Goal: Task Accomplishment & Management: Use online tool/utility

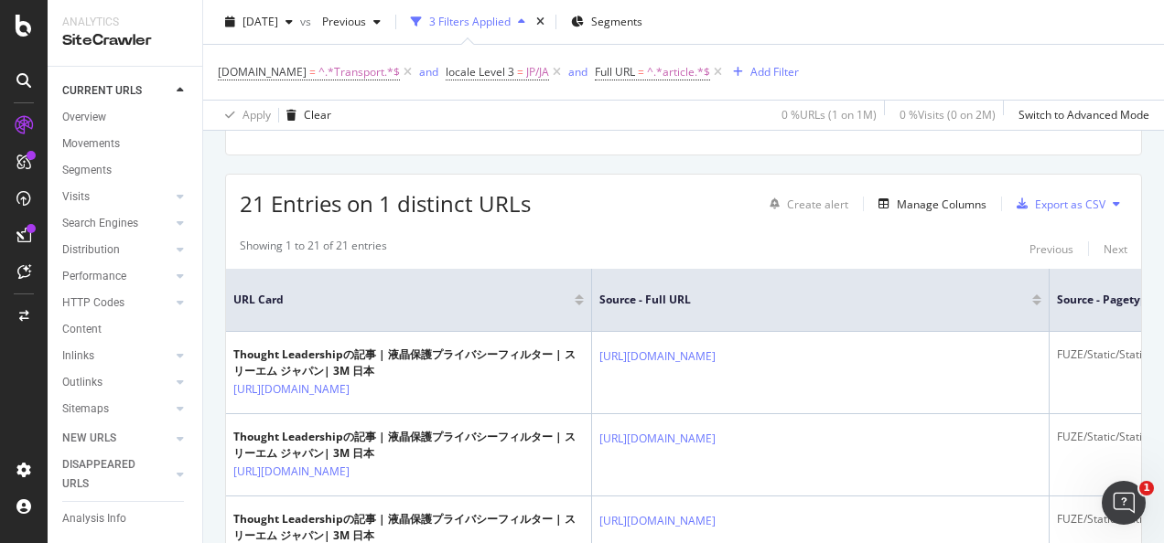
scroll to position [68, 0]
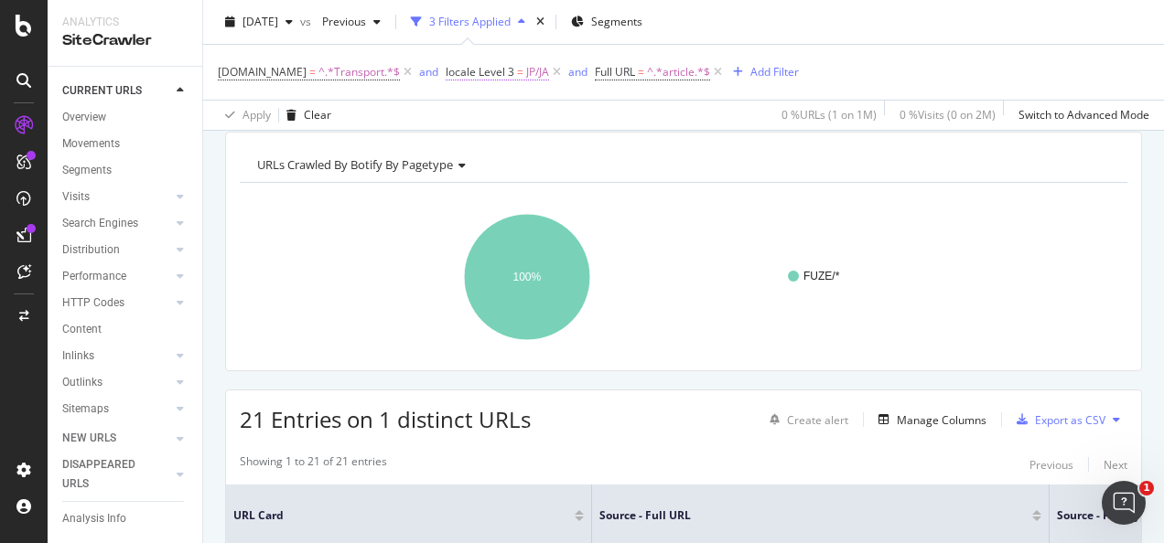
click at [510, 76] on span "locale Level 3 = JP/JA" at bounding box center [497, 72] width 103 height 16
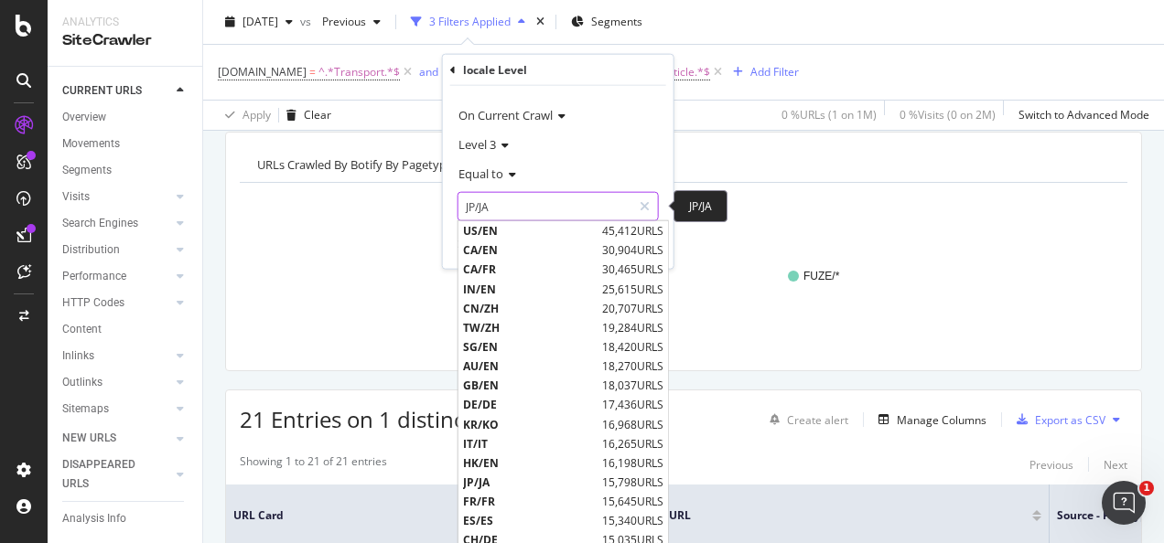
click at [509, 201] on input "JP/JA" at bounding box center [544, 206] width 173 height 29
paste input "VN"
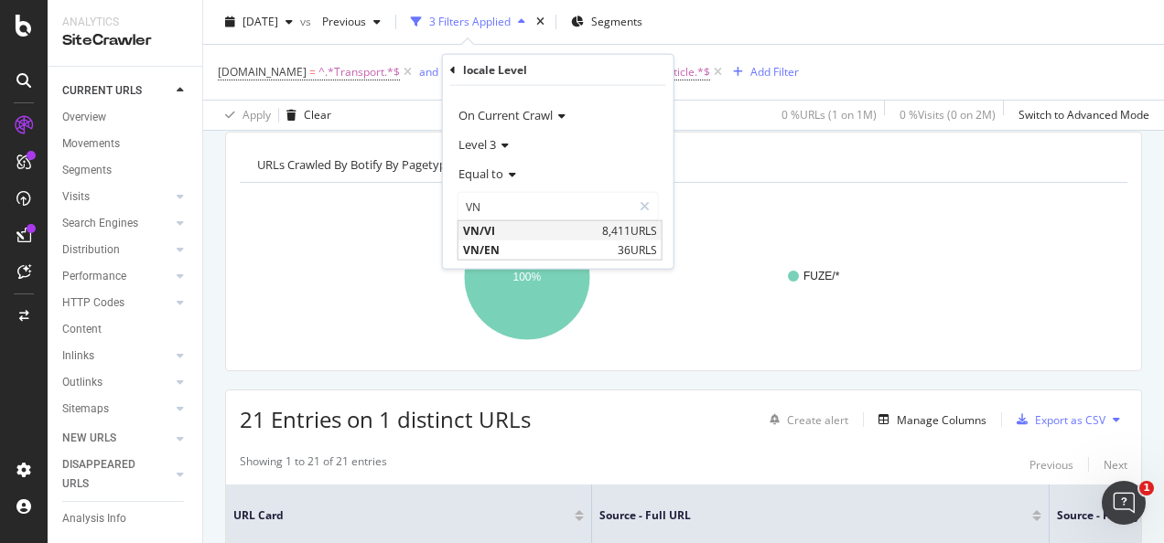
click at [507, 227] on span "VN/VI" at bounding box center [530, 231] width 134 height 16
type input "VN/VI"
click at [635, 242] on div "Apply" at bounding box center [644, 245] width 28 height 16
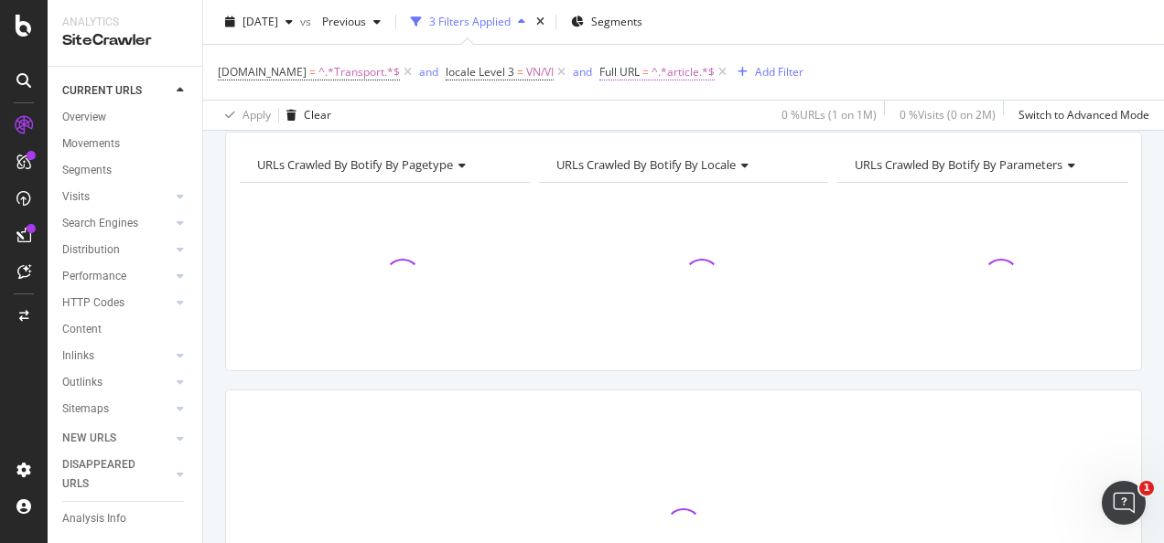
click at [682, 69] on span "^.*article.*$" at bounding box center [682, 72] width 63 height 26
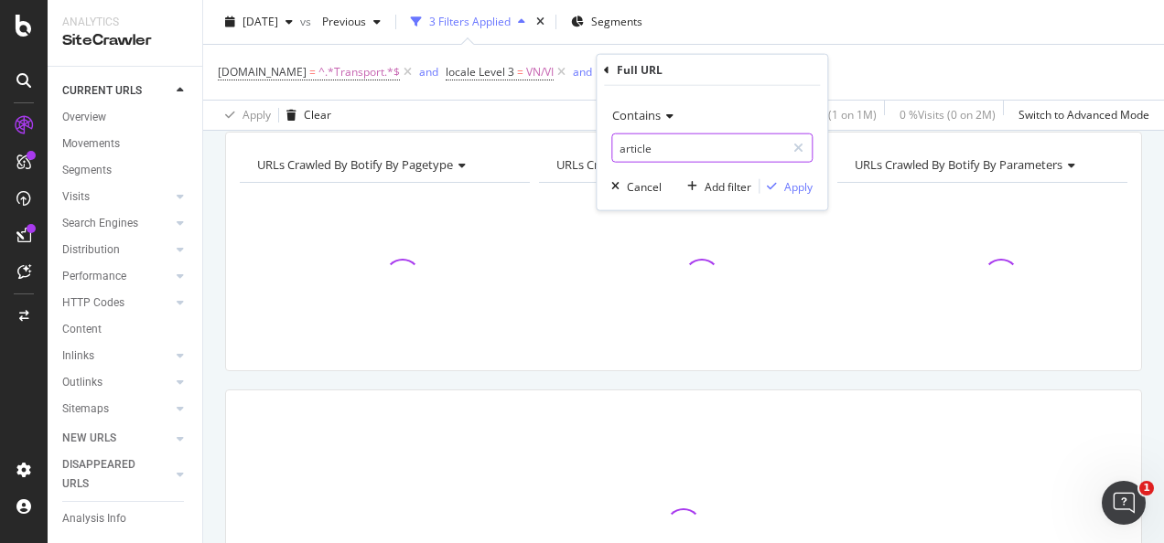
click at [710, 151] on input "article" at bounding box center [698, 148] width 173 height 29
type input "blog"
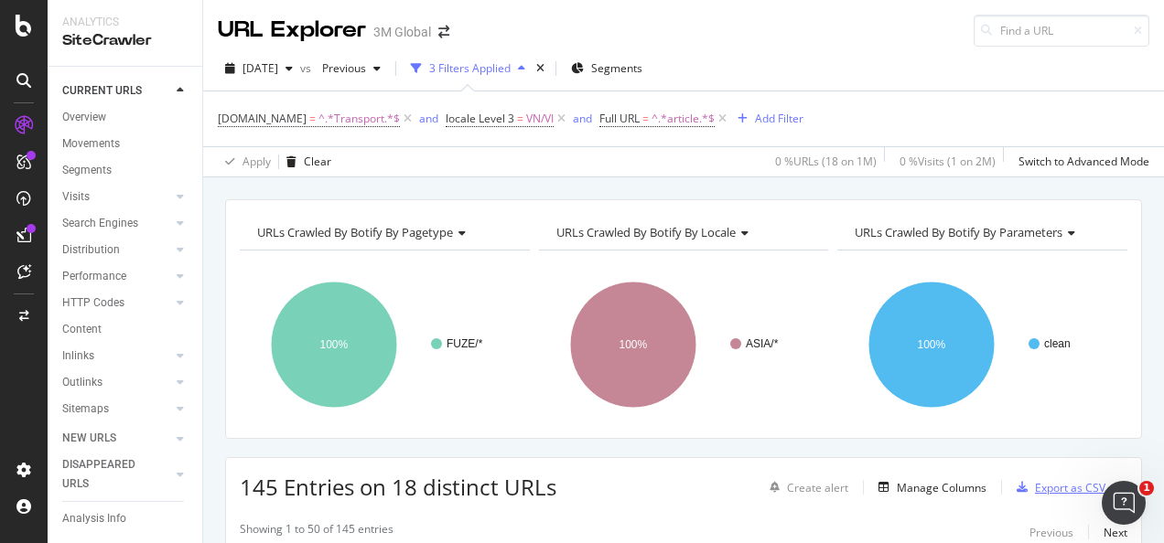
click at [1048, 485] on div "Export as CSV" at bounding box center [1070, 488] width 70 height 16
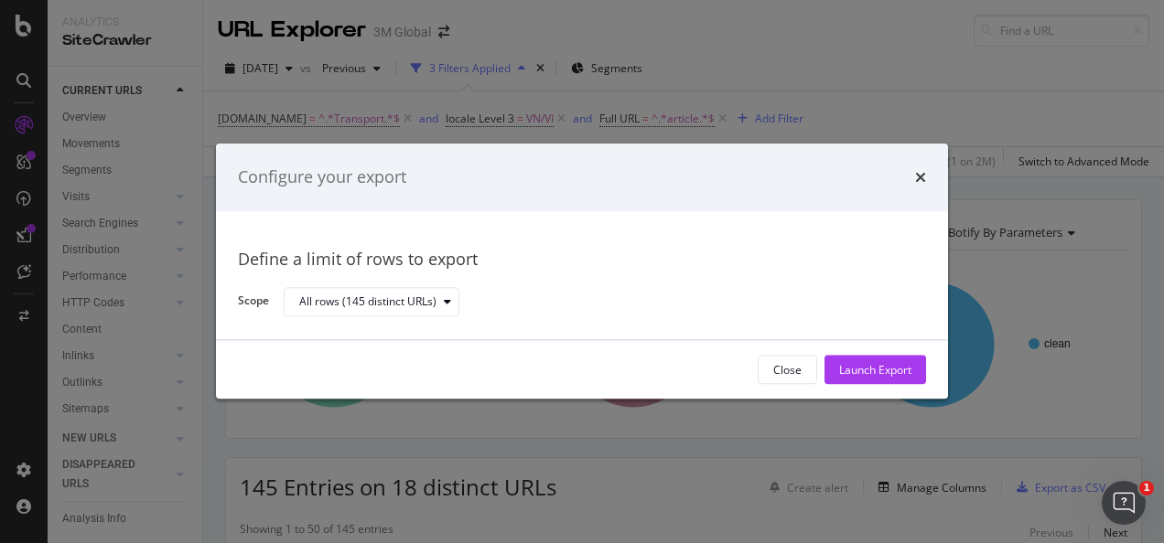
click at [890, 371] on div "Launch Export" at bounding box center [875, 370] width 72 height 16
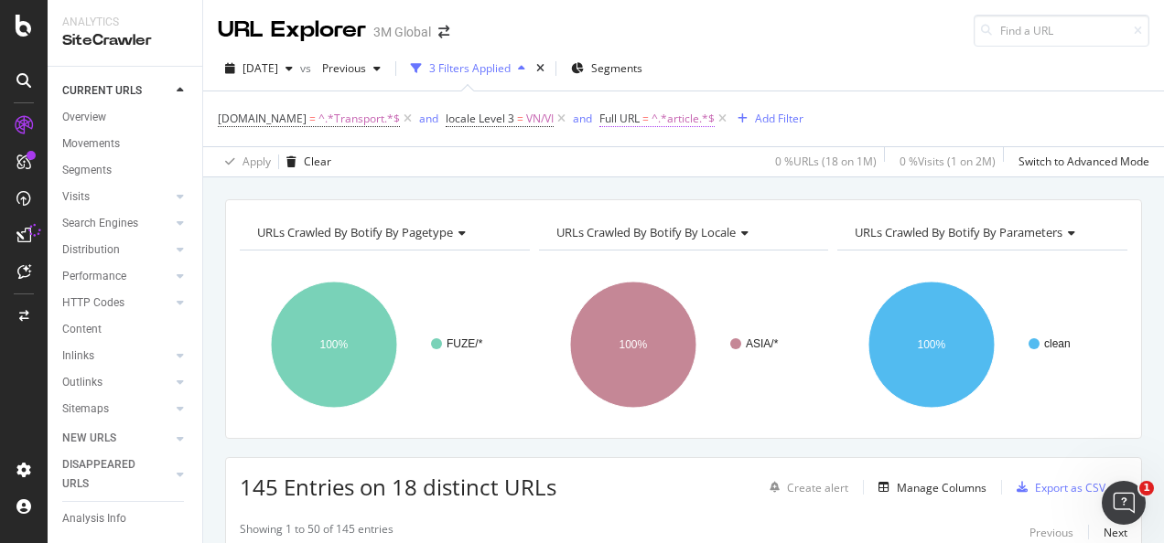
click at [644, 112] on span "=" at bounding box center [645, 119] width 6 height 16
click at [659, 194] on input "article" at bounding box center [698, 193] width 173 height 29
type input "blog"
click at [789, 229] on div "Apply" at bounding box center [798, 232] width 28 height 16
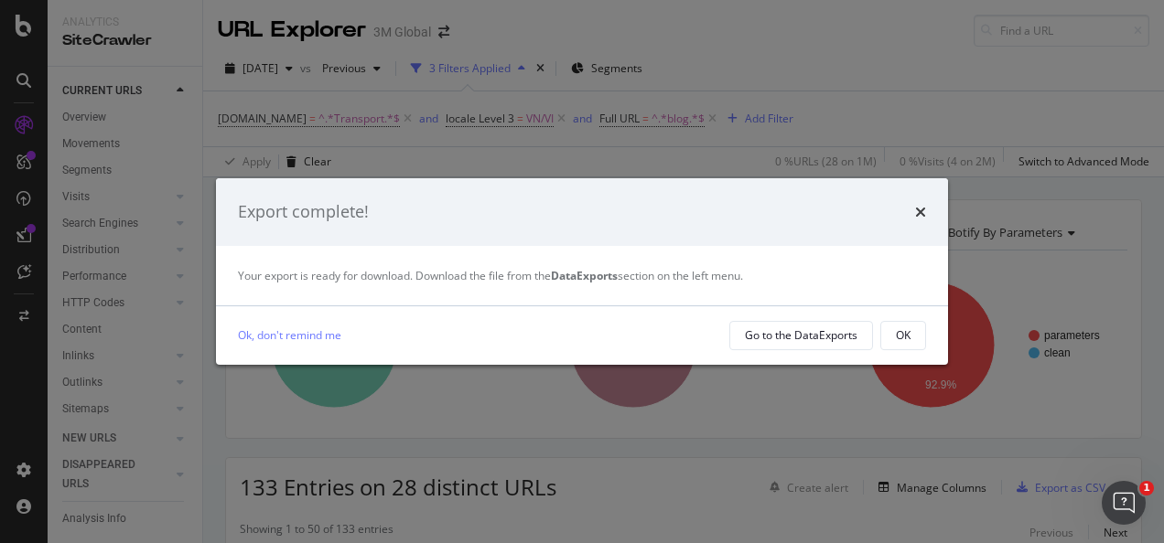
click at [911, 328] on button "OK" at bounding box center [903, 335] width 46 height 29
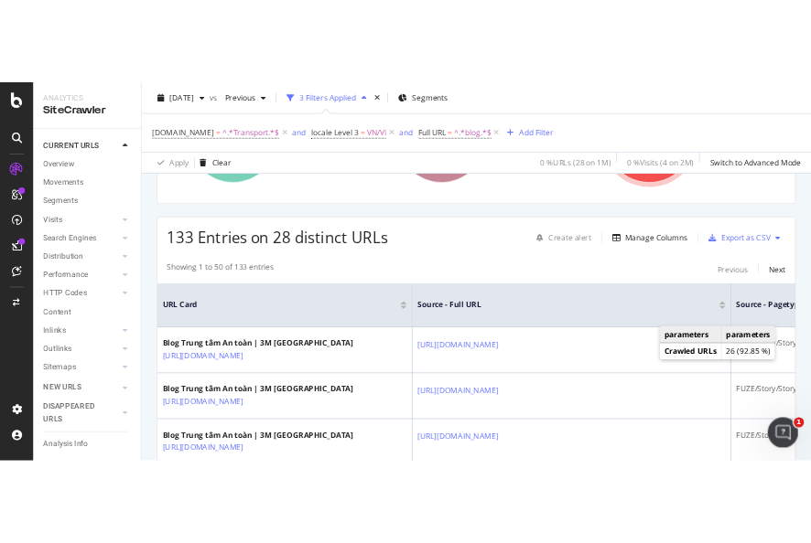
scroll to position [274, 0]
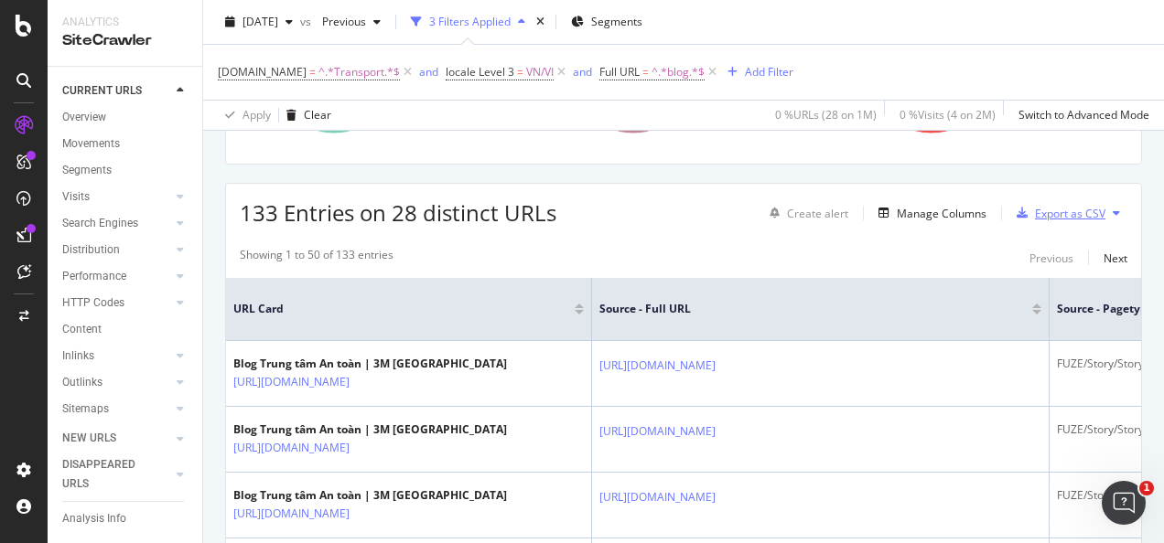
click at [1048, 208] on div "Export as CSV" at bounding box center [1070, 214] width 70 height 16
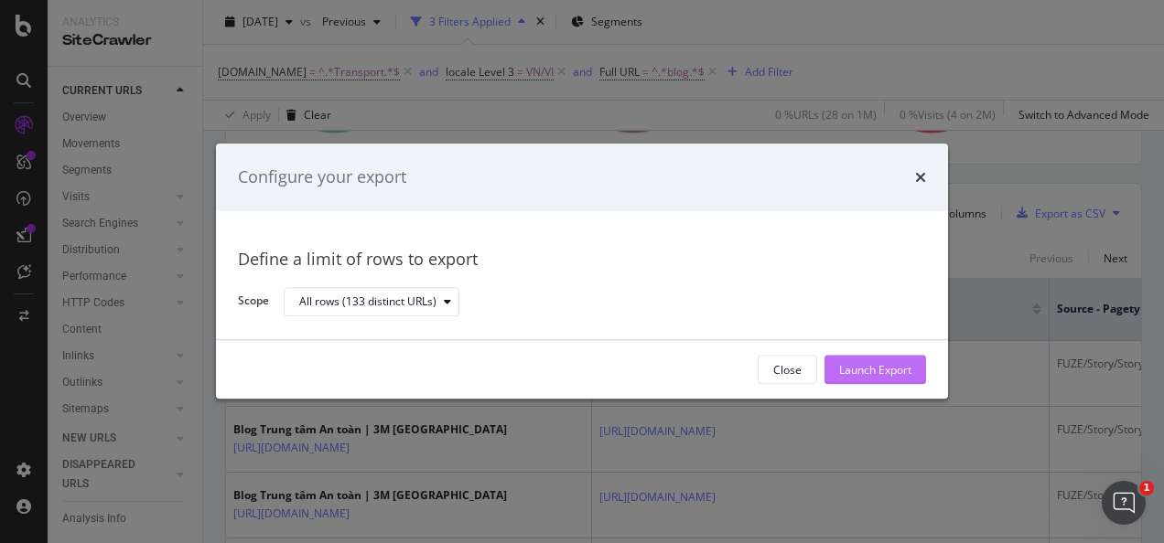
click at [879, 366] on div "Launch Export" at bounding box center [875, 370] width 72 height 16
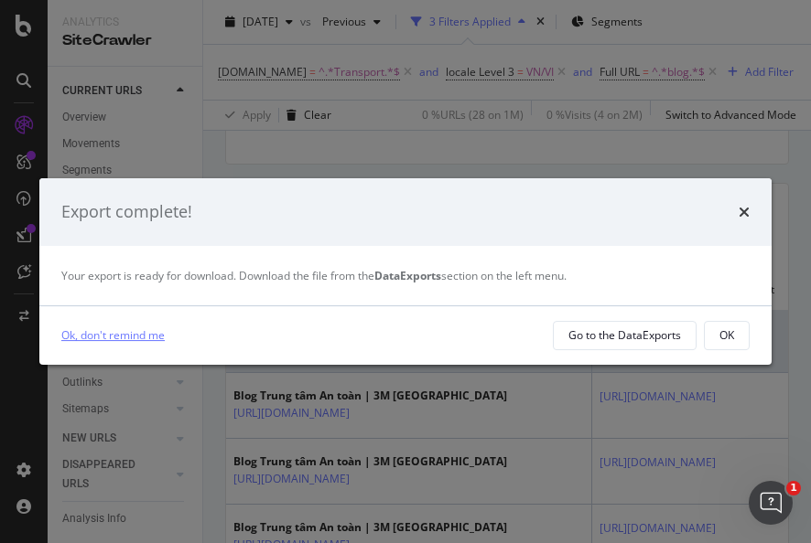
scroll to position [297, 0]
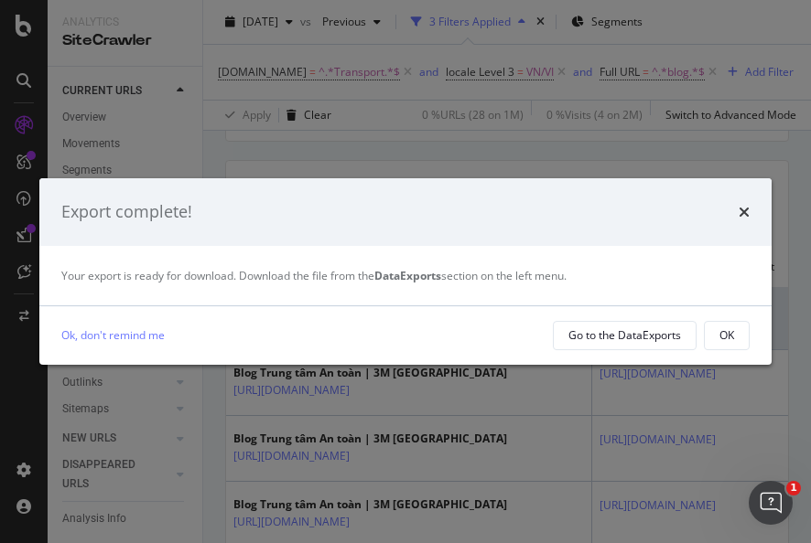
click at [724, 331] on div "OK" at bounding box center [726, 336] width 15 height 16
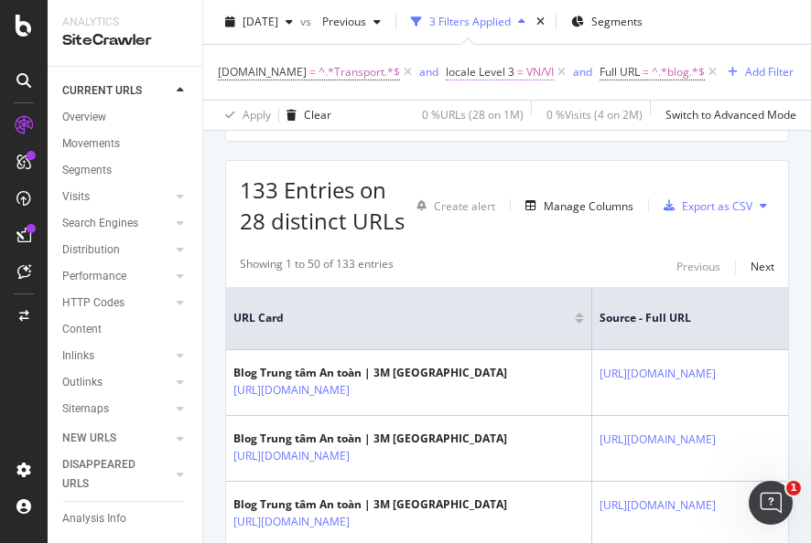
click at [482, 73] on span "locale Level 3" at bounding box center [480, 72] width 69 height 16
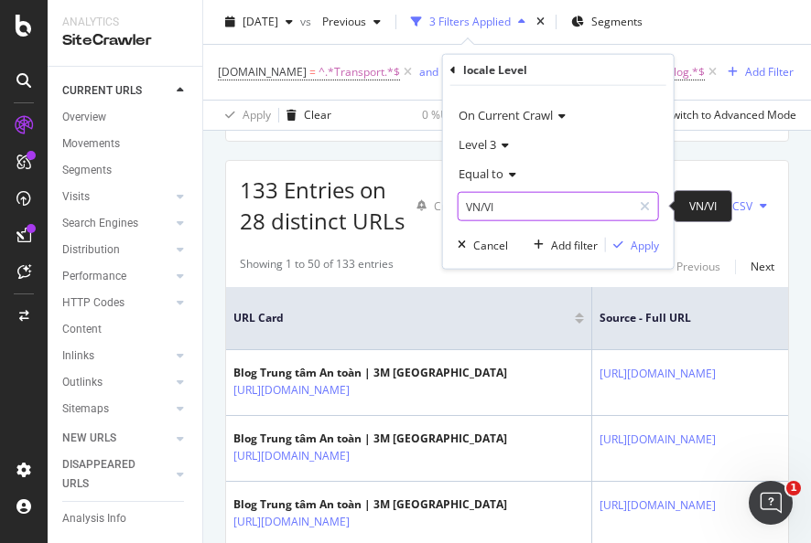
click at [511, 215] on input "VN/VI" at bounding box center [544, 206] width 173 height 29
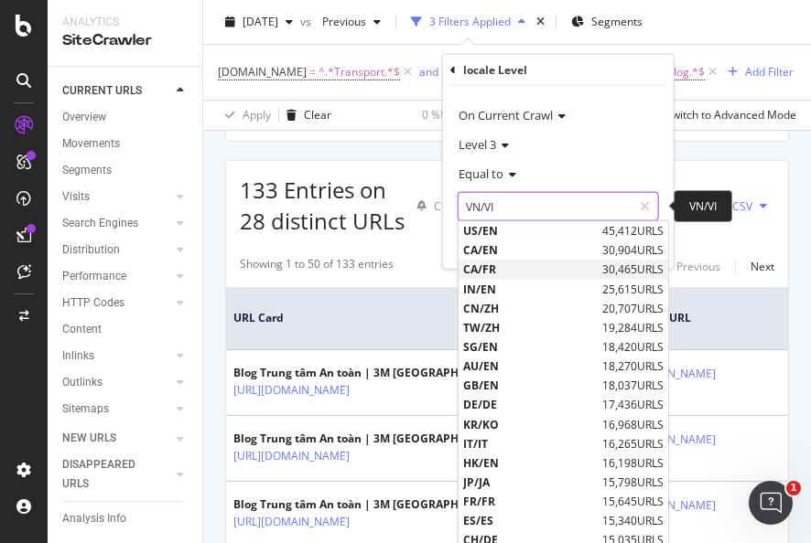
paste input "text"
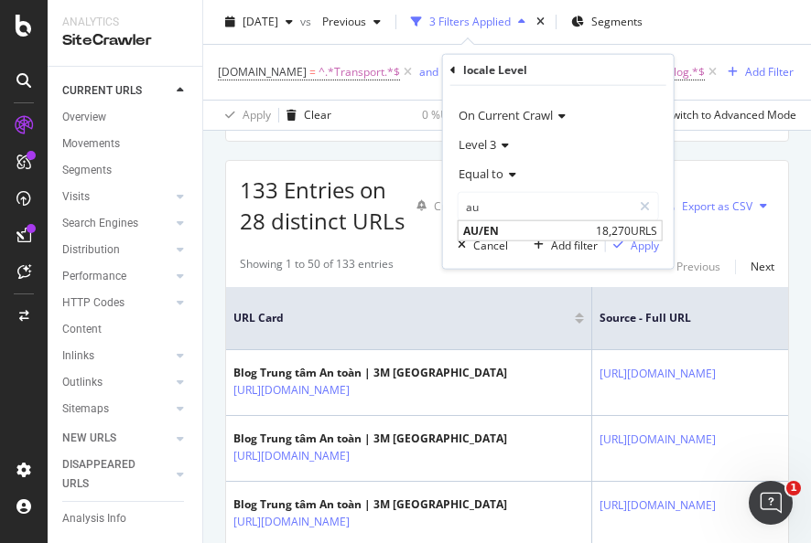
click at [513, 232] on span "AU/EN" at bounding box center [527, 231] width 128 height 16
type input "AU/EN"
click at [635, 251] on div "Apply" at bounding box center [644, 245] width 28 height 16
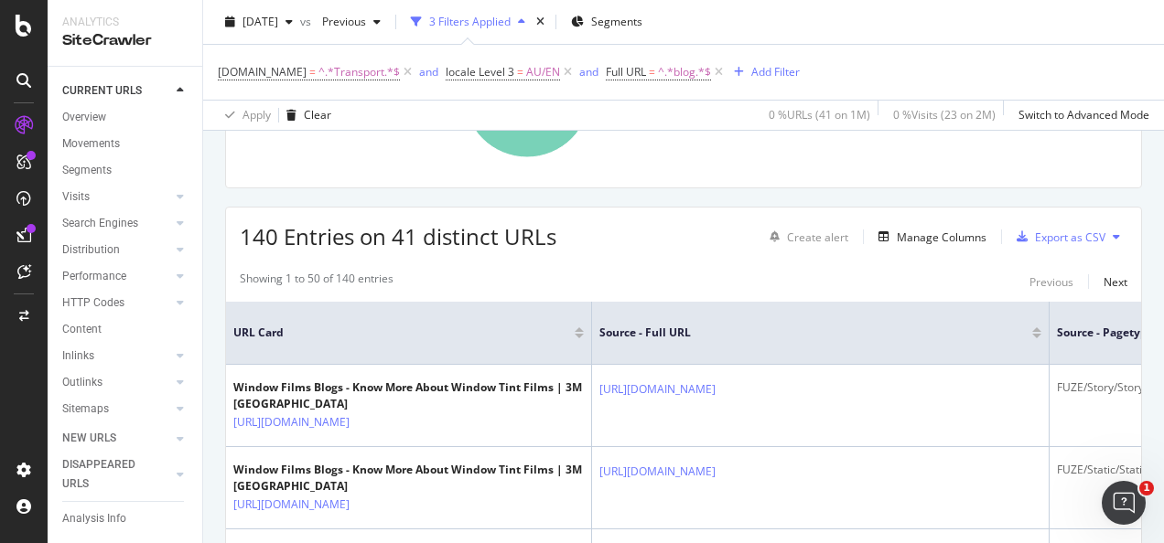
scroll to position [274, 0]
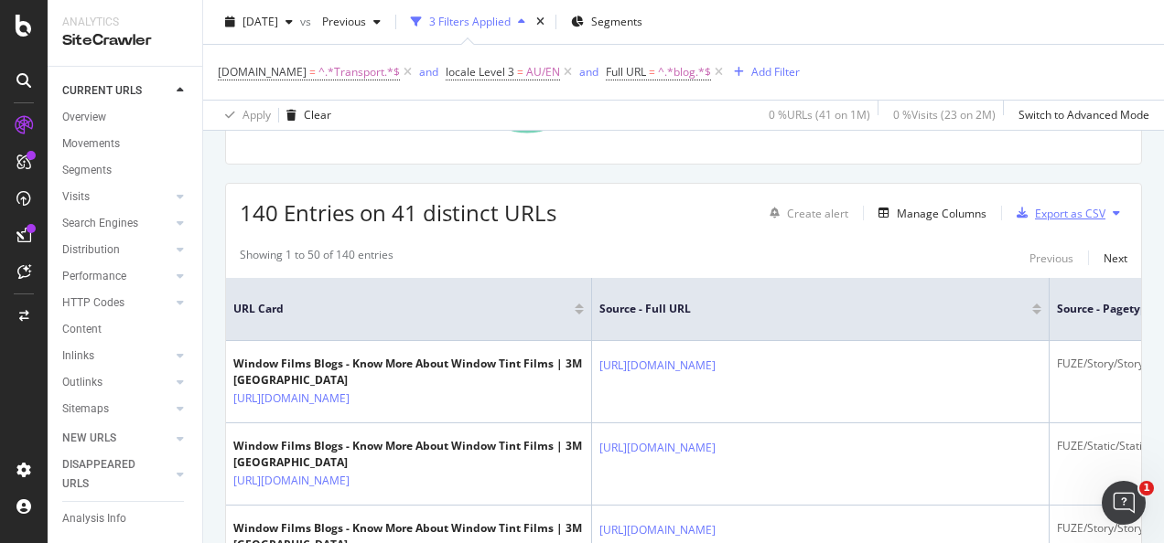
click at [1058, 209] on div "Export as CSV" at bounding box center [1070, 214] width 70 height 16
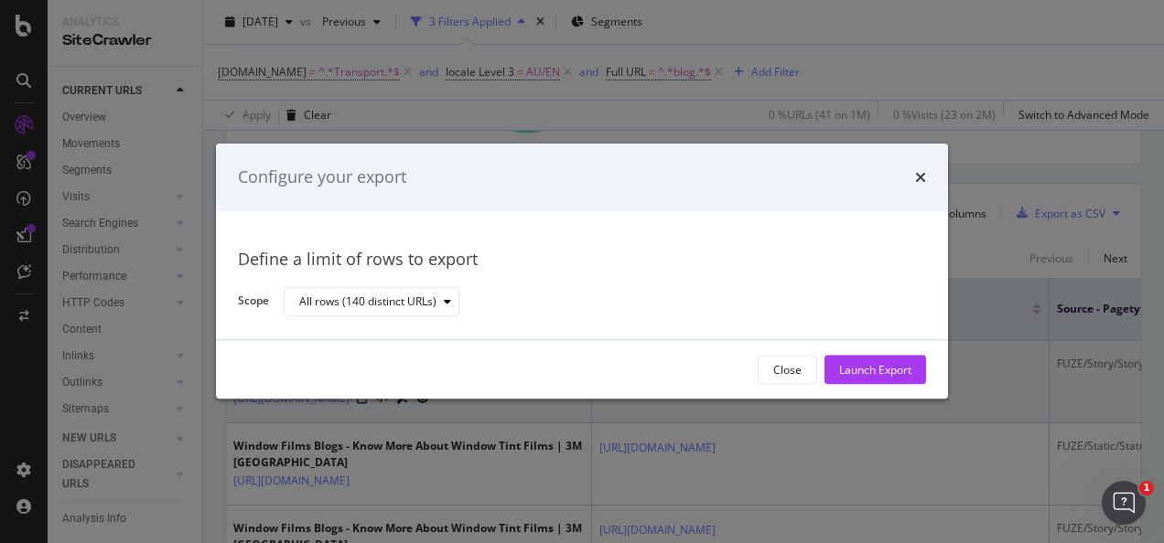
click at [857, 365] on div "Launch Export" at bounding box center [875, 370] width 72 height 16
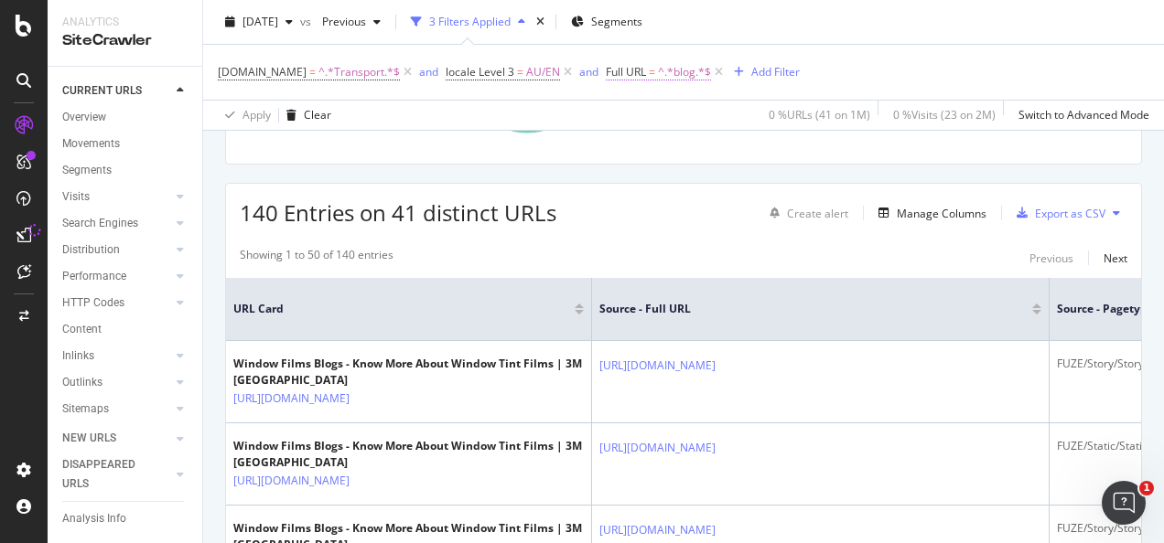
click at [660, 72] on span "^.*blog.*$" at bounding box center [684, 72] width 53 height 26
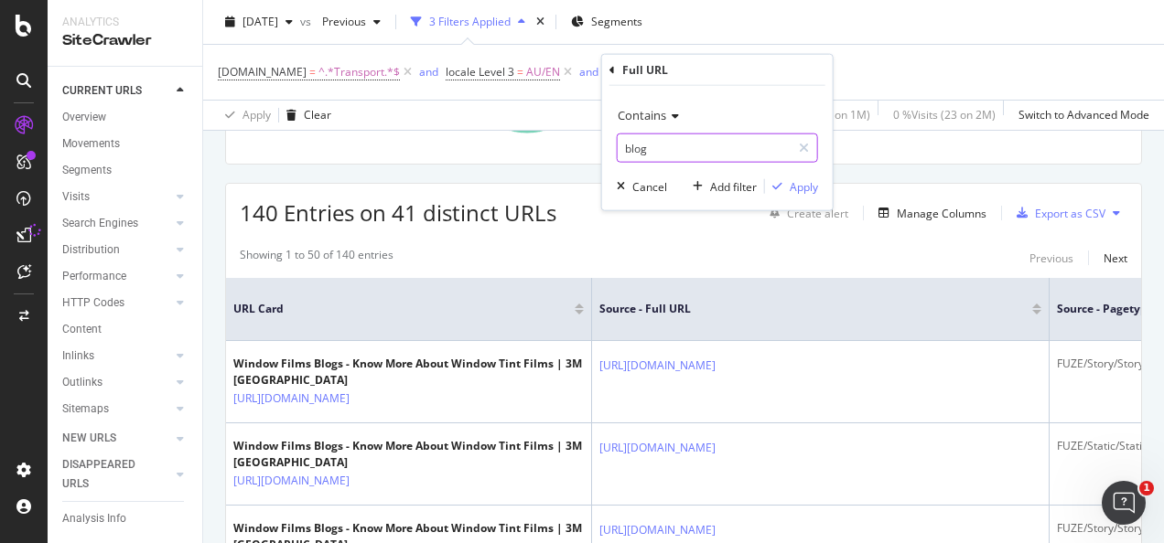
click at [683, 144] on input "blog" at bounding box center [704, 148] width 173 height 29
type input "article"
click at [812, 187] on div "Apply" at bounding box center [803, 186] width 28 height 16
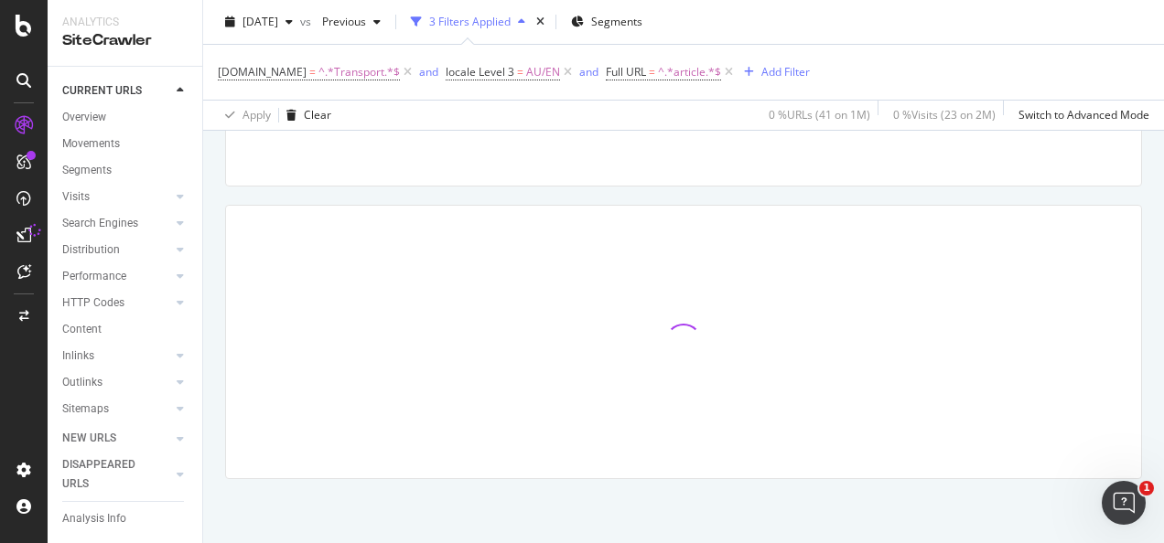
scroll to position [251, 0]
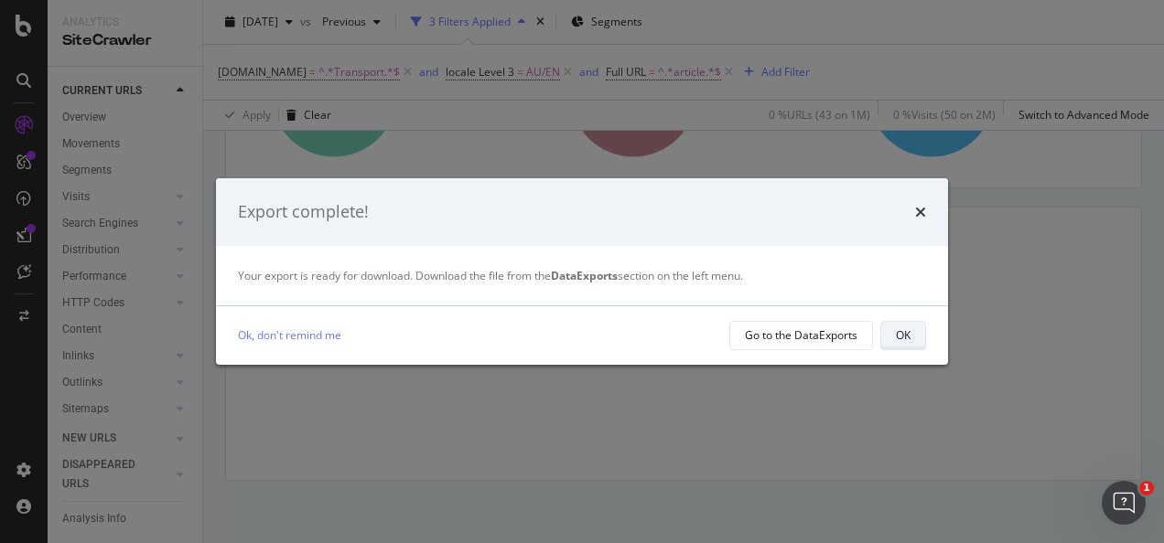
click at [915, 338] on button "OK" at bounding box center [903, 335] width 46 height 29
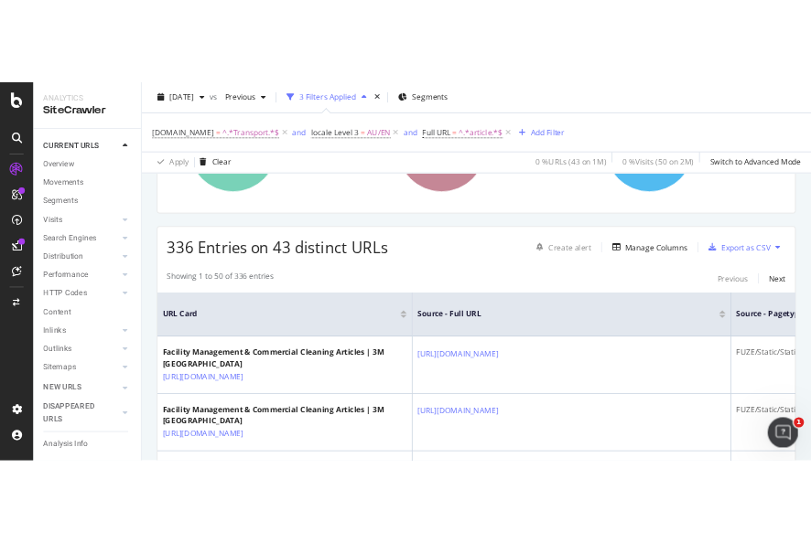
scroll to position [274, 0]
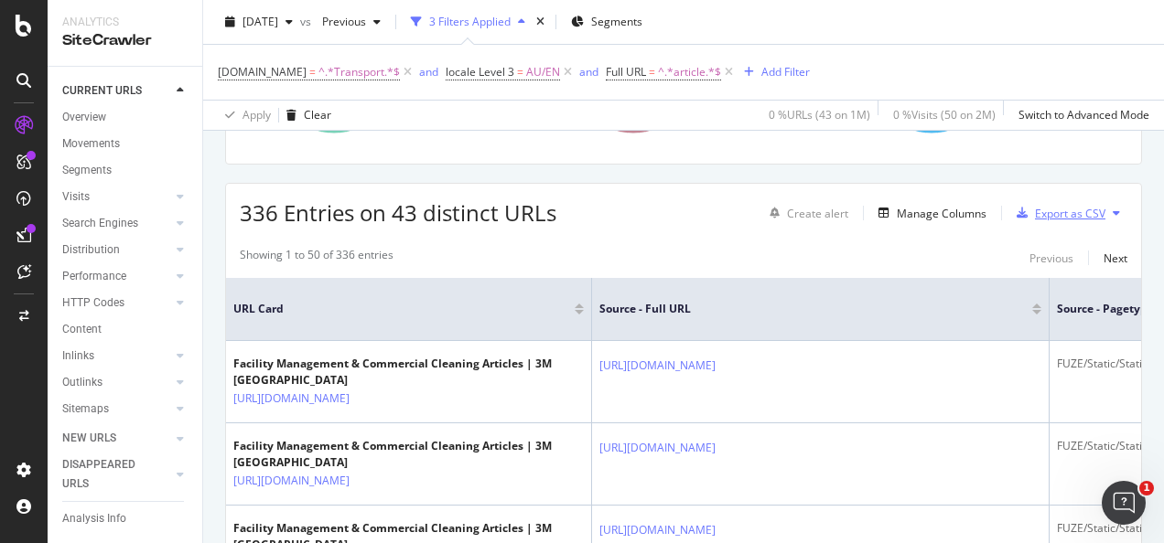
click at [1045, 214] on div "Export as CSV" at bounding box center [1070, 214] width 70 height 16
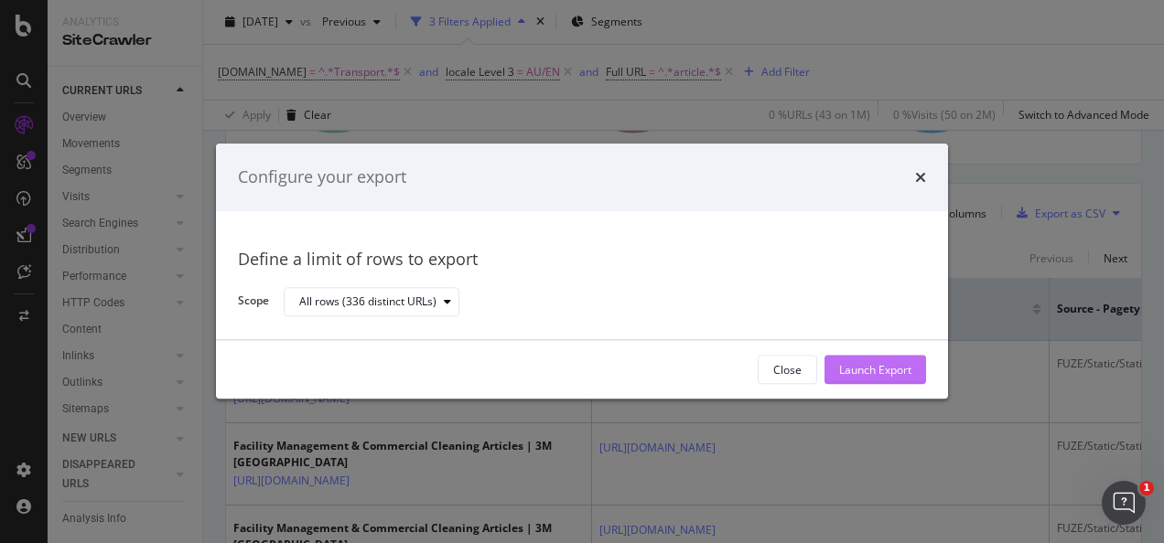
click at [870, 368] on div "Launch Export" at bounding box center [875, 370] width 72 height 16
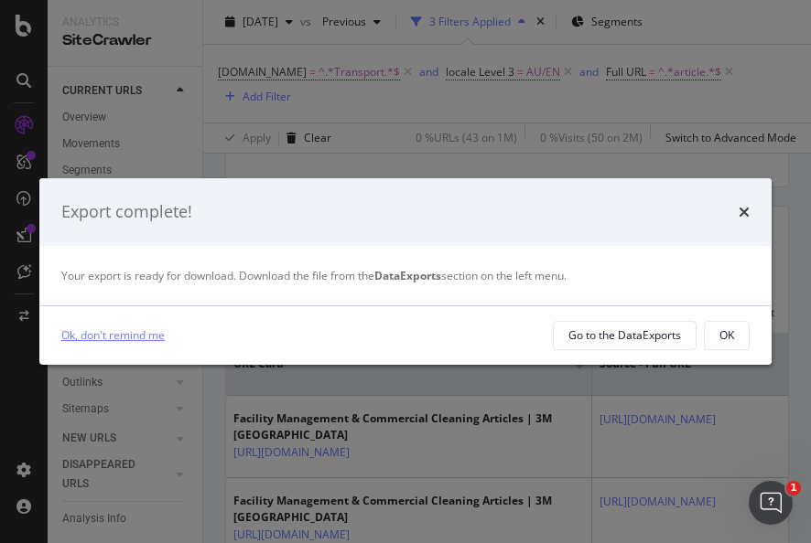
scroll to position [298, 0]
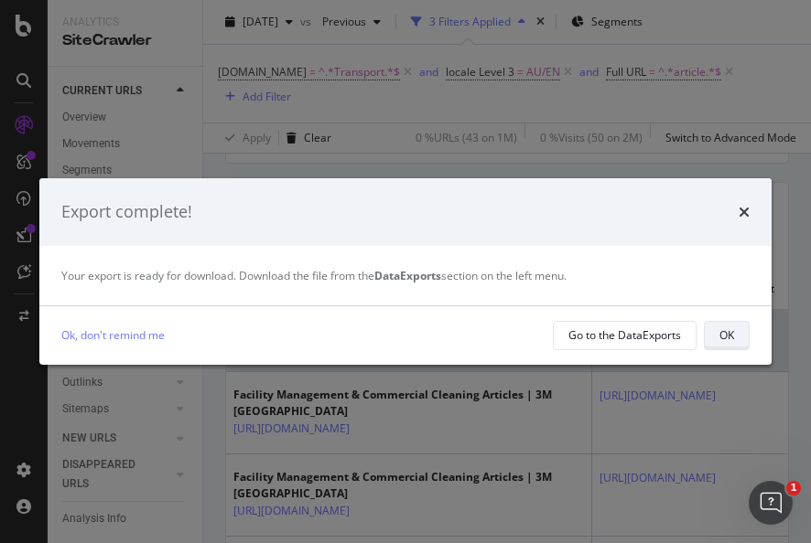
click at [739, 340] on button "OK" at bounding box center [726, 335] width 46 height 29
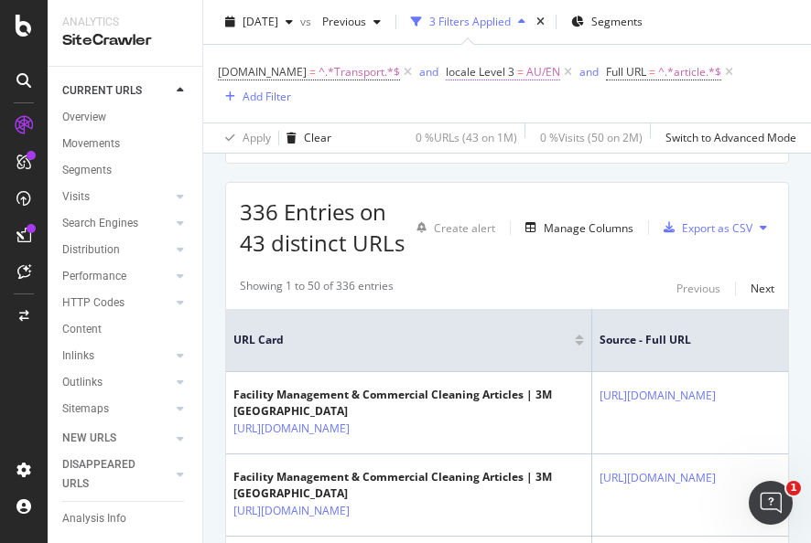
click at [498, 72] on span "locale Level 3" at bounding box center [480, 72] width 69 height 16
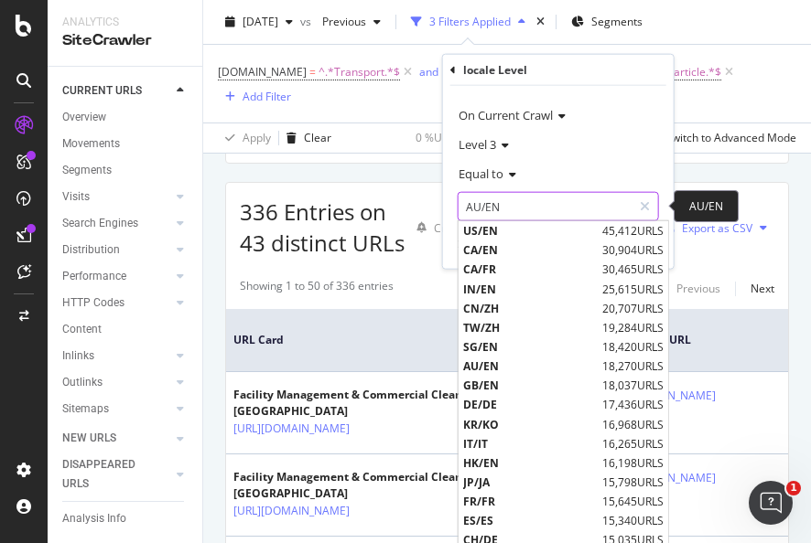
drag, startPoint x: 522, startPoint y: 199, endPoint x: 596, endPoint y: 214, distance: 75.5
click at [523, 199] on input "AU/EN" at bounding box center [544, 206] width 173 height 29
paste input "NZ"
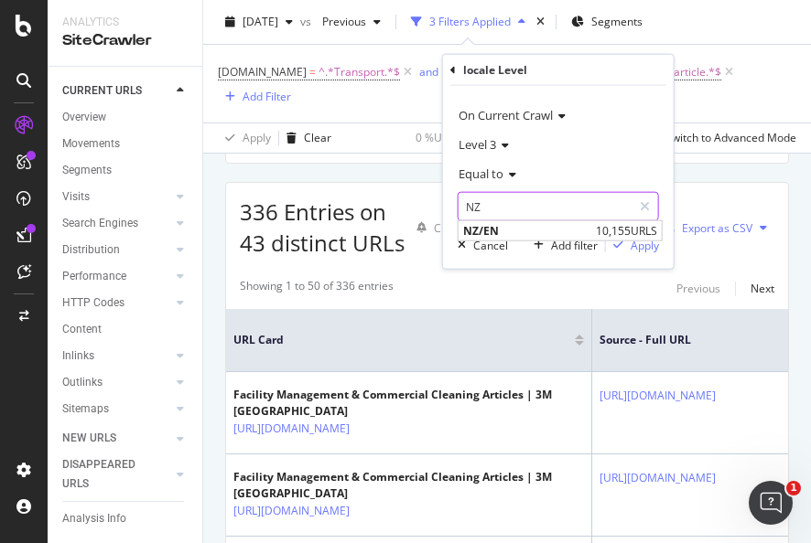
type input "NZ"
click at [596, 168] on div "Equal to" at bounding box center [557, 173] width 201 height 29
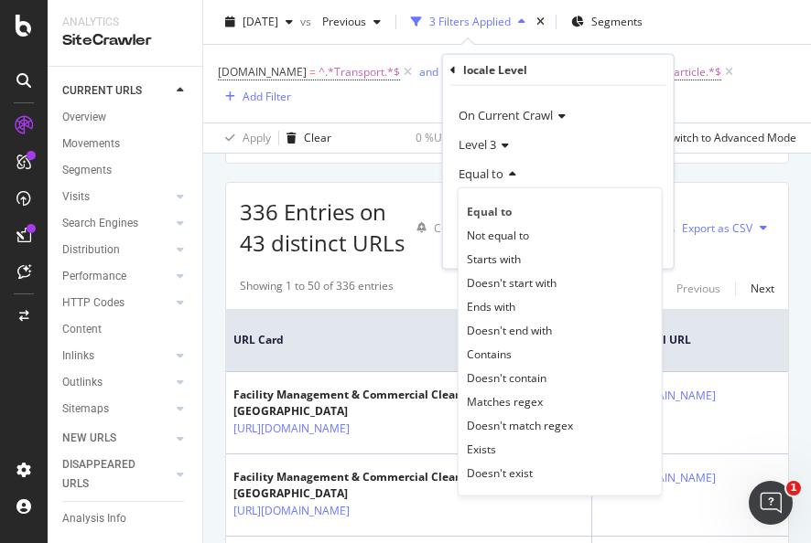
click at [584, 166] on div "Equal to" at bounding box center [557, 173] width 201 height 29
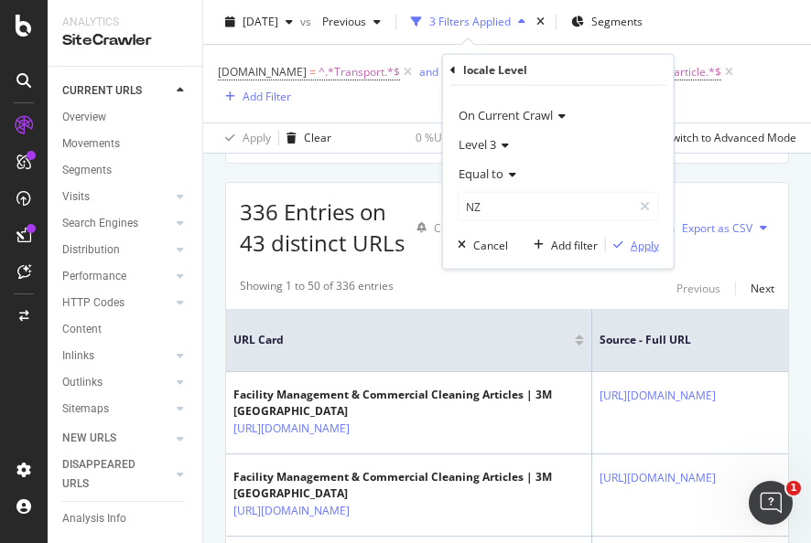
click at [640, 245] on div "Apply" at bounding box center [644, 245] width 28 height 16
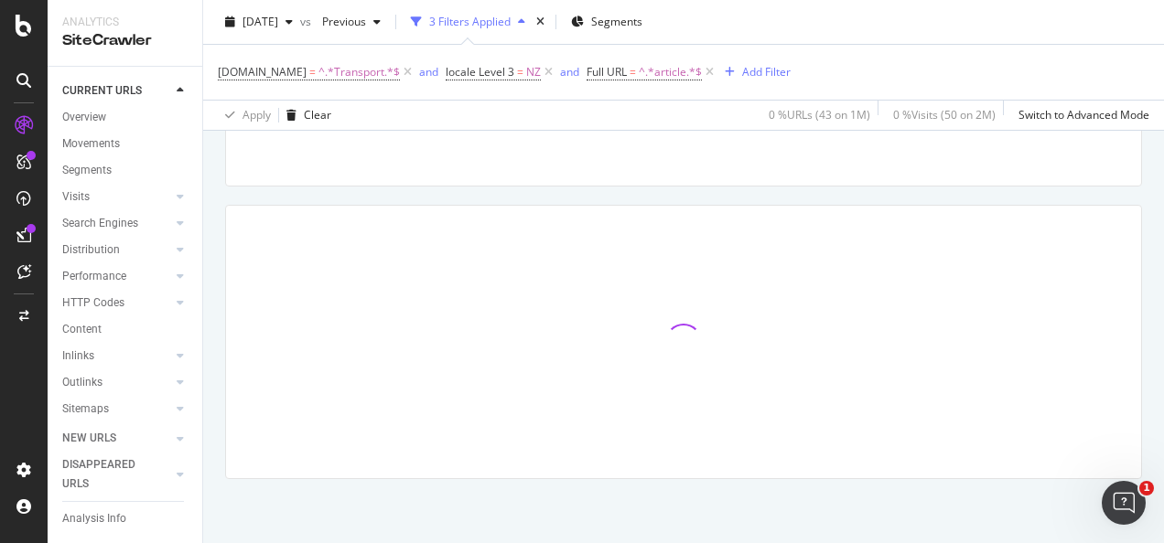
scroll to position [251, 0]
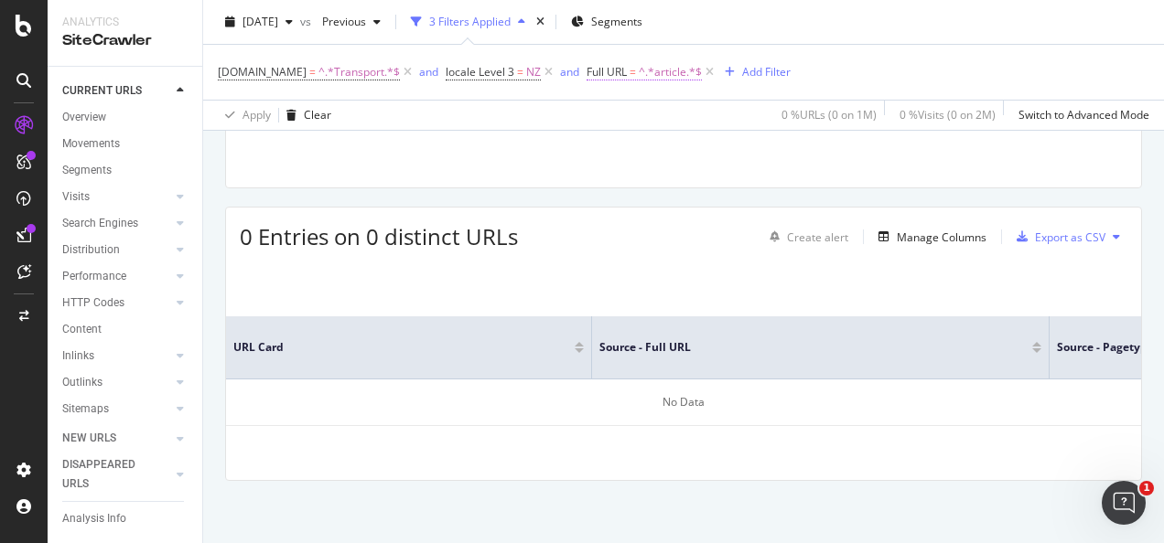
click at [665, 75] on span "^.*article.*$" at bounding box center [670, 72] width 63 height 26
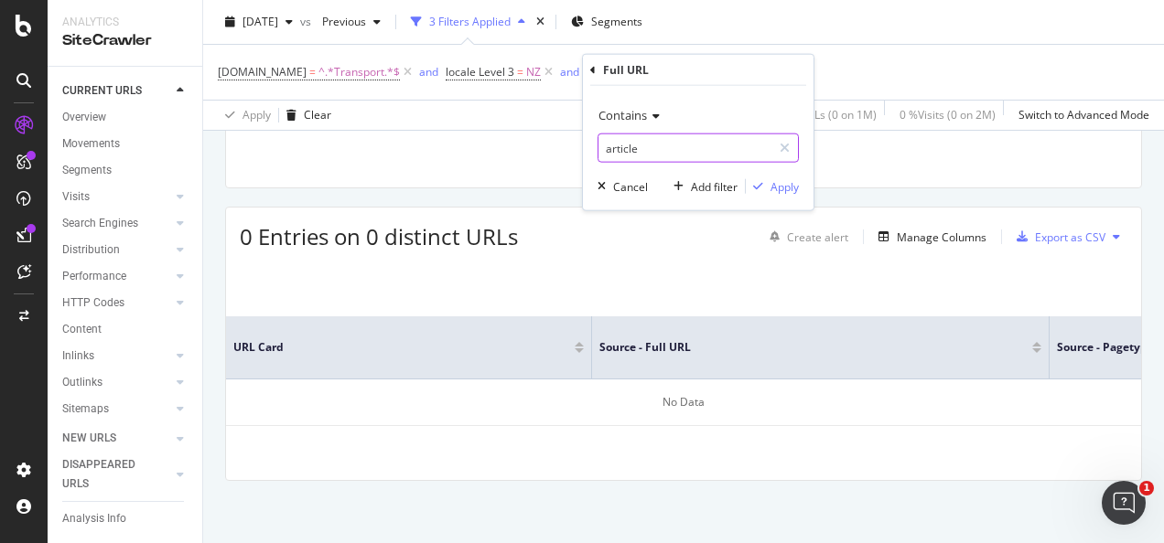
click at [646, 143] on input "article" at bounding box center [684, 148] width 173 height 29
type input "blog"
click at [772, 179] on div "Apply" at bounding box center [784, 186] width 28 height 16
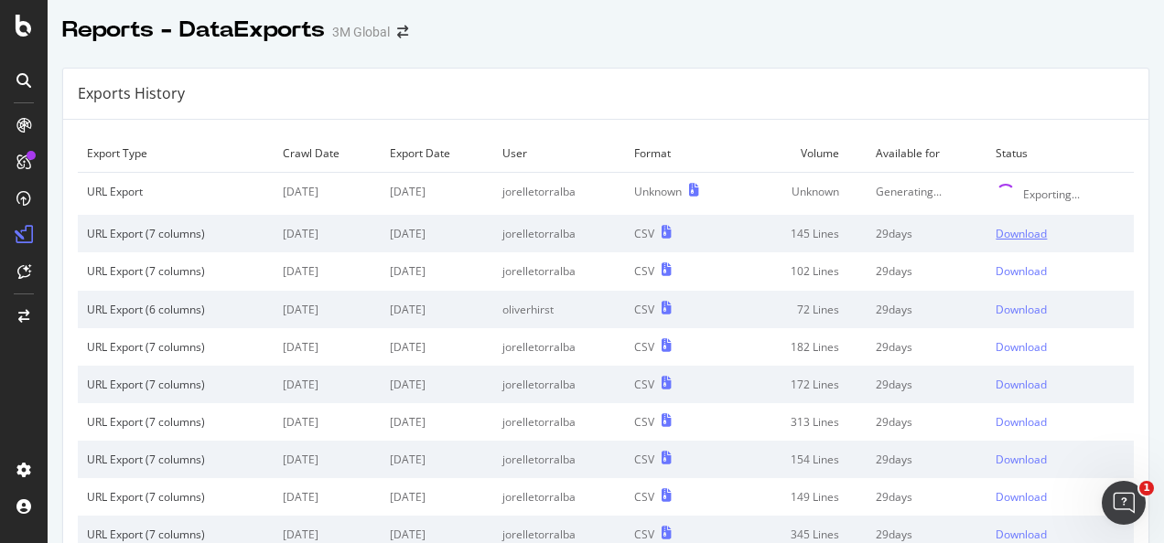
click at [1006, 242] on td "Download" at bounding box center [1059, 234] width 147 height 38
click at [1004, 229] on div "Download" at bounding box center [1020, 234] width 51 height 16
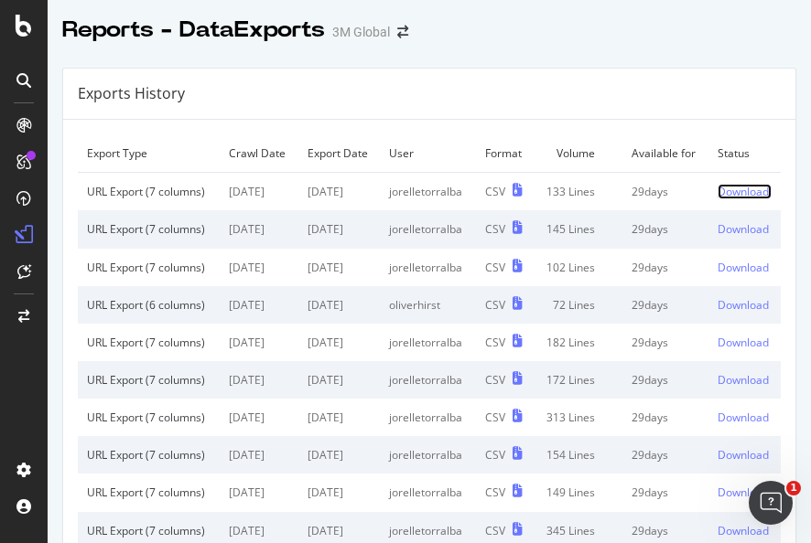
click at [717, 199] on div "Download" at bounding box center [742, 192] width 51 height 16
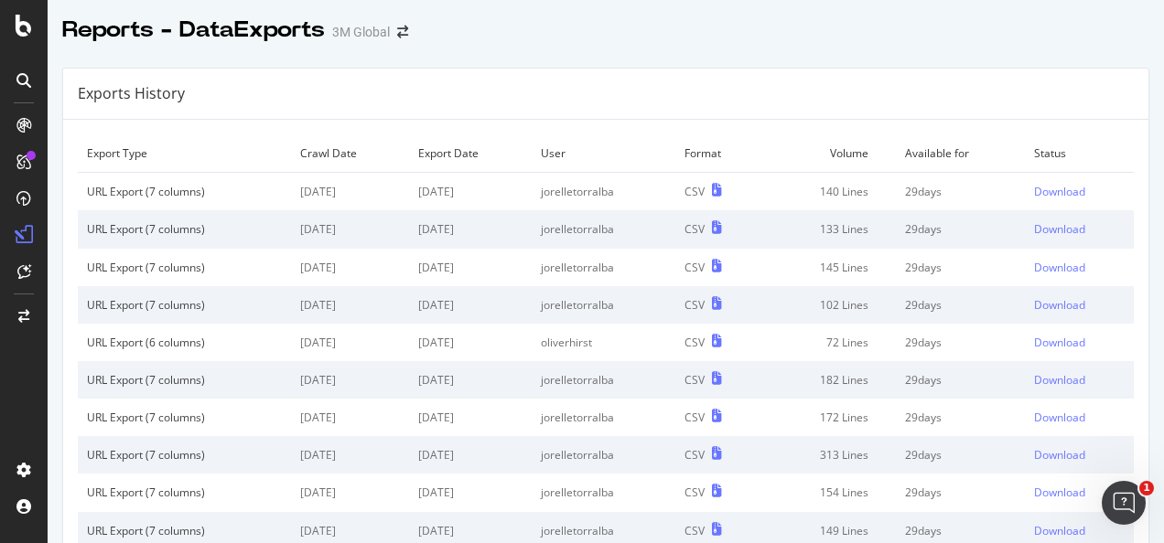
drag, startPoint x: 384, startPoint y: 66, endPoint x: 397, endPoint y: 44, distance: 25.4
click at [1034, 194] on div "Download" at bounding box center [1059, 192] width 51 height 16
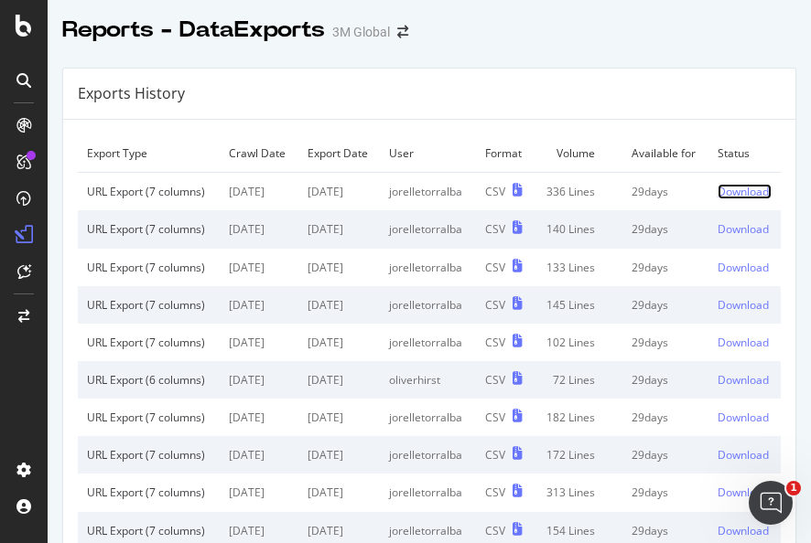
click at [717, 199] on div "Download" at bounding box center [742, 192] width 51 height 16
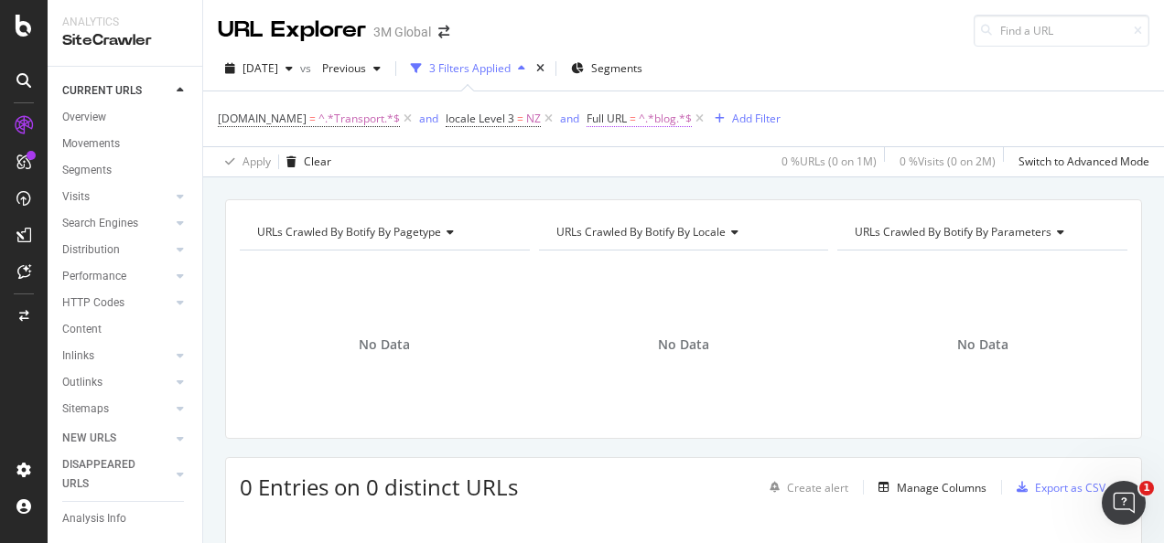
click at [652, 119] on span "^.*blog.*$" at bounding box center [665, 119] width 53 height 26
click at [639, 188] on input "blog" at bounding box center [684, 193] width 173 height 29
type input "article"
click at [756, 232] on icon "button" at bounding box center [758, 232] width 10 height 11
click at [520, 124] on span "locale Level 3 = NZ" at bounding box center [493, 119] width 95 height 16
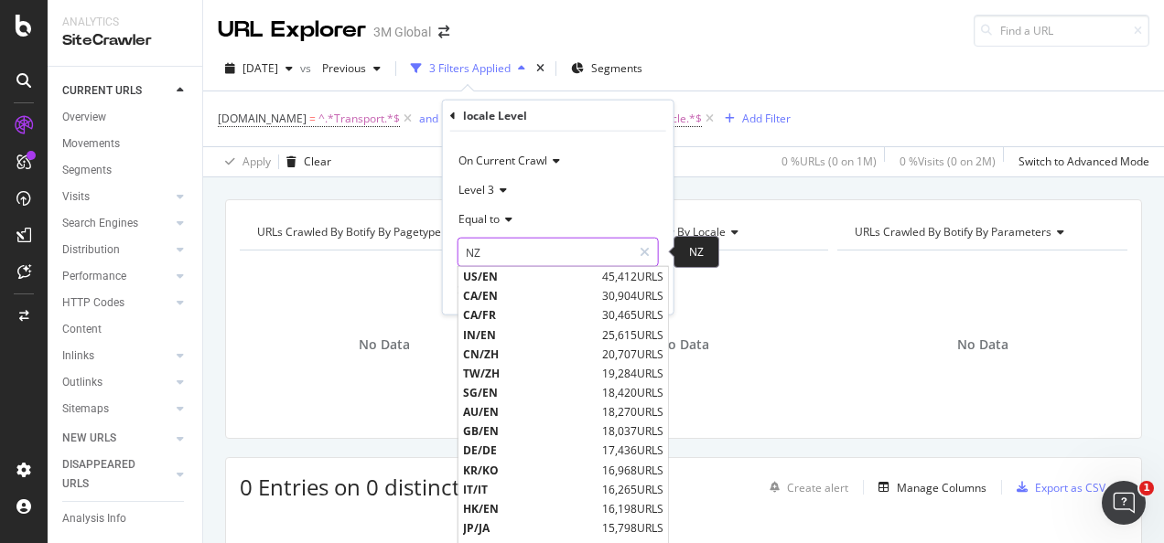
click at [525, 249] on input "NZ" at bounding box center [544, 252] width 173 height 29
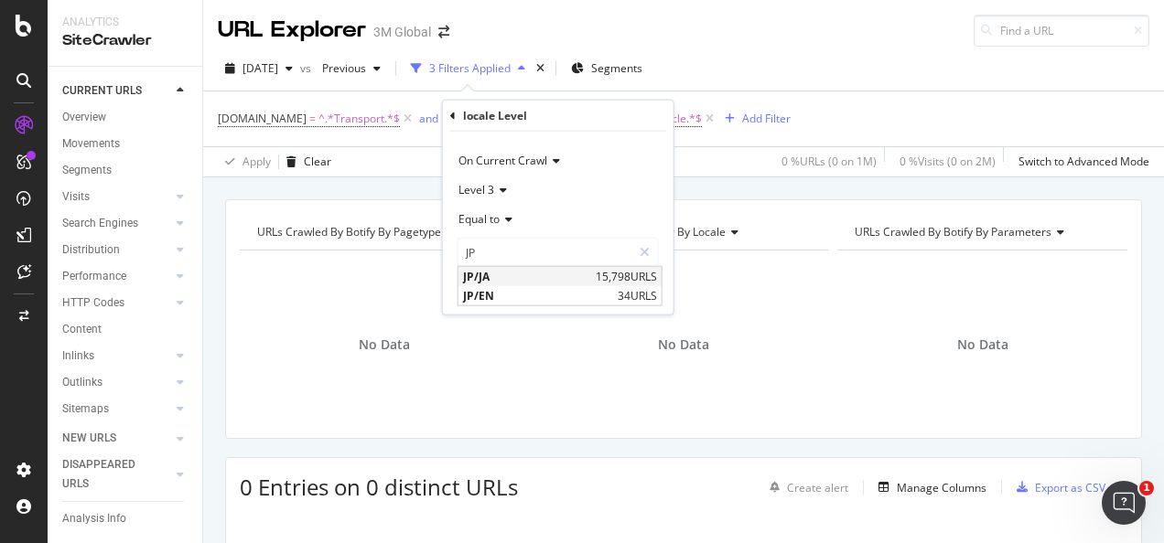
click at [523, 276] on span "JP/JA" at bounding box center [527, 277] width 128 height 16
type input "JP/JA"
click at [639, 294] on div "Apply" at bounding box center [644, 291] width 28 height 16
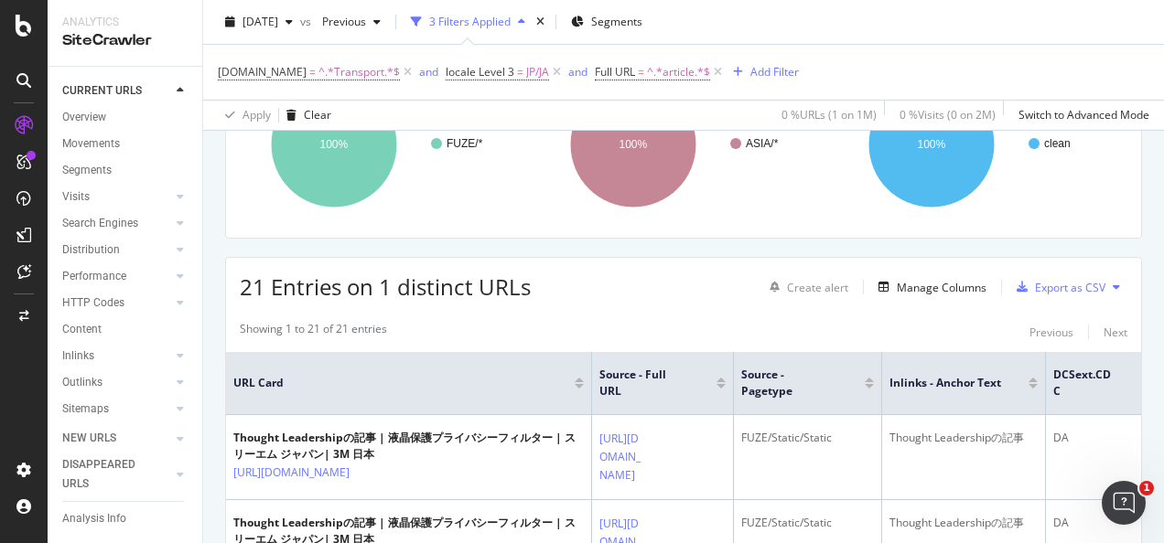
scroll to position [274, 0]
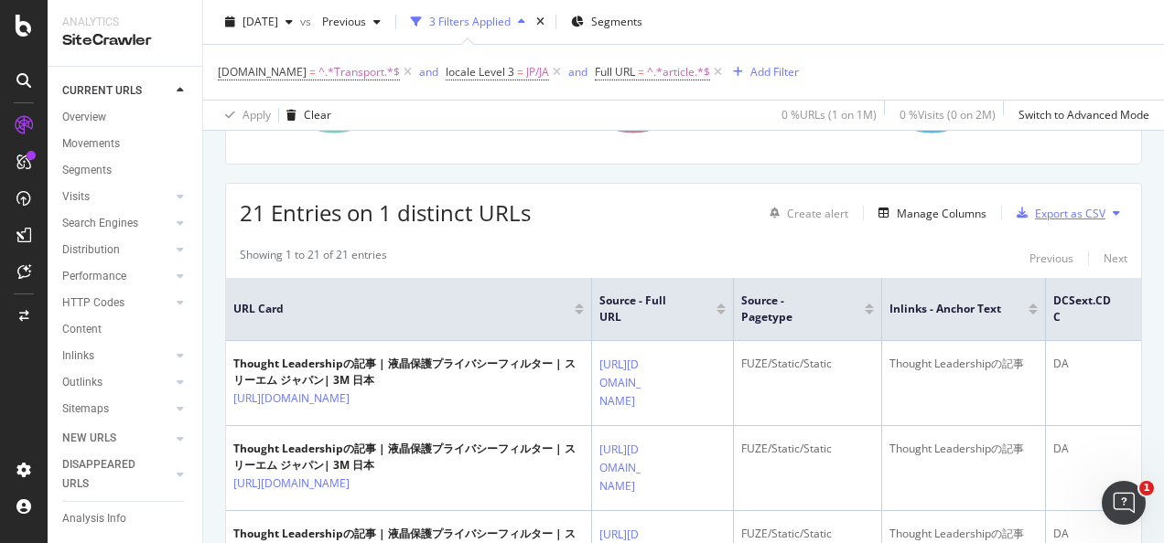
click at [1063, 215] on div "Export as CSV" at bounding box center [1070, 214] width 70 height 16
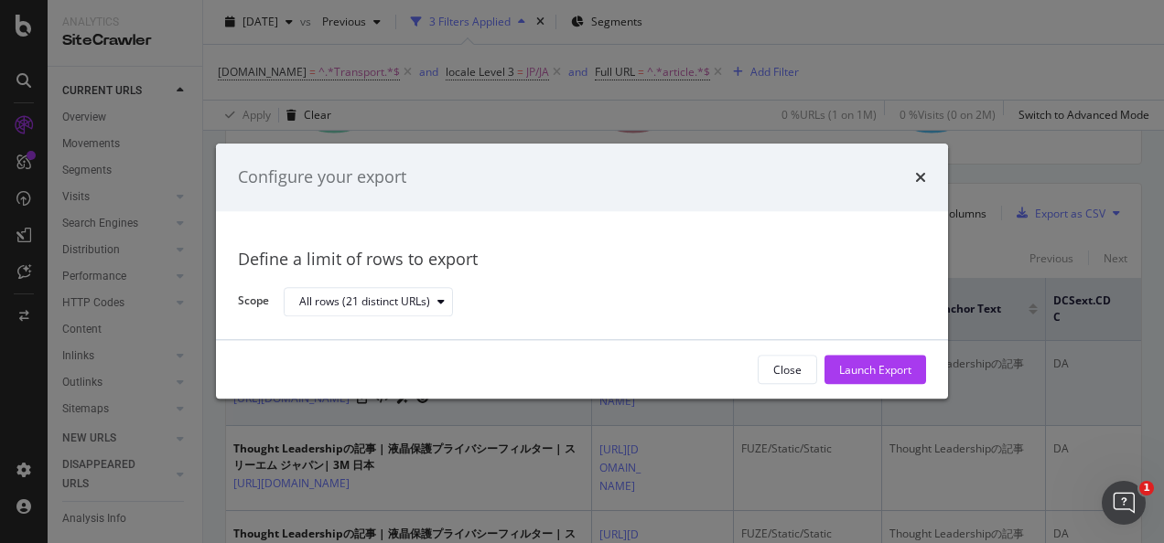
click at [908, 374] on div "Launch Export" at bounding box center [875, 370] width 72 height 16
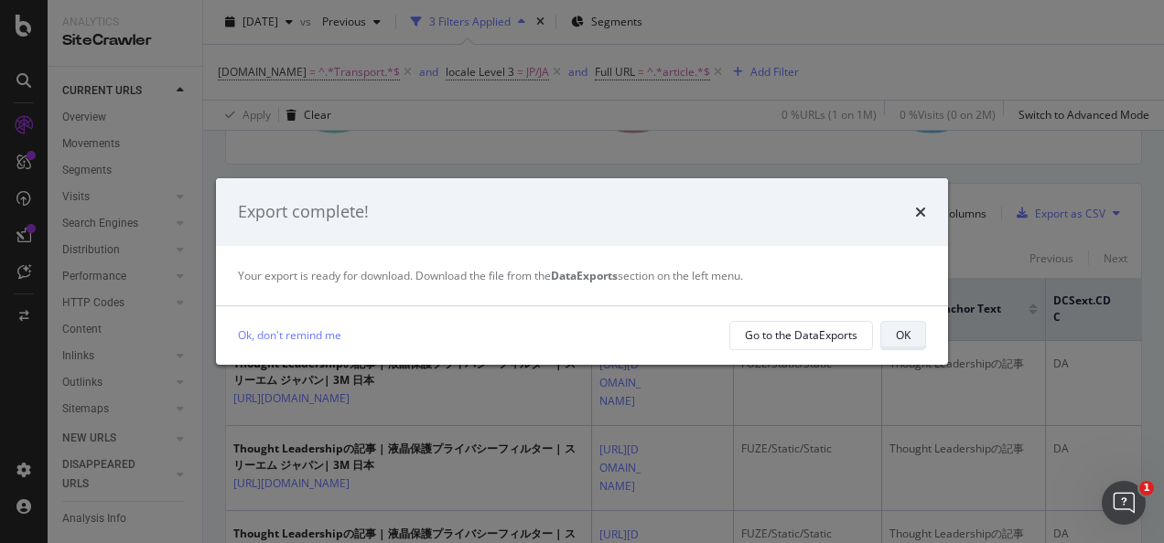
click at [914, 340] on button "OK" at bounding box center [903, 335] width 46 height 29
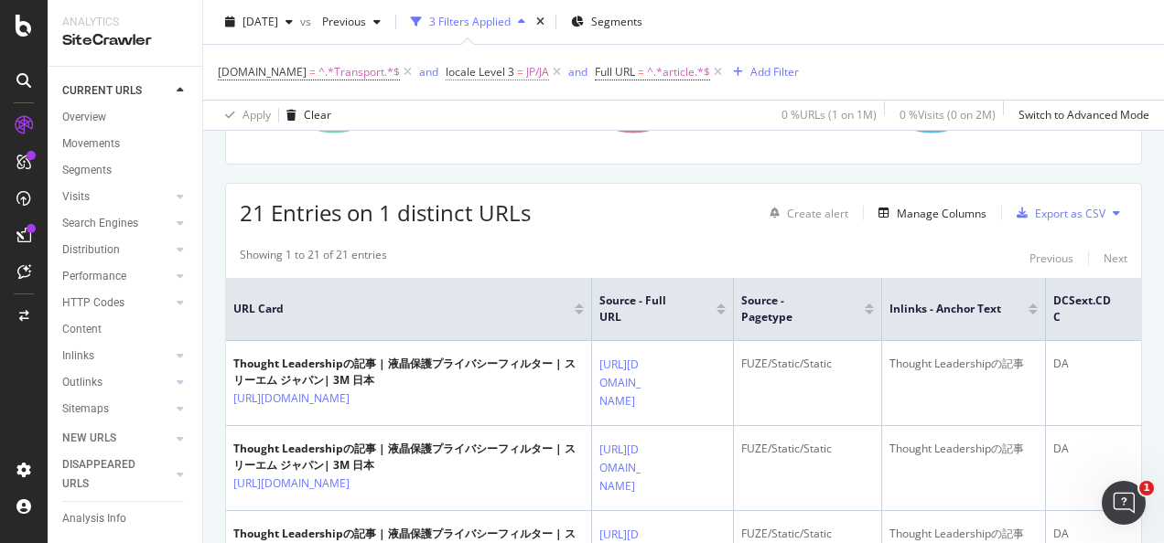
click at [501, 71] on span "locale Level 3" at bounding box center [480, 72] width 69 height 16
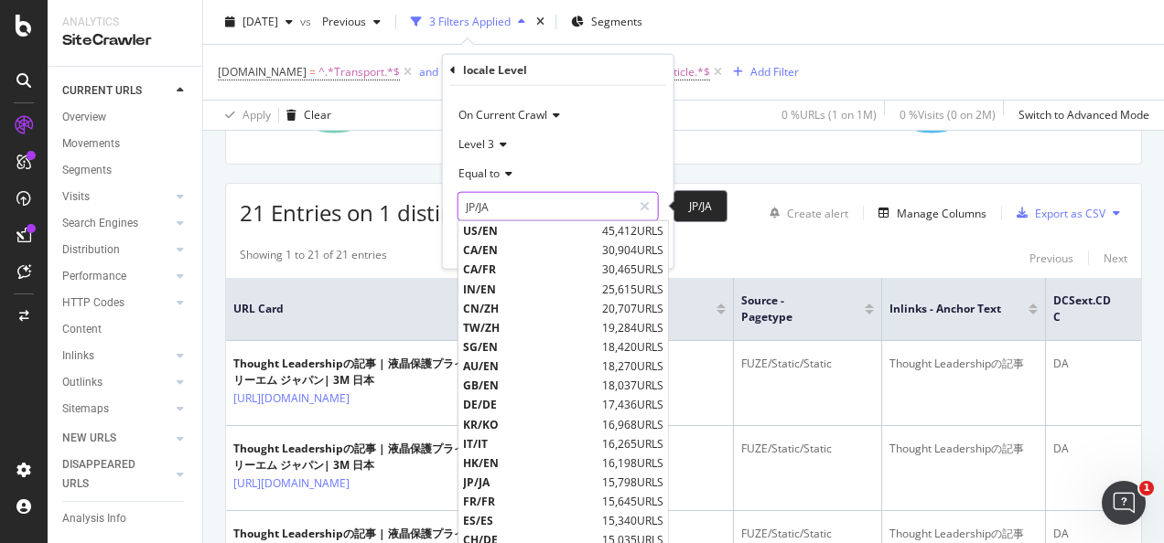
click at [532, 197] on input "JP/JA" at bounding box center [544, 206] width 173 height 29
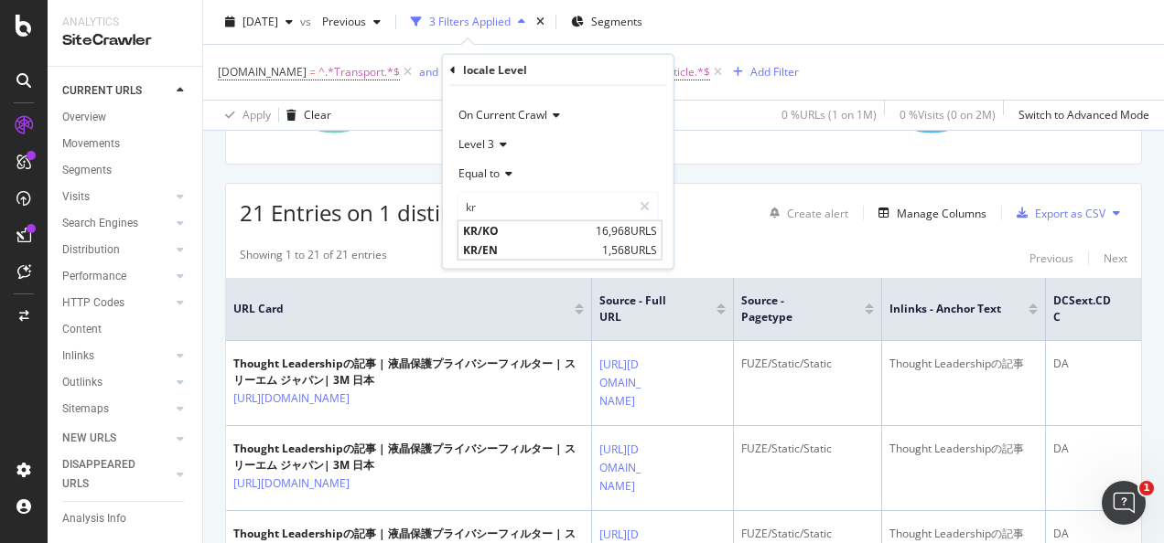
click at [554, 233] on span "KR/KO" at bounding box center [527, 231] width 128 height 16
type input "KR/KO"
click at [645, 247] on div "Apply" at bounding box center [644, 245] width 28 height 16
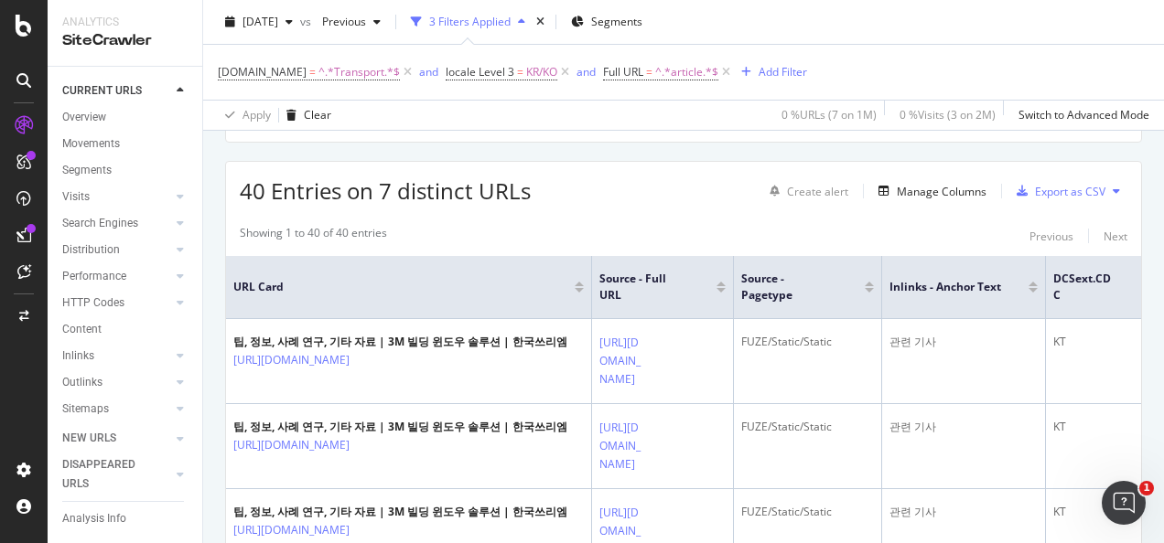
scroll to position [274, 0]
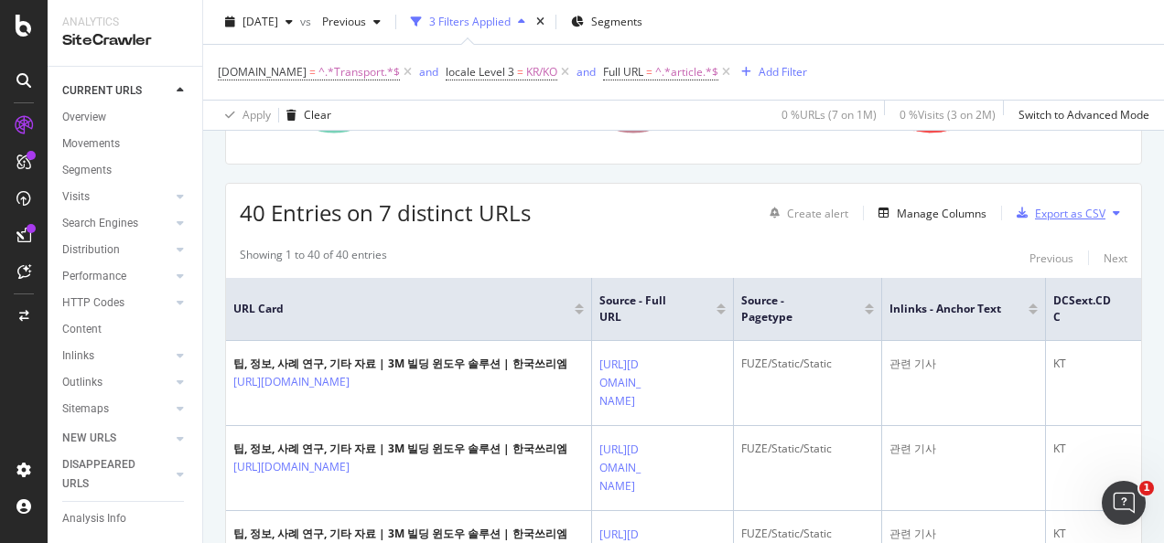
click at [1081, 210] on div "Export as CSV" at bounding box center [1070, 214] width 70 height 16
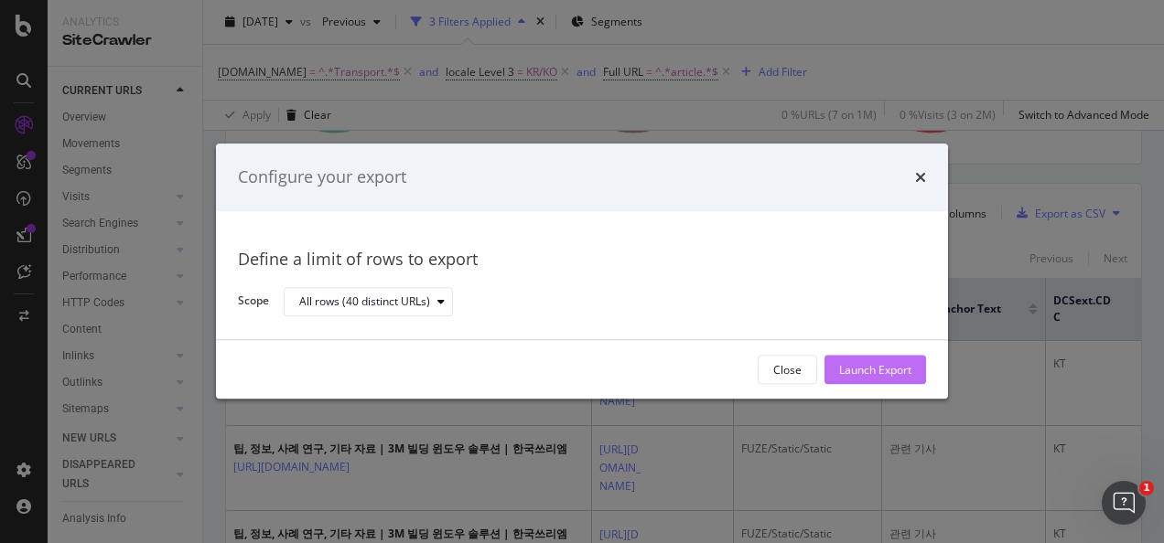
click at [843, 371] on div "Launch Export" at bounding box center [875, 370] width 72 height 16
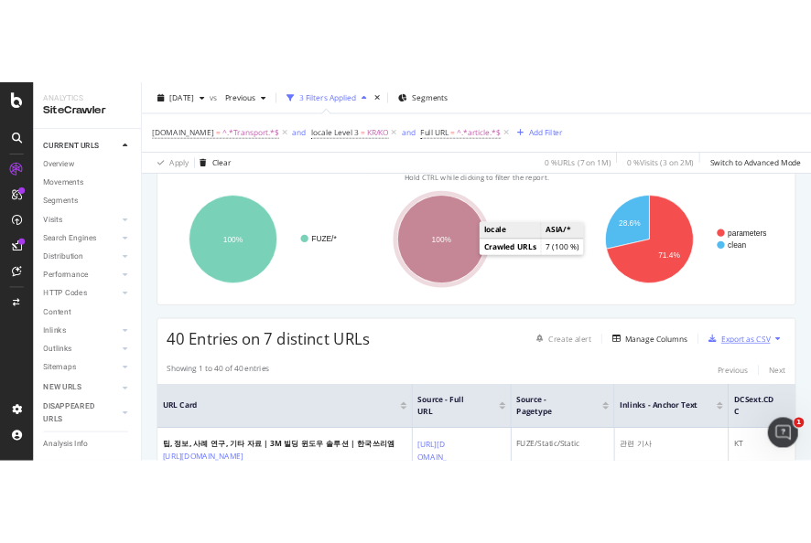
scroll to position [91, 0]
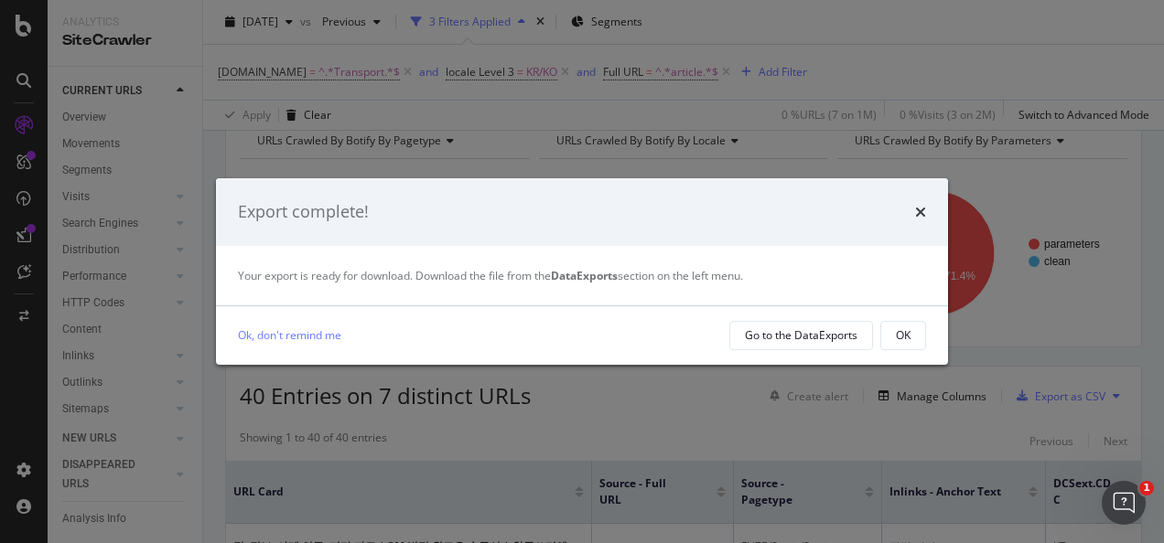
drag, startPoint x: 888, startPoint y: 339, endPoint x: 854, endPoint y: 297, distance: 54.0
click at [889, 339] on button "OK" at bounding box center [903, 335] width 46 height 29
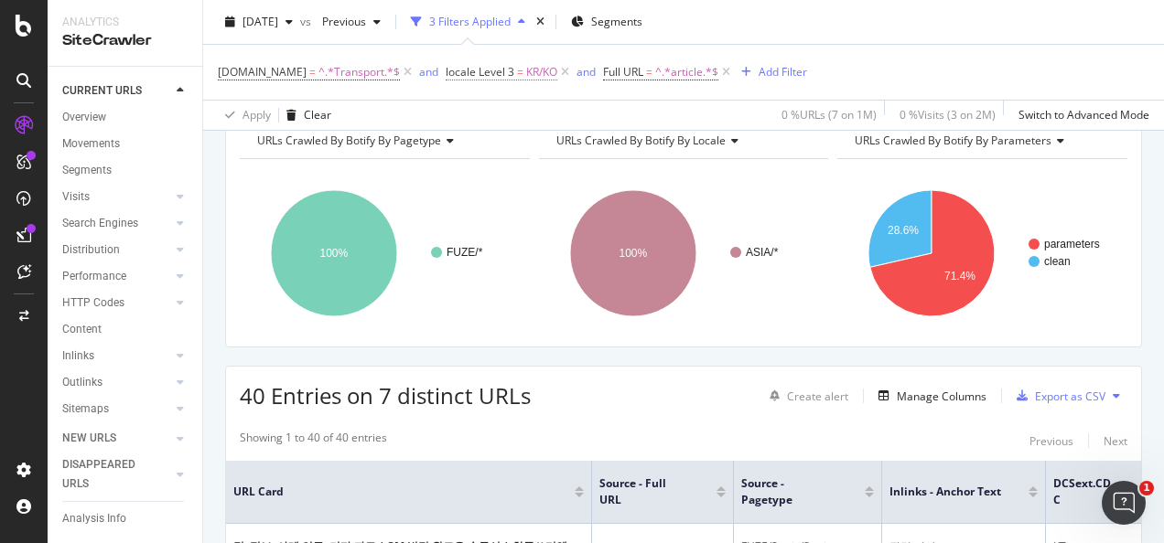
click at [529, 66] on span "KR/KO" at bounding box center [541, 72] width 31 height 26
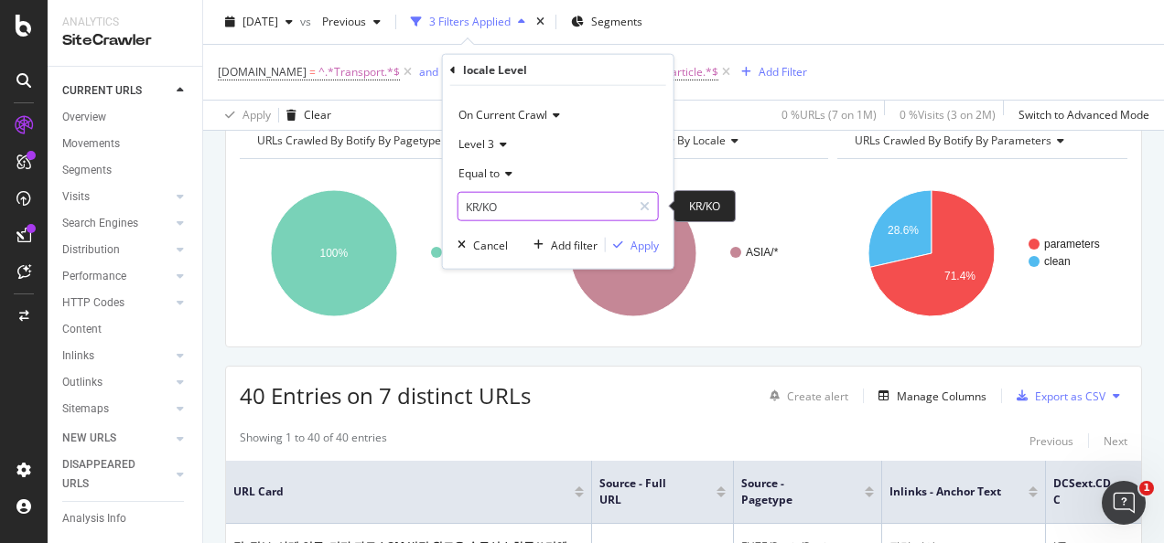
click at [517, 205] on input "KR/KO" at bounding box center [544, 206] width 173 height 29
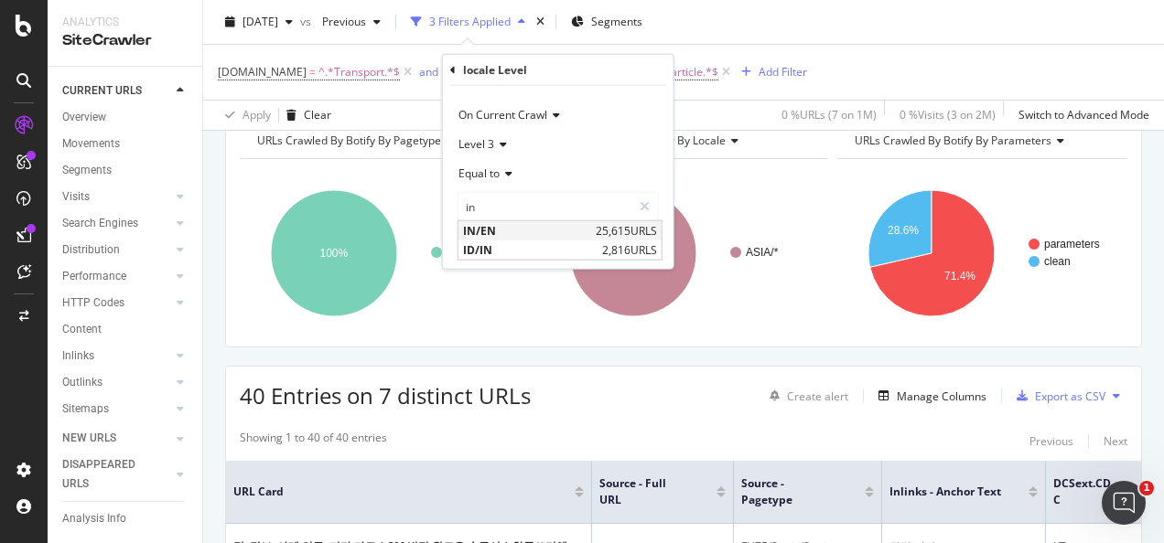
click at [542, 229] on span "IN/EN" at bounding box center [527, 231] width 128 height 16
type input "IN/EN"
click at [646, 243] on div "Apply" at bounding box center [644, 245] width 28 height 16
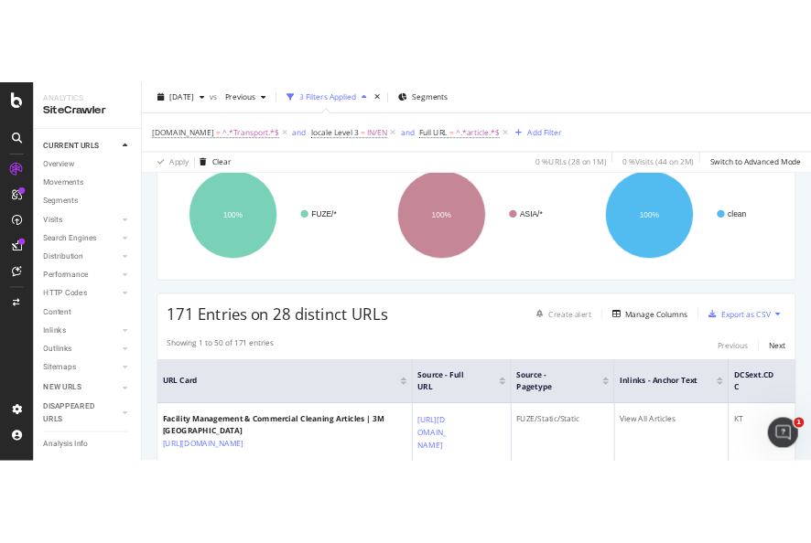
scroll to position [274, 0]
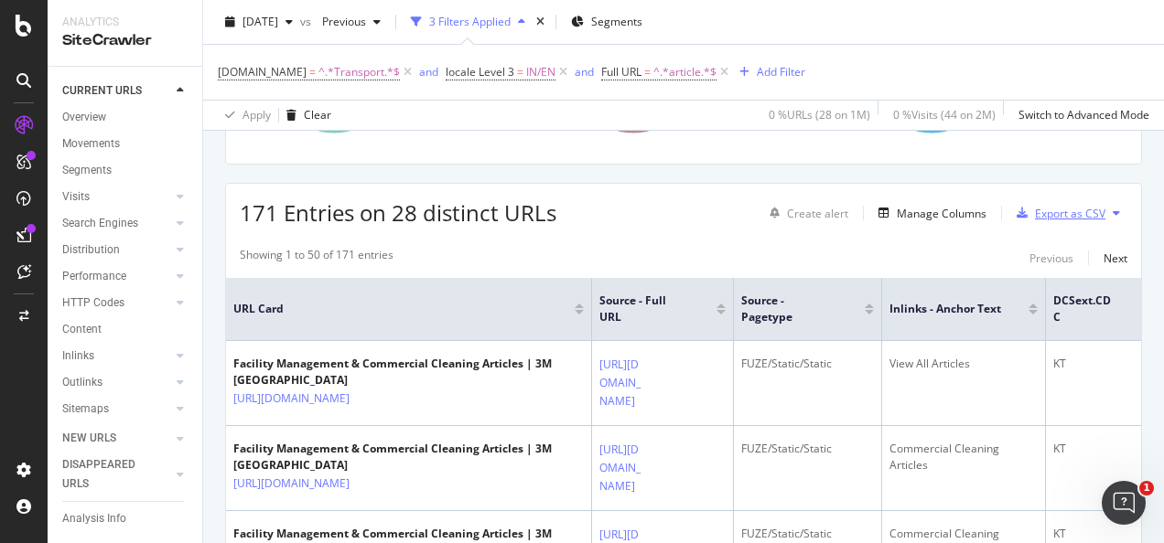
click at [1041, 209] on div "Export as CSV" at bounding box center [1070, 214] width 70 height 16
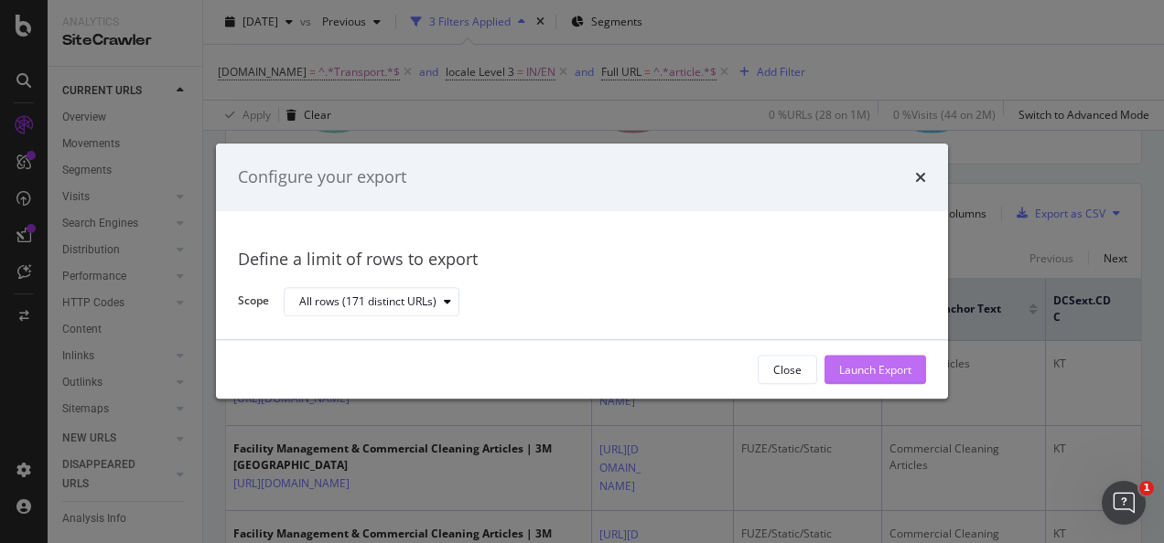
click at [875, 373] on div "Launch Export" at bounding box center [875, 370] width 72 height 16
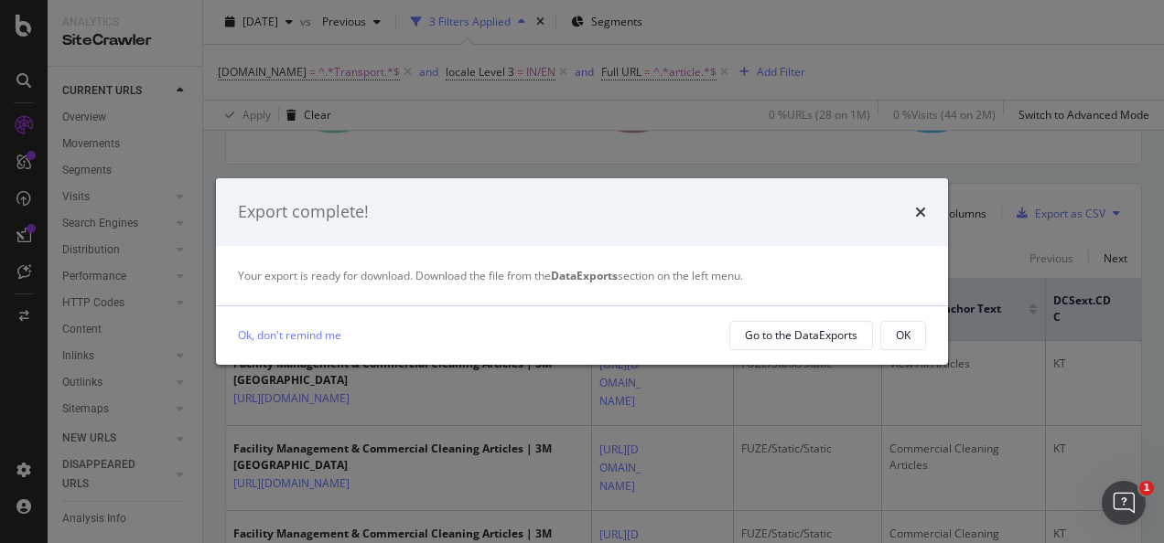
click at [887, 328] on button "OK" at bounding box center [903, 335] width 46 height 29
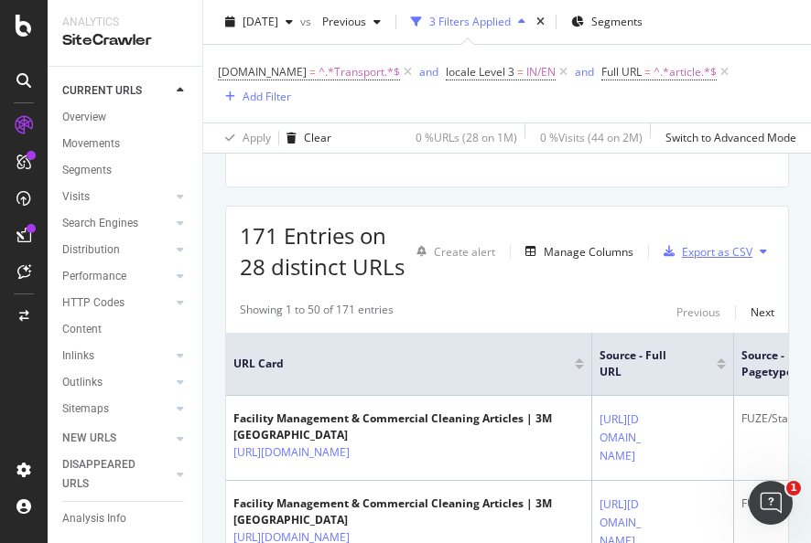
scroll to position [297, 0]
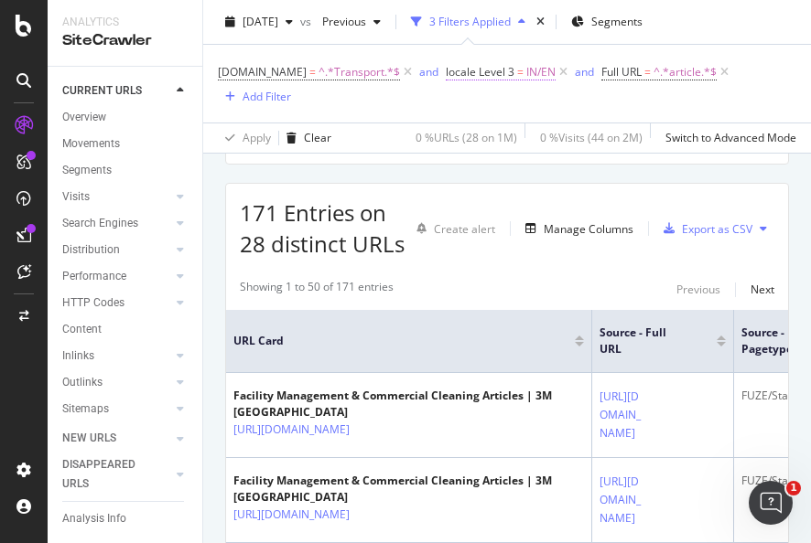
click at [501, 66] on span "locale Level 3" at bounding box center [480, 72] width 69 height 16
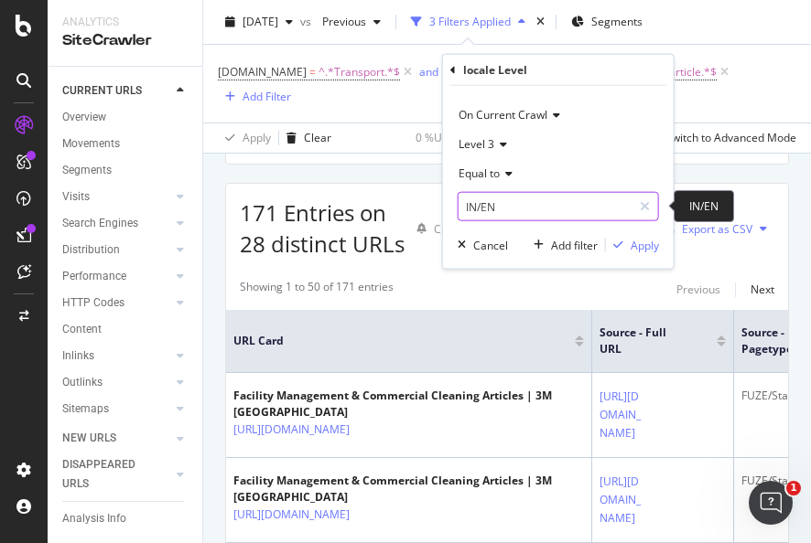
click at [510, 212] on input "IN/EN" at bounding box center [544, 206] width 173 height 29
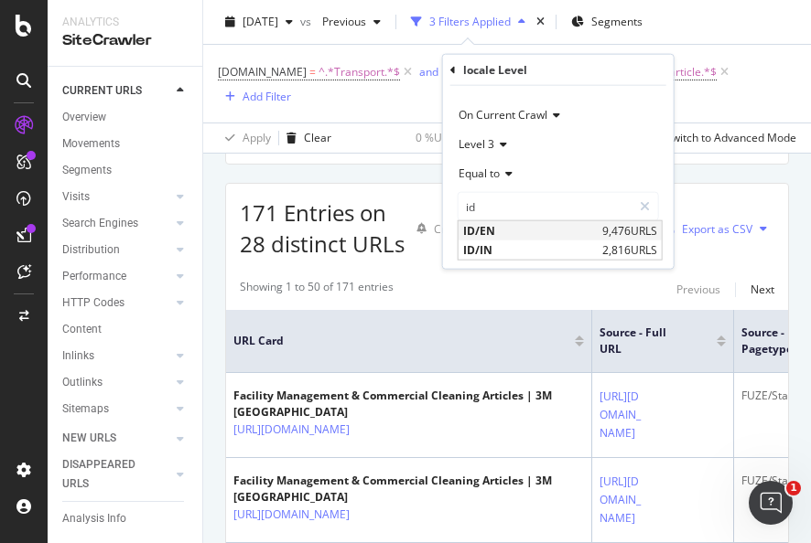
click at [476, 238] on div "ID/EN 9,476 URLS" at bounding box center [559, 230] width 203 height 19
type input "ID/EN"
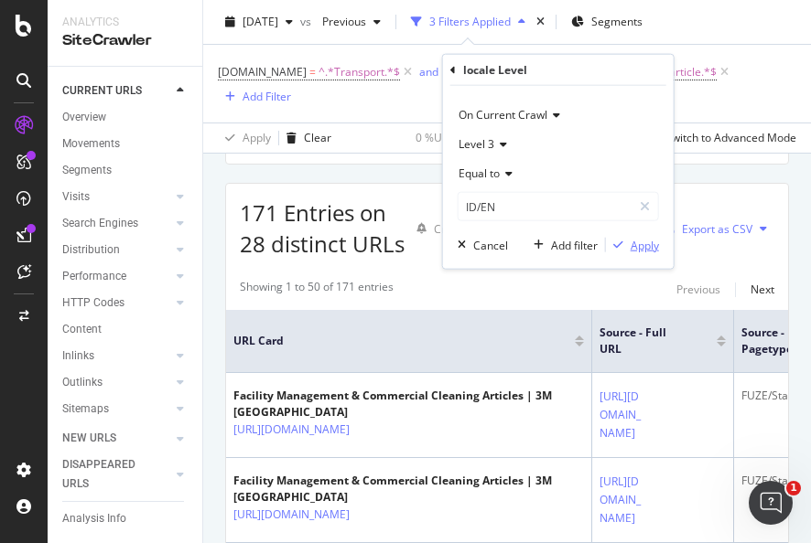
click at [639, 249] on div "Apply" at bounding box center [644, 245] width 28 height 16
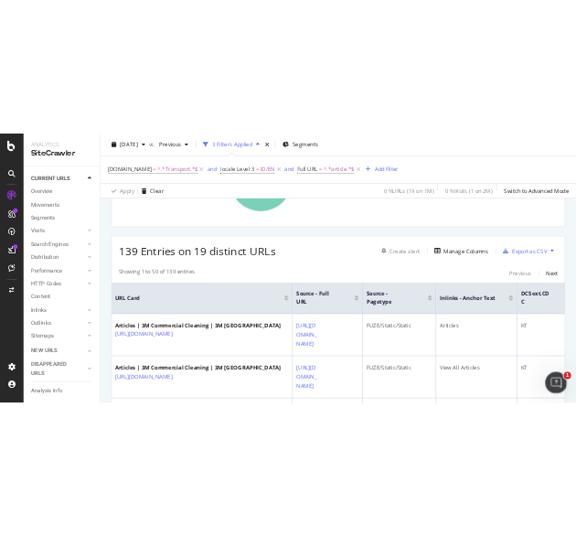
scroll to position [274, 0]
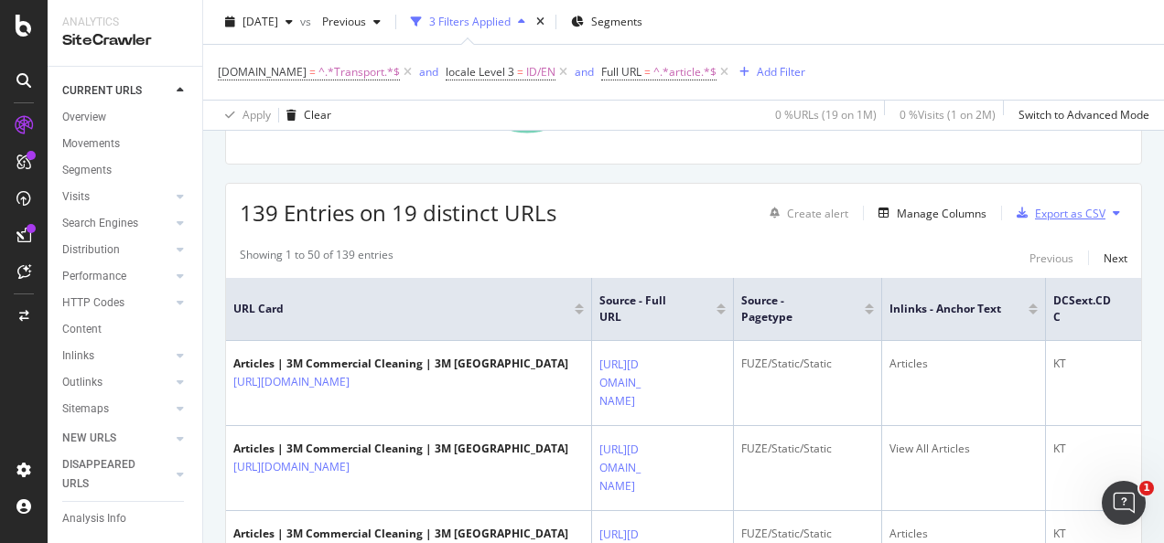
click at [1045, 212] on div "Export as CSV" at bounding box center [1070, 214] width 70 height 16
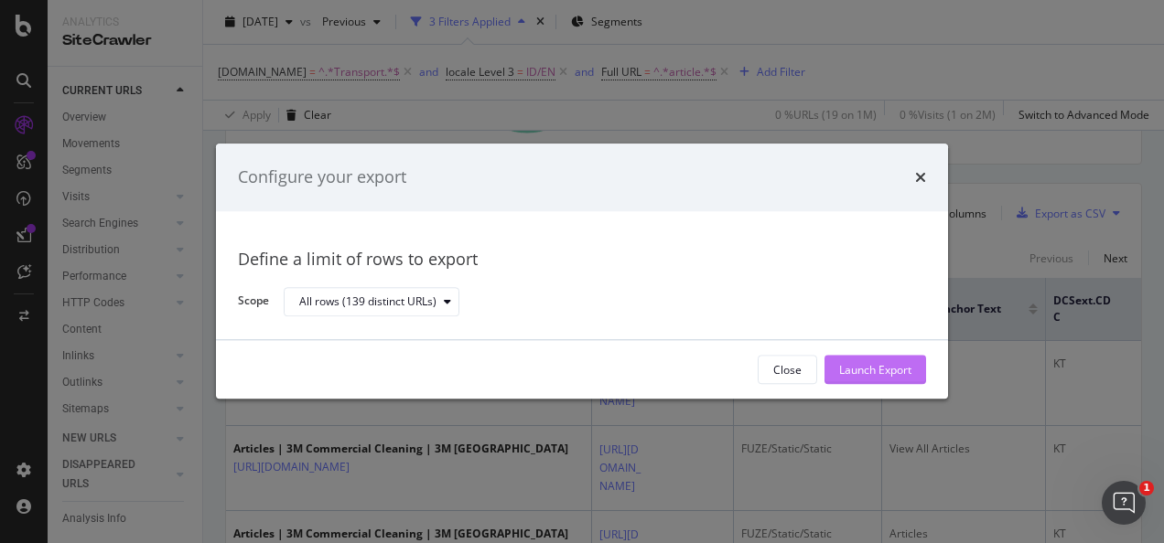
click at [877, 362] on div "Launch Export" at bounding box center [875, 370] width 72 height 16
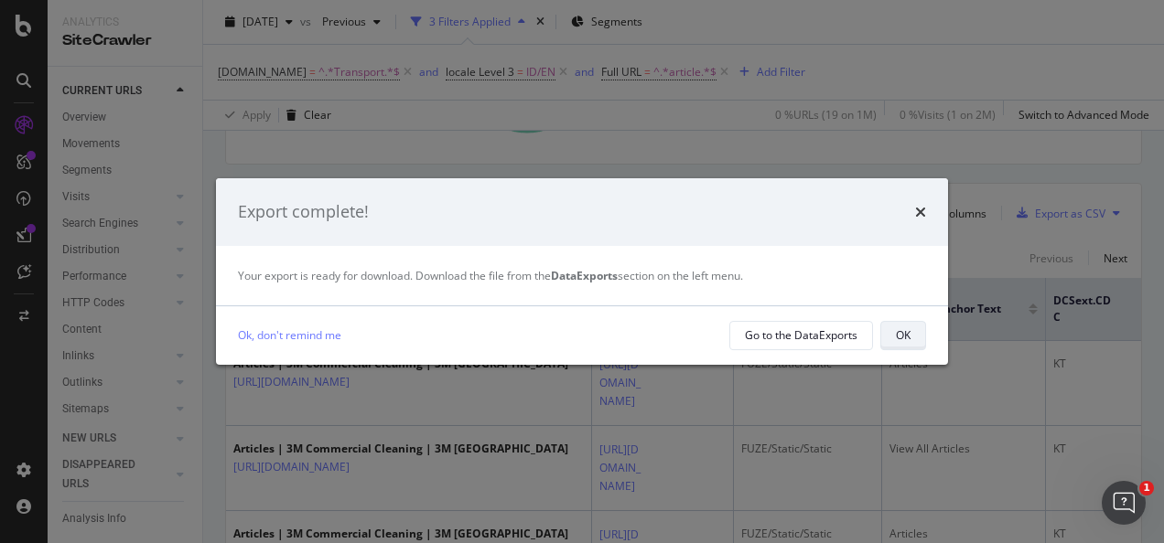
click at [922, 334] on button "OK" at bounding box center [903, 335] width 46 height 29
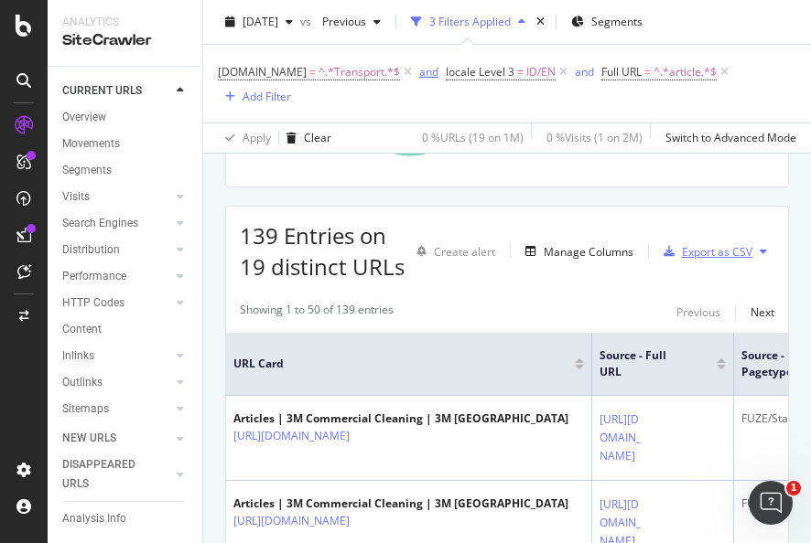
scroll to position [298, 0]
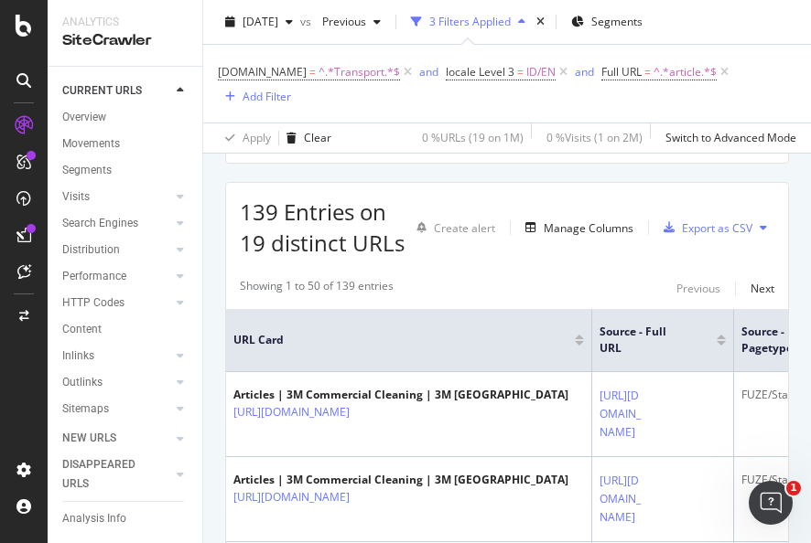
click at [520, 80] on span "locale Level 3 = ID/EN" at bounding box center [508, 72] width 125 height 26
click at [520, 73] on span "locale Level 3 = ID/EN" at bounding box center [501, 72] width 110 height 16
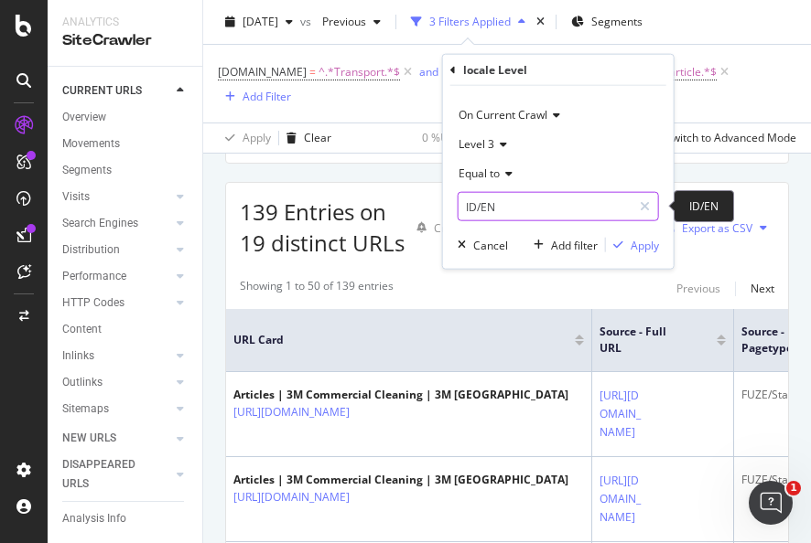
click at [525, 198] on input "ID/EN" at bounding box center [544, 206] width 173 height 29
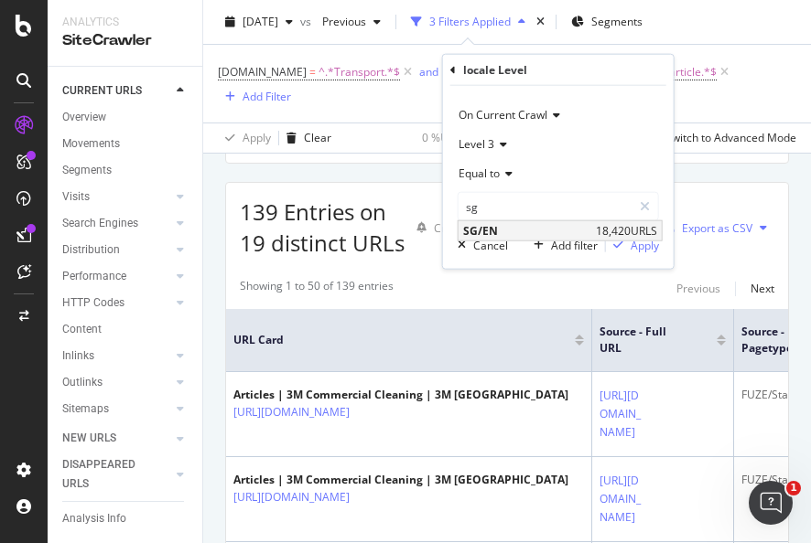
click at [520, 223] on span "SG/EN" at bounding box center [527, 231] width 128 height 16
type input "SG/EN"
click at [642, 242] on div "Apply" at bounding box center [644, 245] width 28 height 16
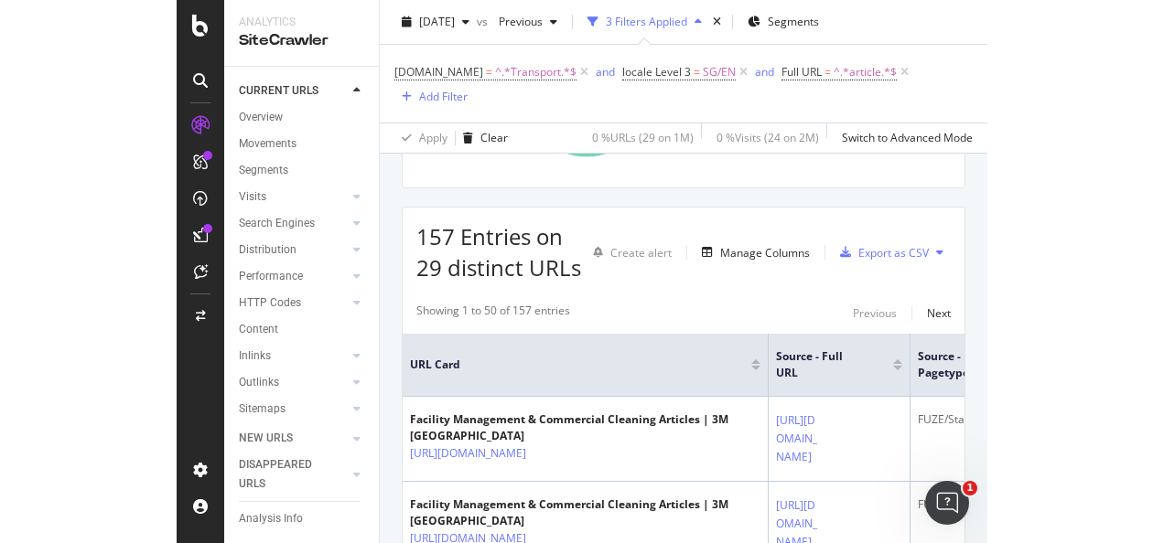
scroll to position [298, 0]
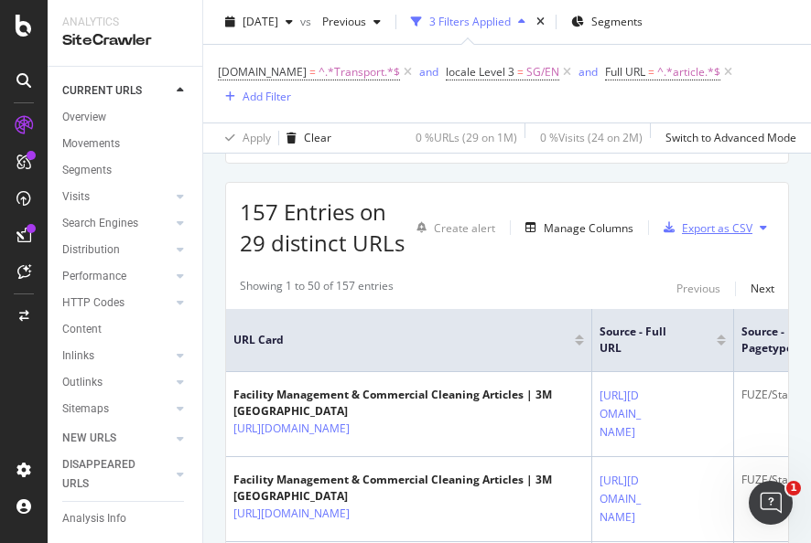
click at [718, 236] on div "Export as CSV" at bounding box center [717, 228] width 70 height 16
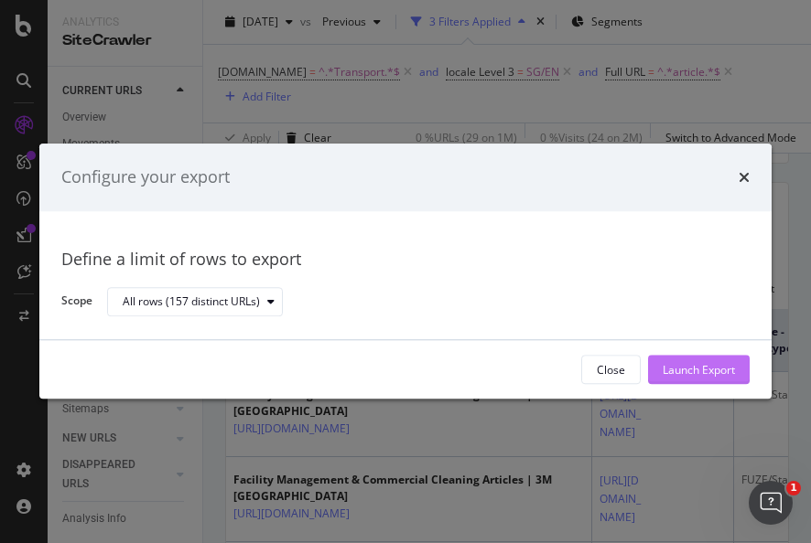
click at [703, 369] on div "Launch Export" at bounding box center [698, 370] width 72 height 16
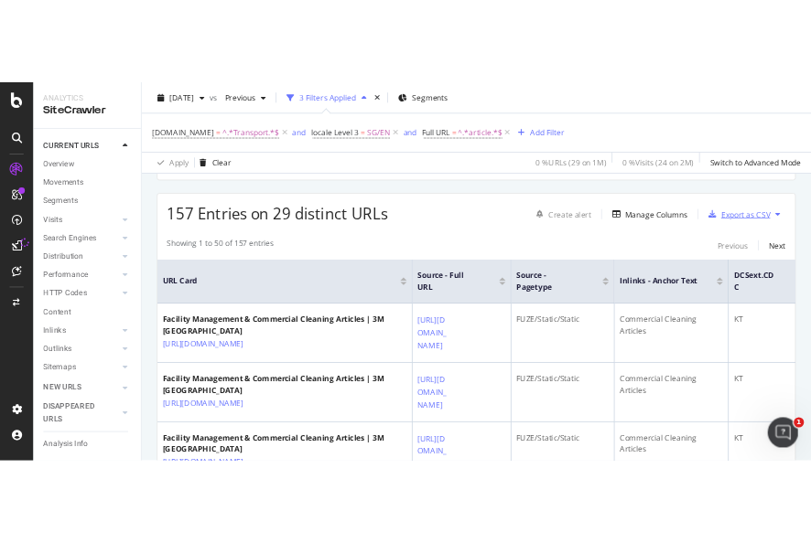
scroll to position [274, 0]
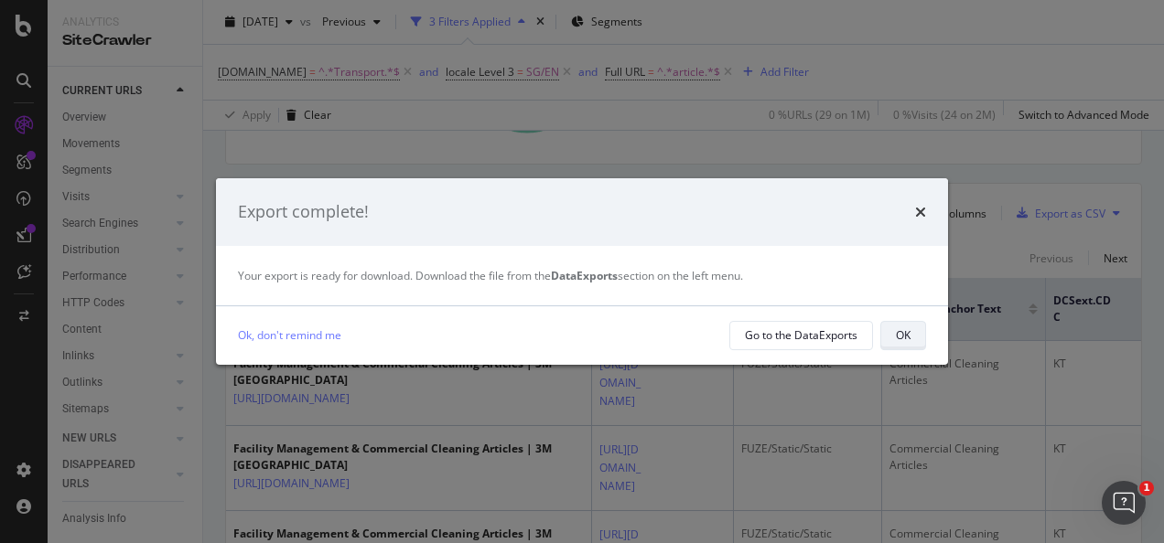
click at [913, 339] on button "OK" at bounding box center [903, 335] width 46 height 29
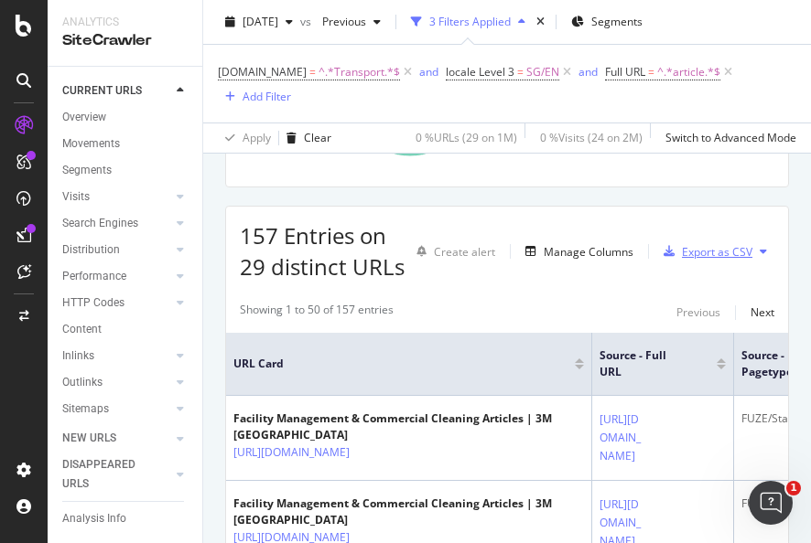
scroll to position [298, 0]
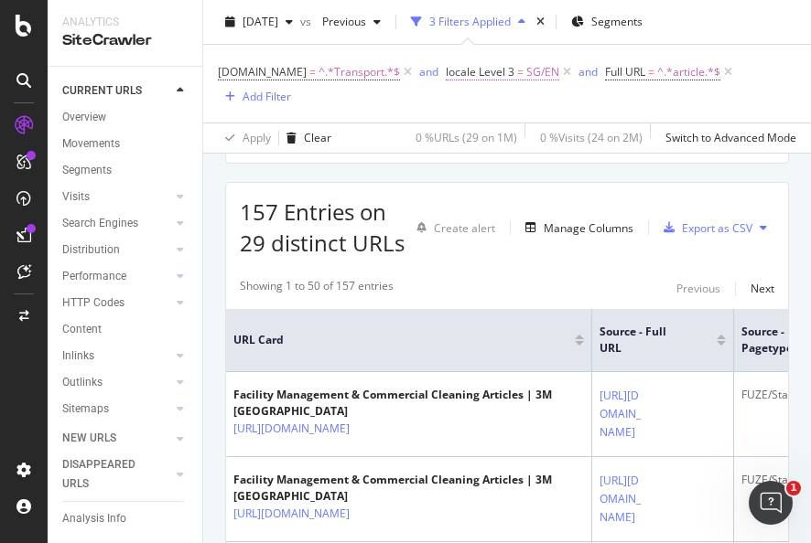
click at [539, 65] on span "SG/EN" at bounding box center [542, 72] width 33 height 26
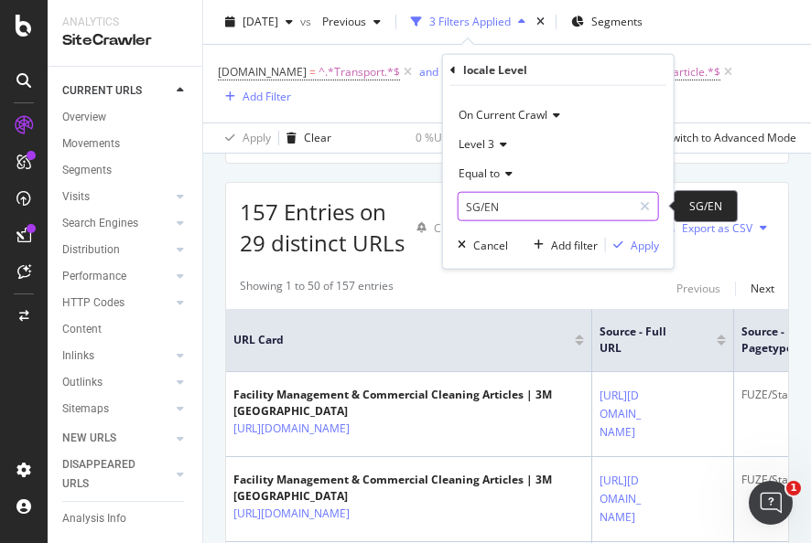
click at [520, 211] on input "SG/EN" at bounding box center [544, 206] width 173 height 29
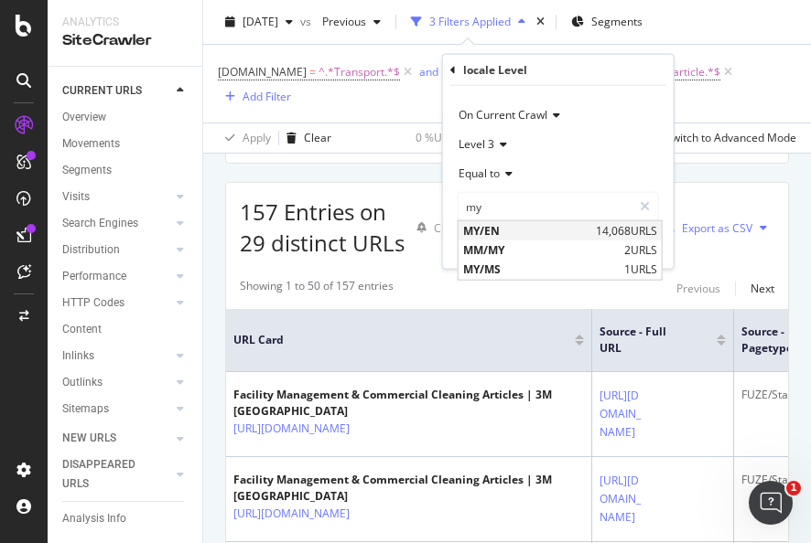
click at [518, 228] on span "MY/EN" at bounding box center [527, 231] width 128 height 16
type input "MY/EN"
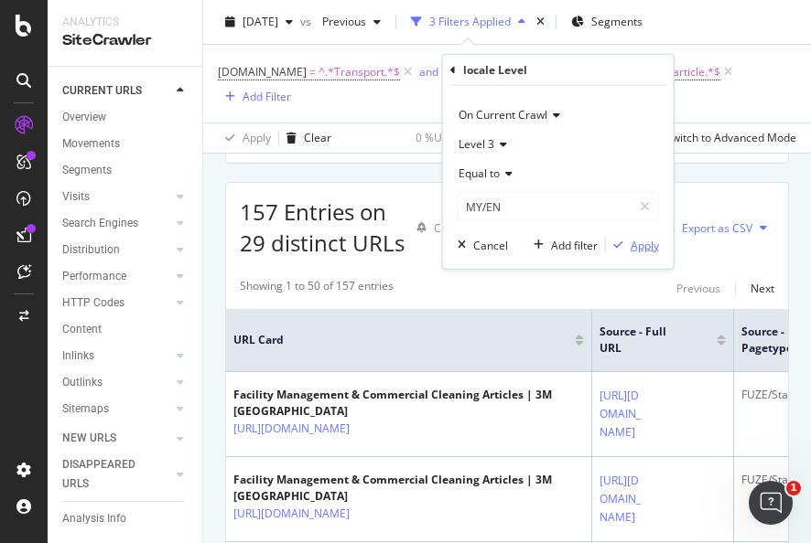
drag, startPoint x: 644, startPoint y: 243, endPoint x: 801, endPoint y: 161, distance: 177.6
click at [647, 243] on div "Apply" at bounding box center [644, 245] width 28 height 16
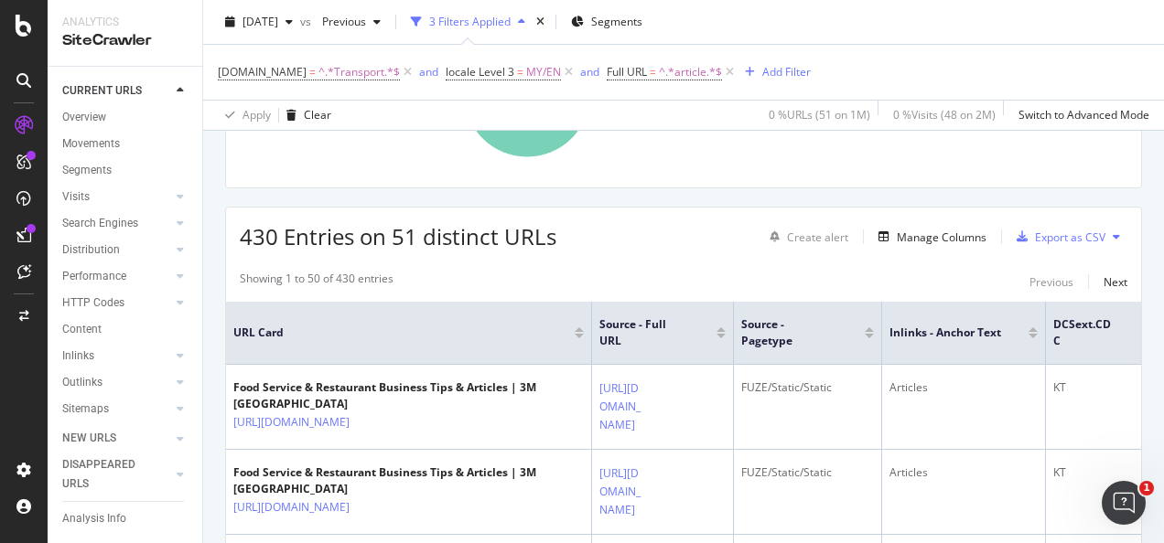
scroll to position [275, 0]
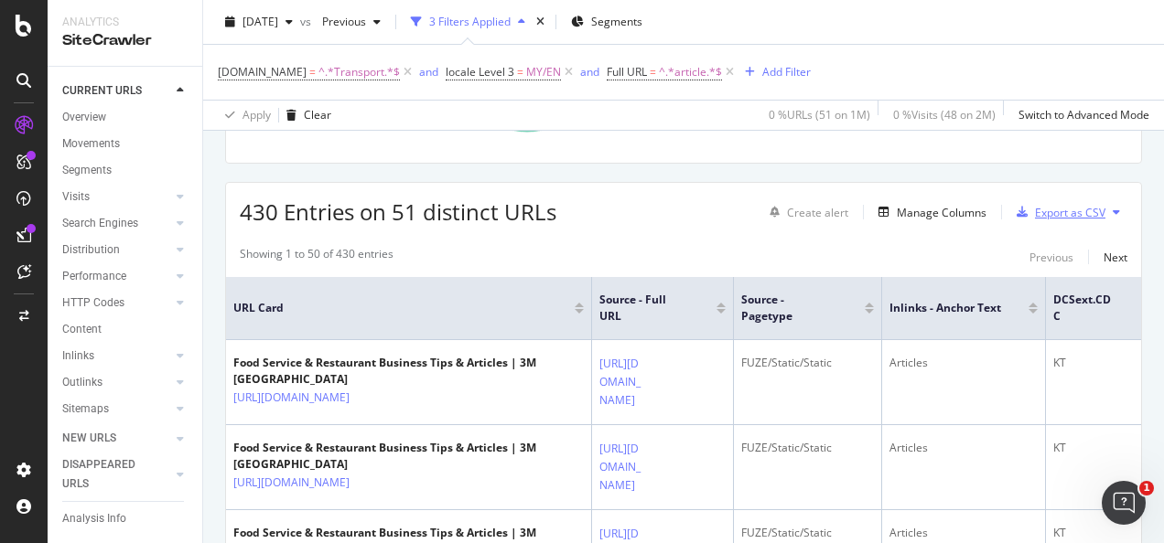
click at [1038, 210] on div "Export as CSV" at bounding box center [1070, 213] width 70 height 16
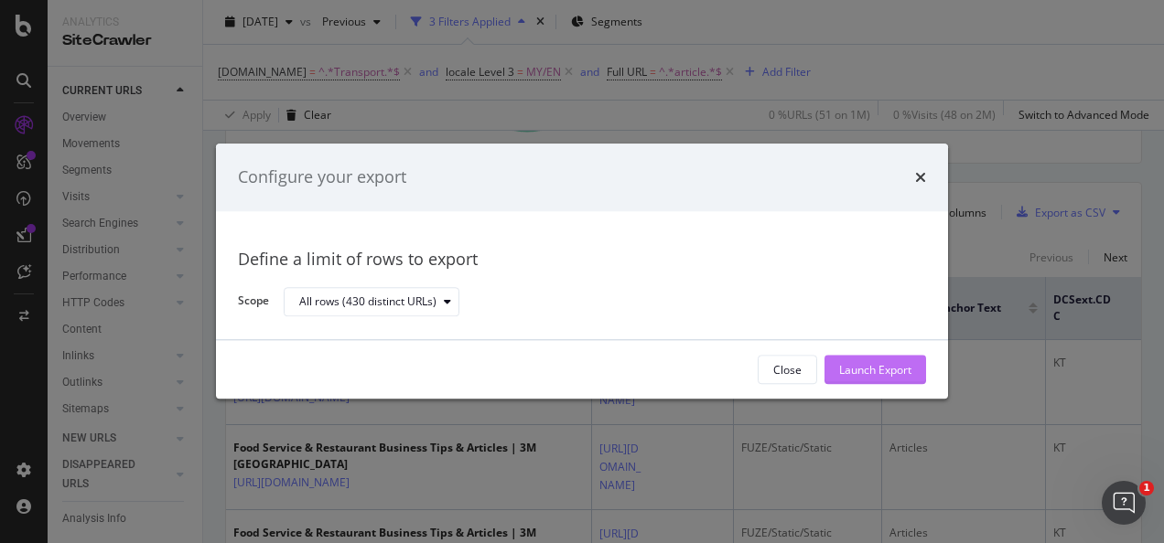
click at [862, 368] on div "Launch Export" at bounding box center [875, 370] width 72 height 16
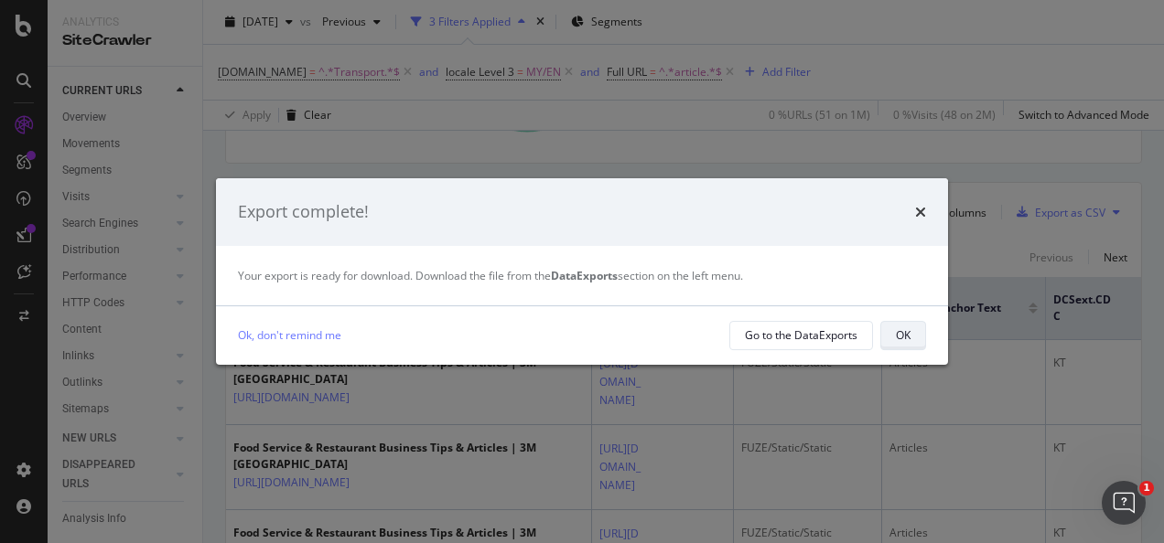
click at [924, 332] on button "OK" at bounding box center [903, 335] width 46 height 29
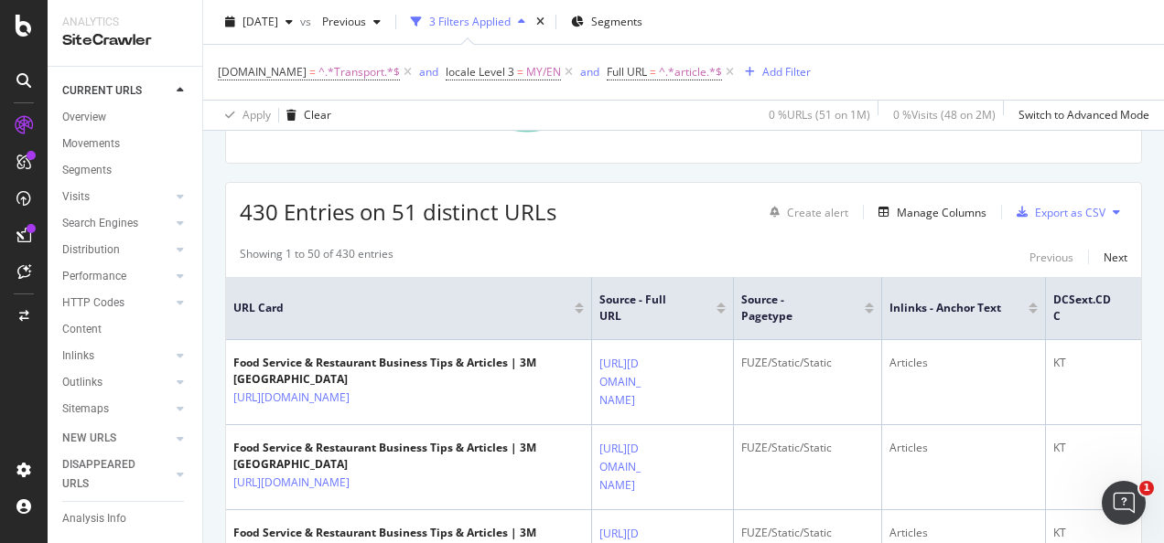
click at [534, 53] on div "DCSext.Business = ^.*Transport.*$ and locale Level 3 = MY/EN and Full URL = ^.*…" at bounding box center [683, 72] width 931 height 55
click at [527, 68] on span "MY/EN" at bounding box center [543, 72] width 35 height 26
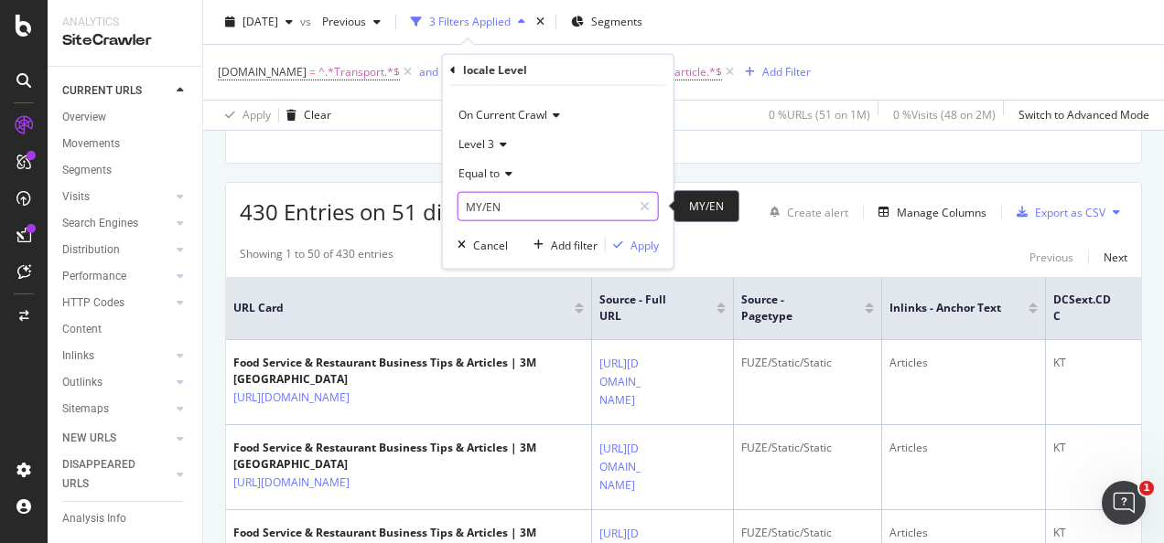
click at [534, 217] on input "MY/EN" at bounding box center [544, 206] width 173 height 29
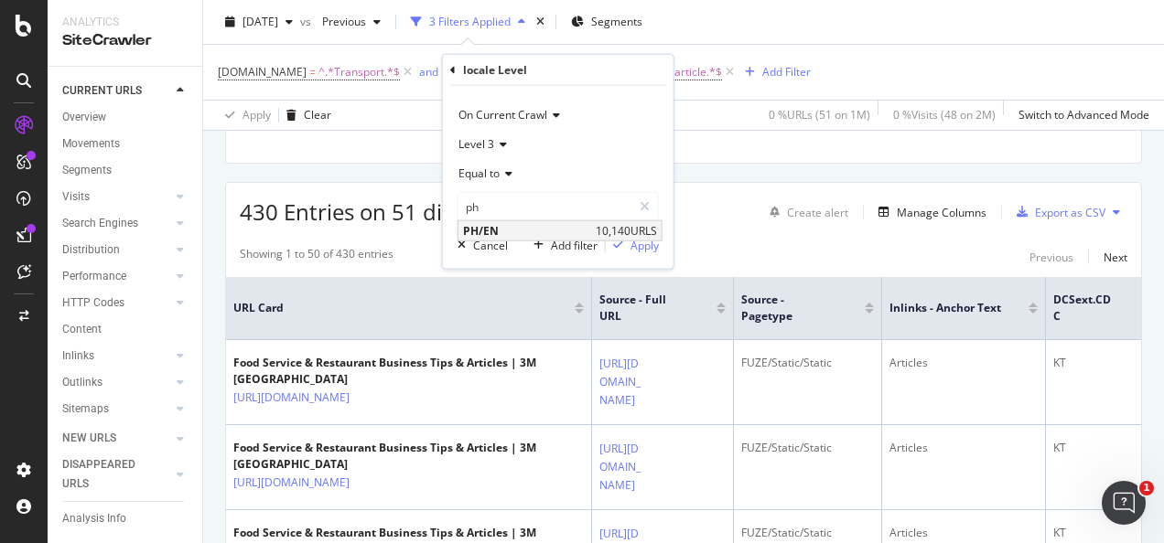
click at [523, 233] on span "PH/EN" at bounding box center [527, 231] width 128 height 16
type input "PH/EN"
click at [628, 252] on div "Apply" at bounding box center [632, 245] width 53 height 16
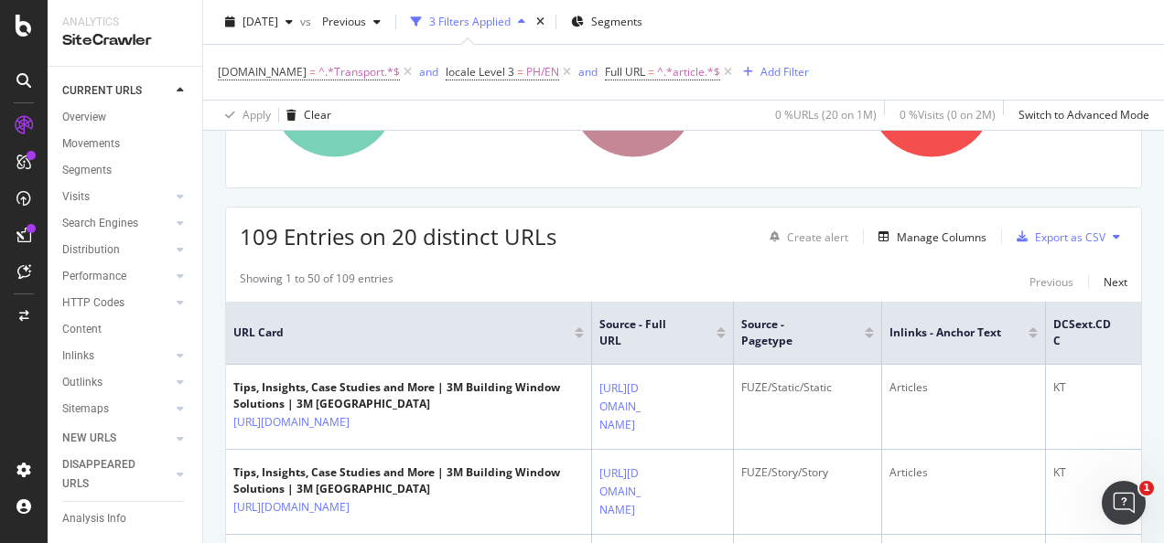
scroll to position [275, 0]
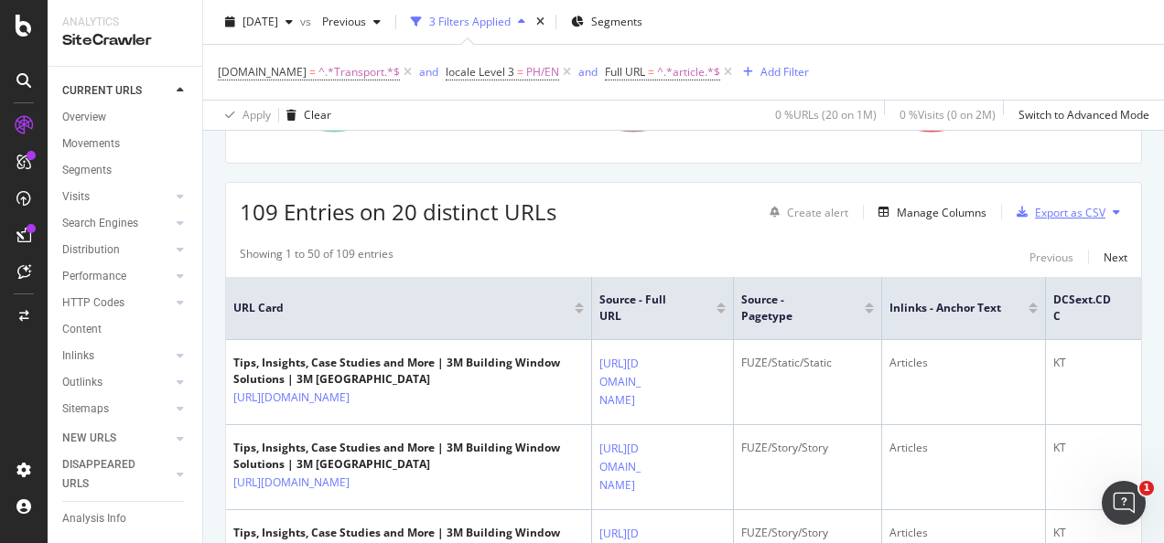
click at [1037, 213] on div "Export as CSV" at bounding box center [1070, 213] width 70 height 16
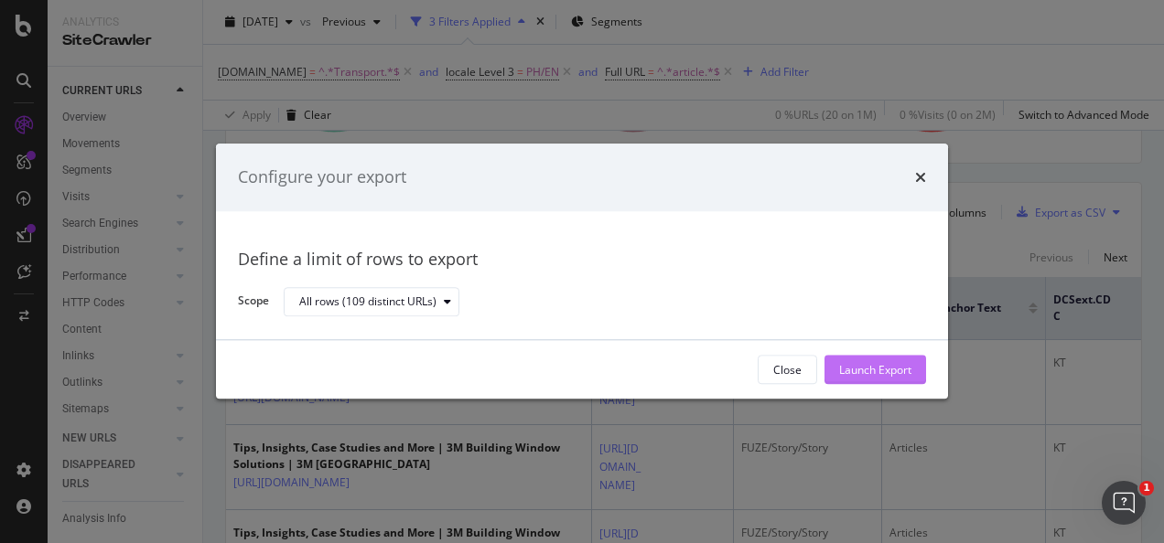
click at [847, 362] on div "Launch Export" at bounding box center [875, 370] width 72 height 16
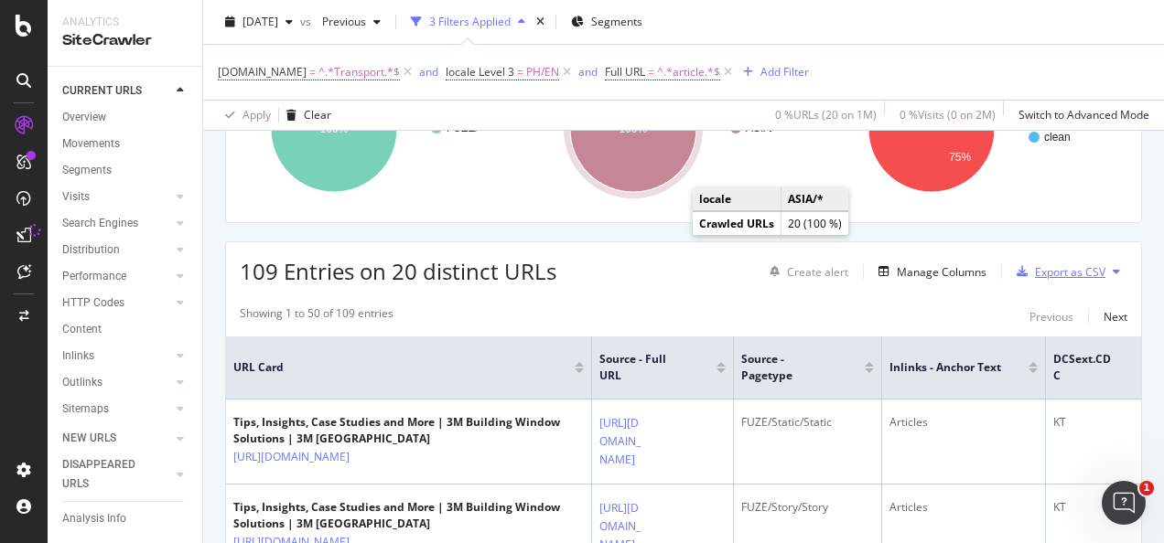
scroll to position [366, 0]
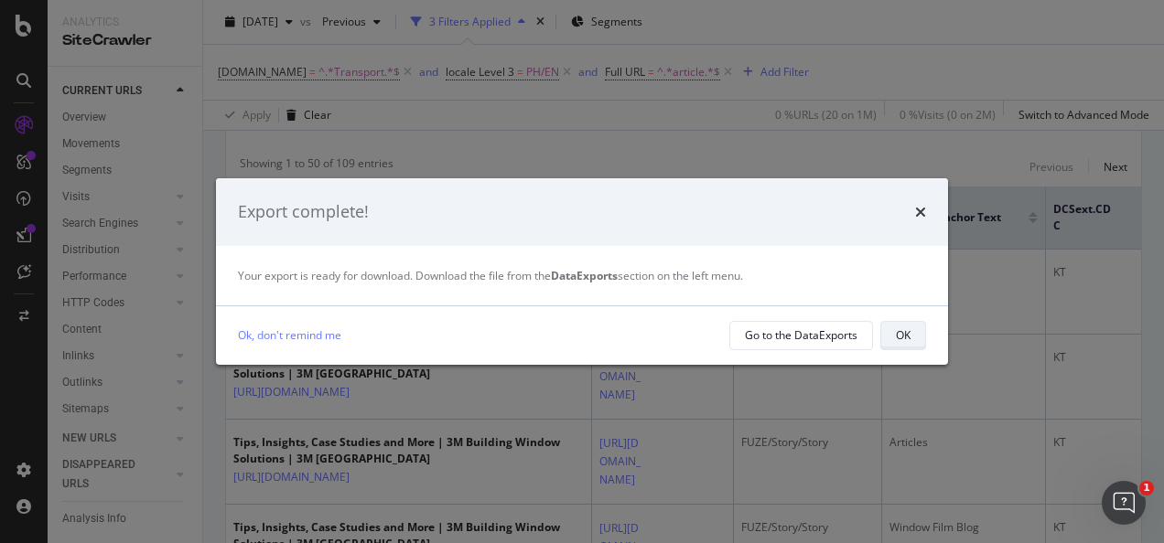
click at [896, 346] on div "OK" at bounding box center [903, 336] width 15 height 26
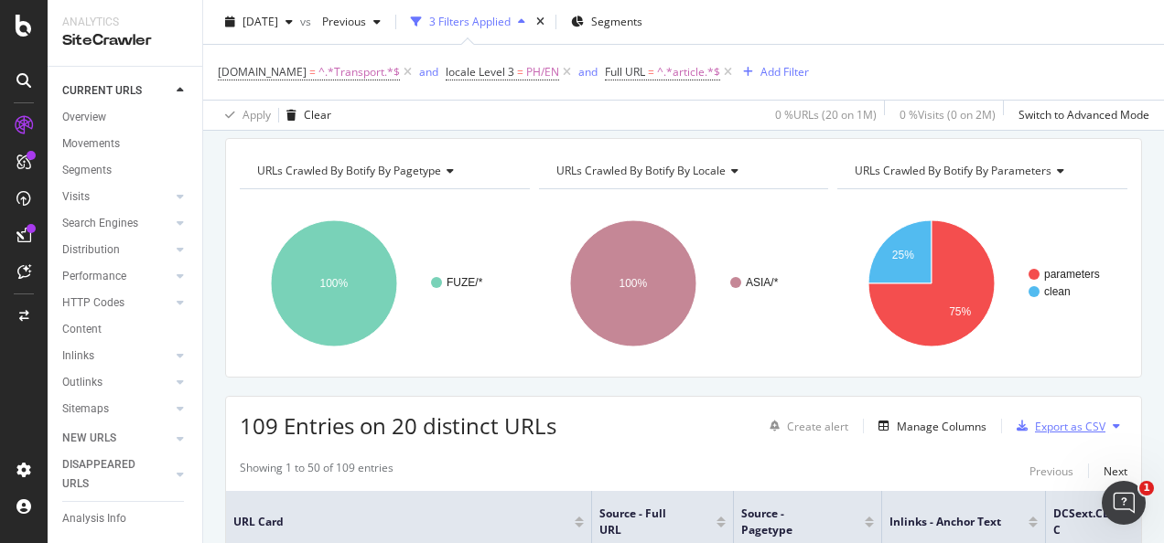
scroll to position [0, 0]
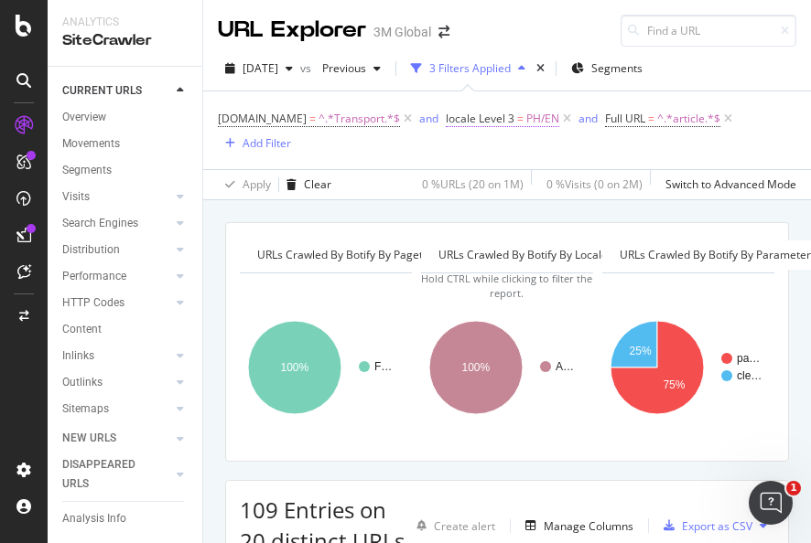
click at [538, 121] on span "PH/EN" at bounding box center [542, 119] width 33 height 26
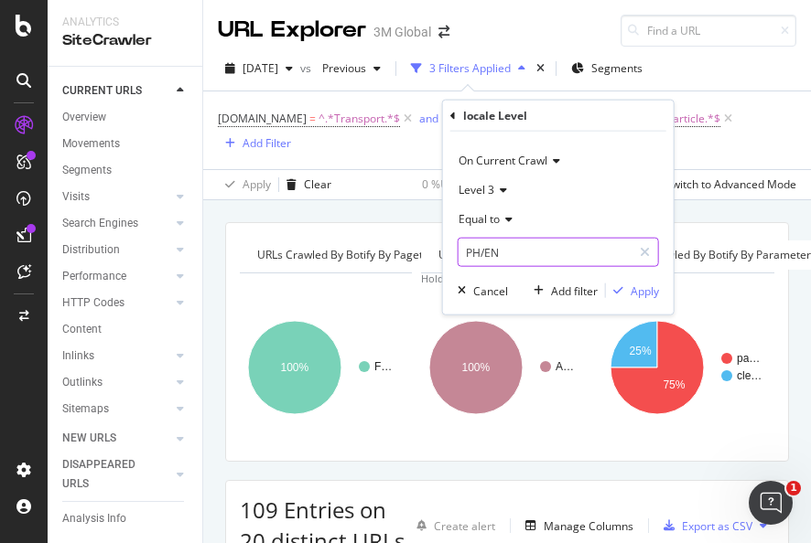
drag, startPoint x: 538, startPoint y: 121, endPoint x: 514, endPoint y: 254, distance: 135.7
click at [513, 259] on input "PH/EN" at bounding box center [544, 252] width 173 height 29
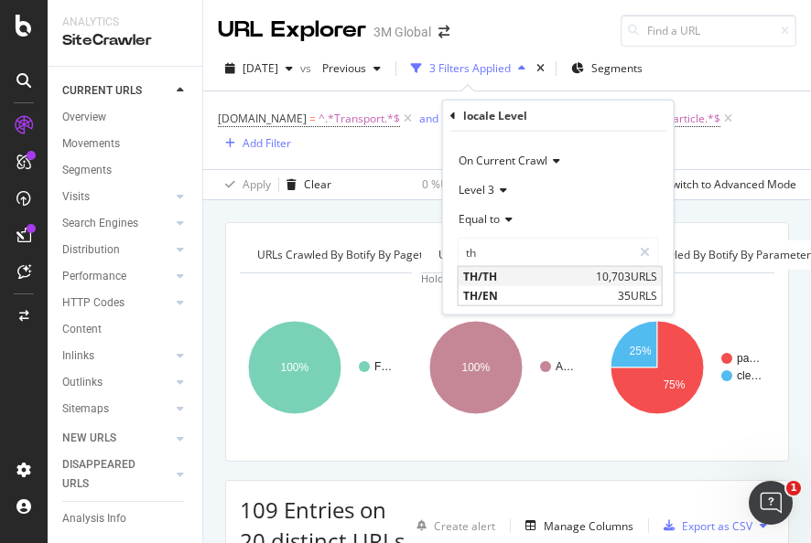
click at [606, 271] on span "10,703 URLS" at bounding box center [626, 277] width 61 height 16
type input "TH/TH"
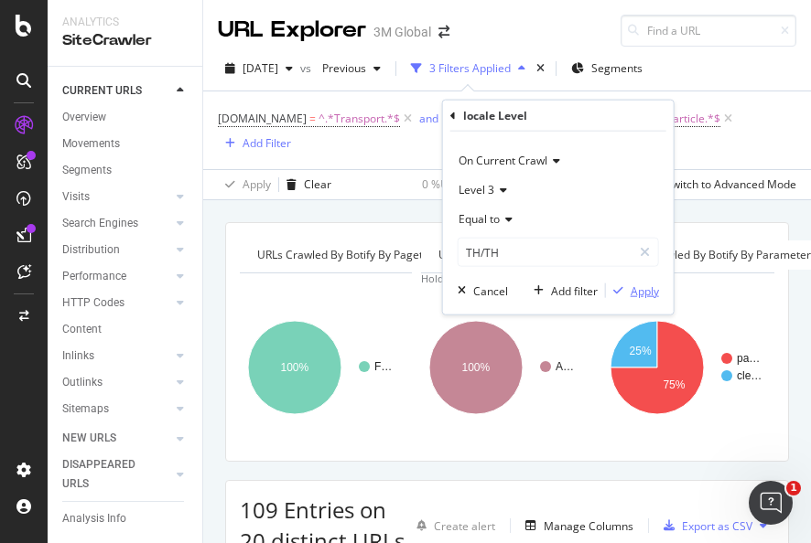
click at [630, 284] on div "Apply" at bounding box center [644, 291] width 28 height 16
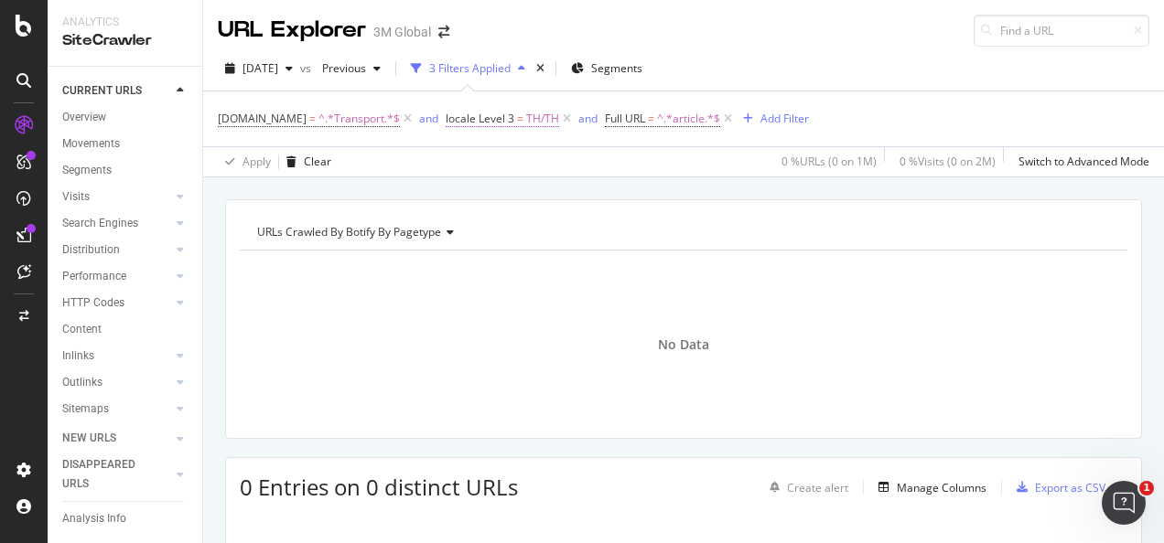
click at [494, 117] on span "locale Level 3" at bounding box center [480, 119] width 69 height 16
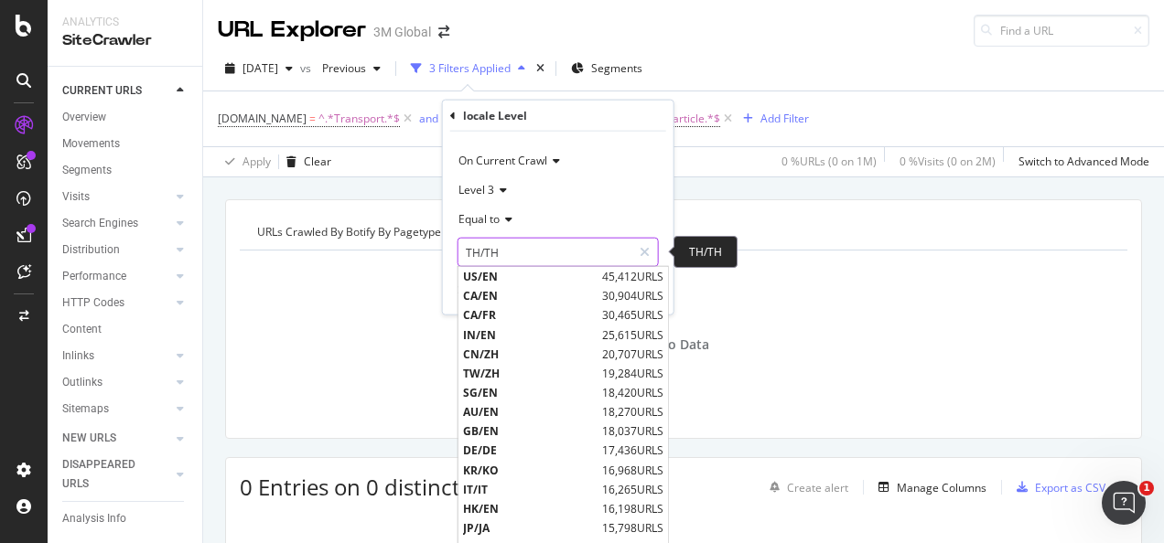
drag, startPoint x: 494, startPoint y: 117, endPoint x: 506, endPoint y: 252, distance: 135.9
click at [506, 252] on input "TH/TH" at bounding box center [544, 252] width 173 height 29
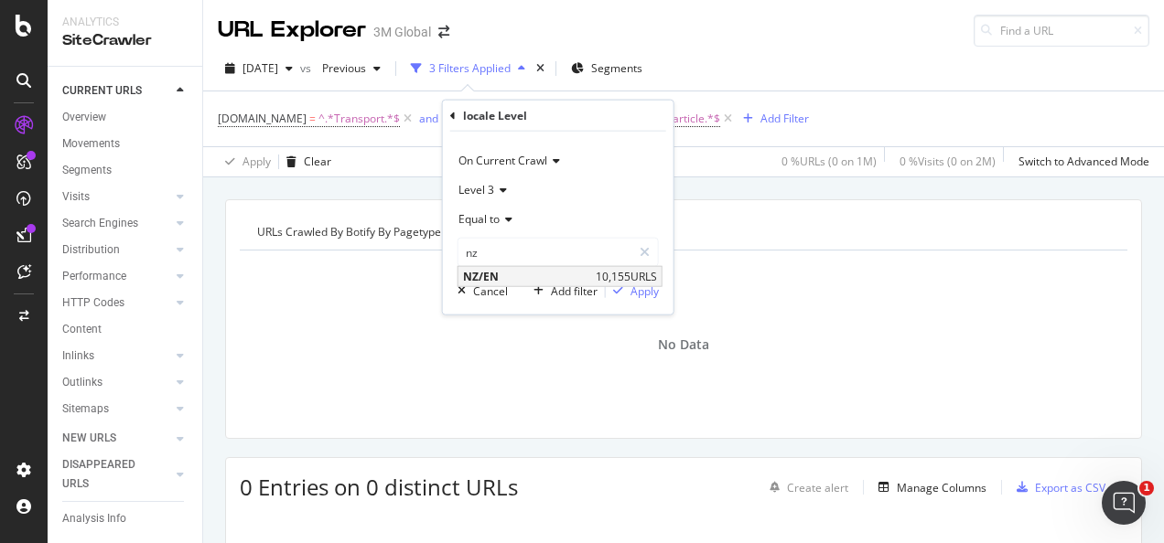
click at [562, 276] on span "NZ/EN" at bounding box center [527, 277] width 128 height 16
type input "NZ/EN"
click at [628, 293] on div "button" at bounding box center [618, 290] width 25 height 11
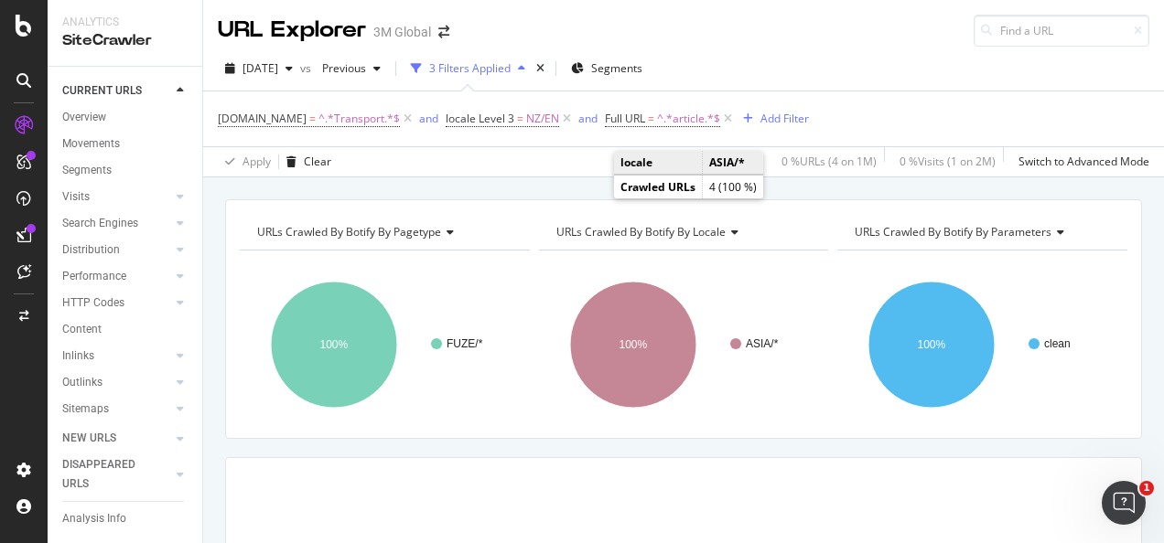
scroll to position [251, 0]
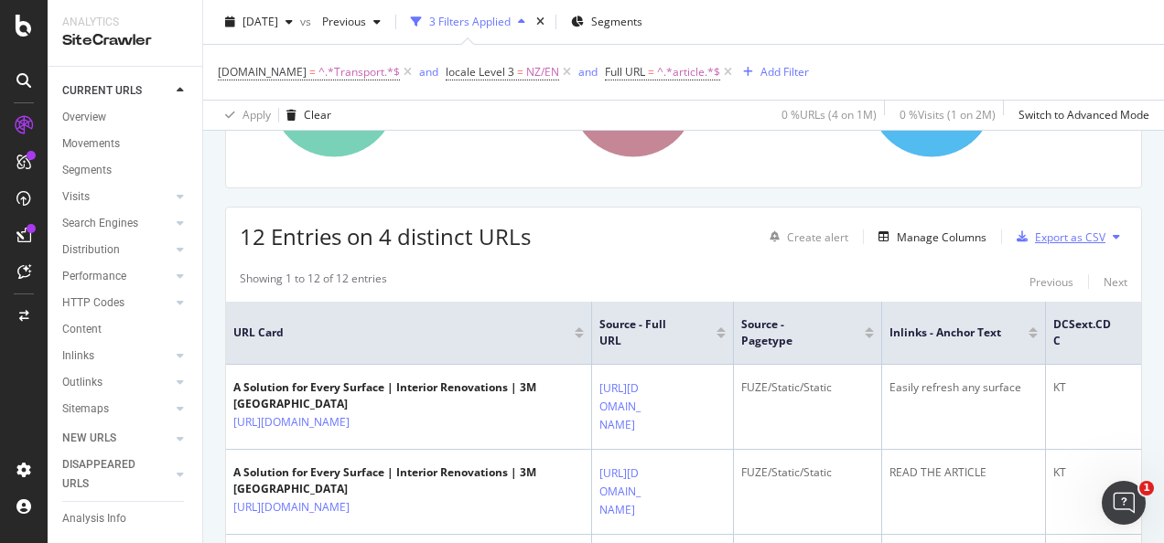
click at [1063, 238] on div "Export as CSV" at bounding box center [1070, 238] width 70 height 16
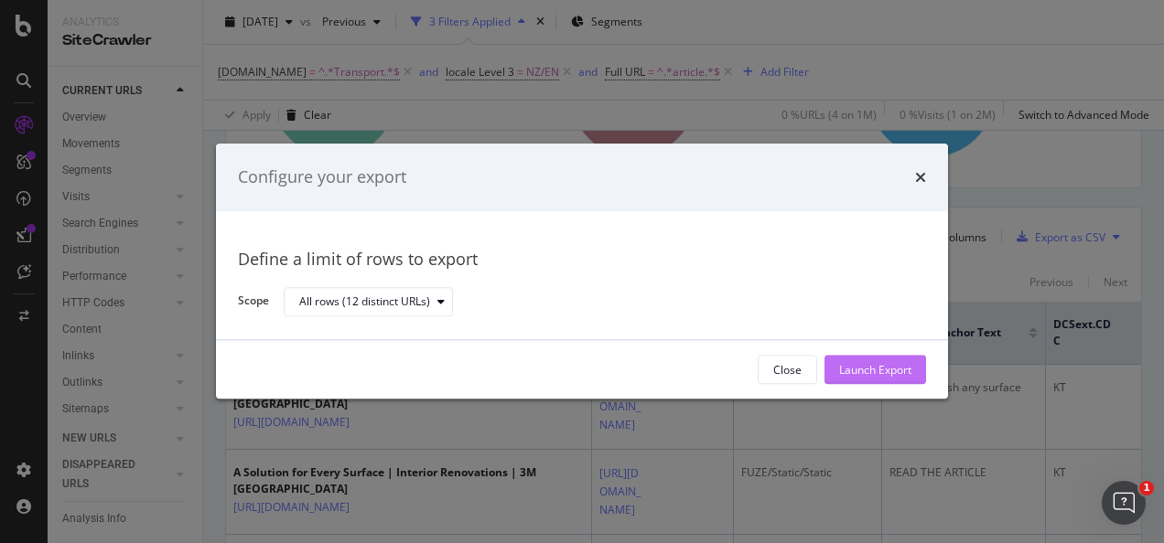
click at [908, 360] on div "Launch Export" at bounding box center [875, 370] width 72 height 27
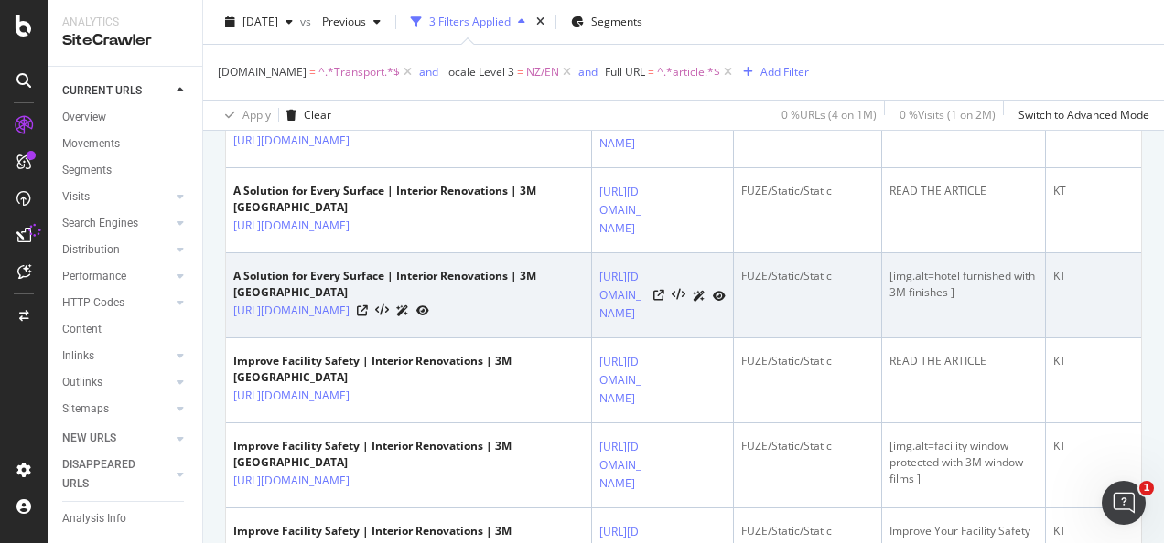
scroll to position [708, 0]
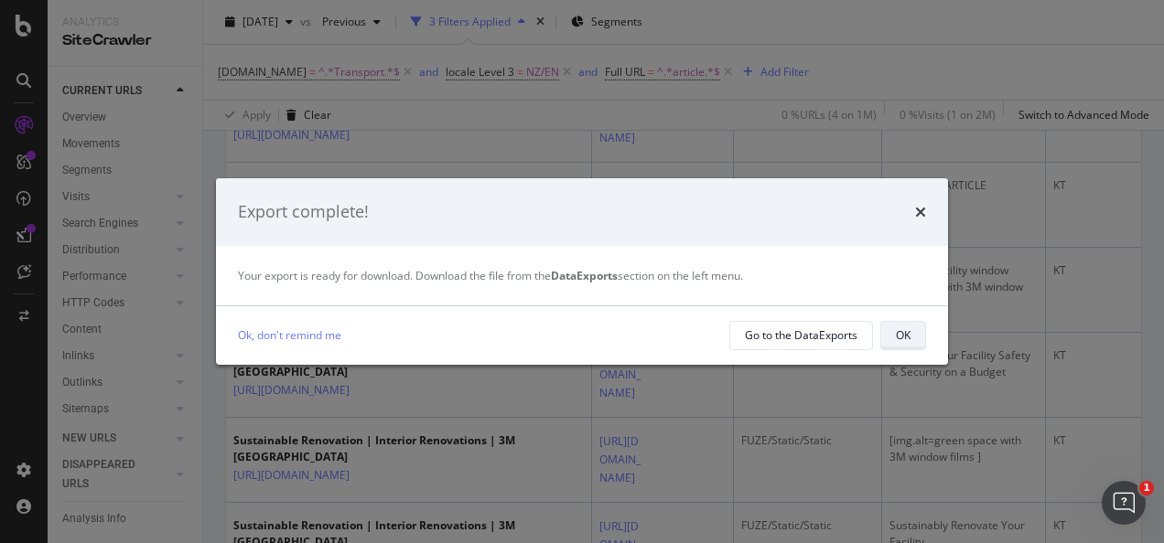
click at [904, 331] on div "OK" at bounding box center [903, 336] width 15 height 16
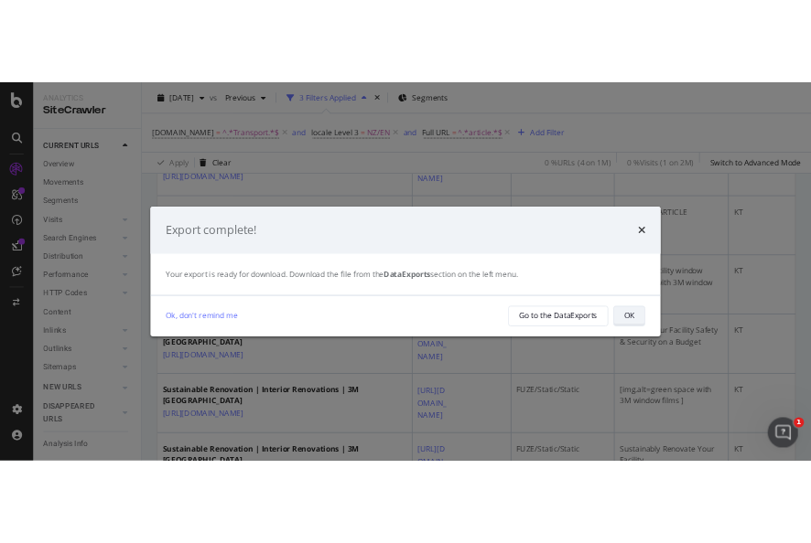
scroll to position [214, 0]
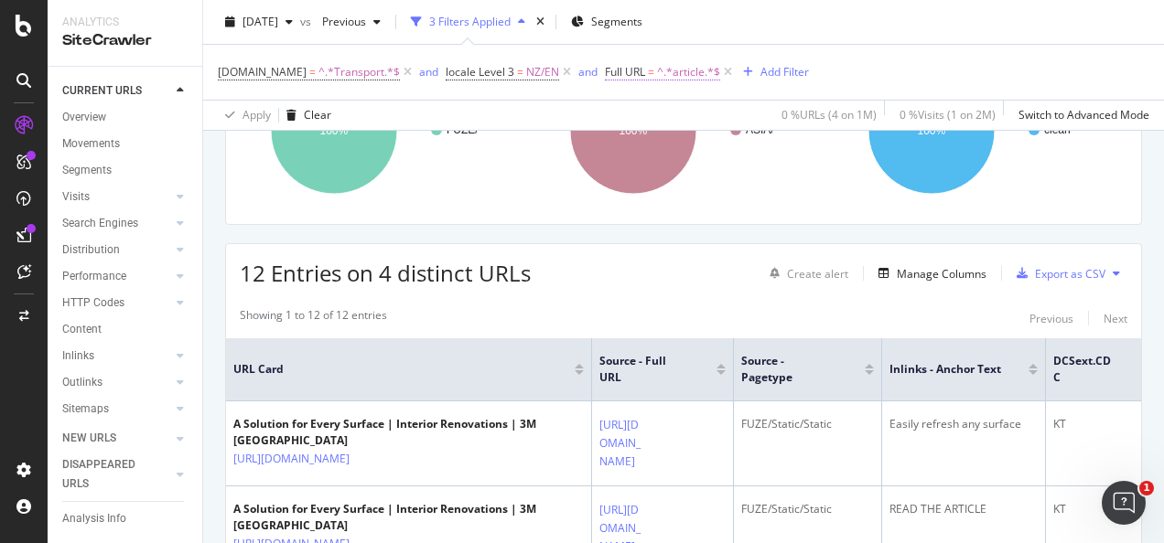
click at [685, 75] on span "^.*article.*$" at bounding box center [688, 72] width 63 height 26
click at [549, 101] on div "Apply Clear 0 % URLs ( 4 on 1M ) 0 % Visits ( 1 on 2M ) Switch to Advanced Mode" at bounding box center [683, 115] width 961 height 30
click at [624, 76] on span "Full URL" at bounding box center [625, 72] width 40 height 16
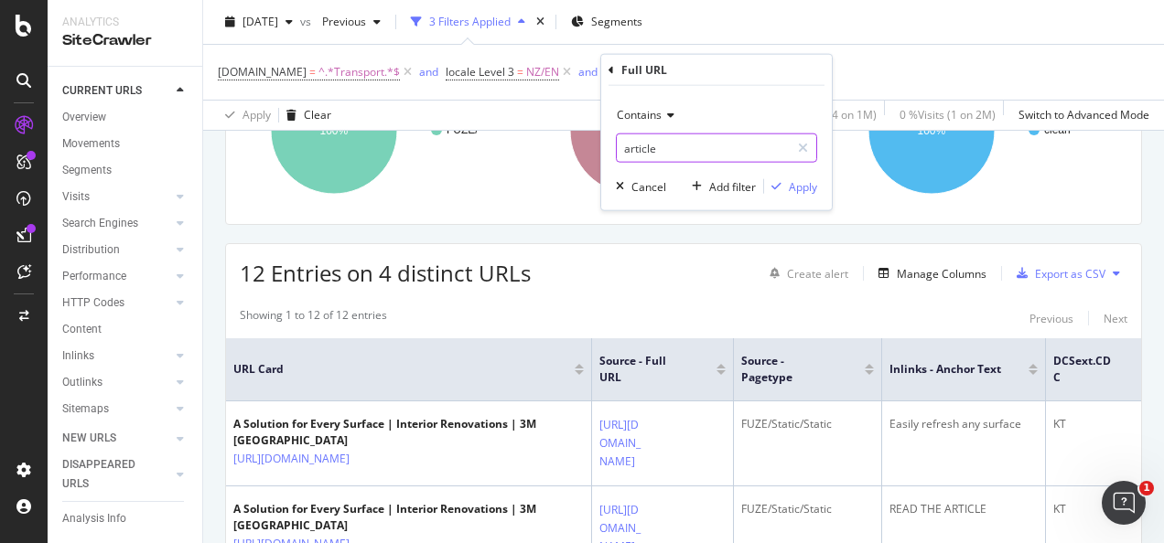
click at [655, 139] on input "article" at bounding box center [703, 148] width 173 height 29
type input "blog"
click at [798, 183] on div "Apply" at bounding box center [803, 186] width 28 height 16
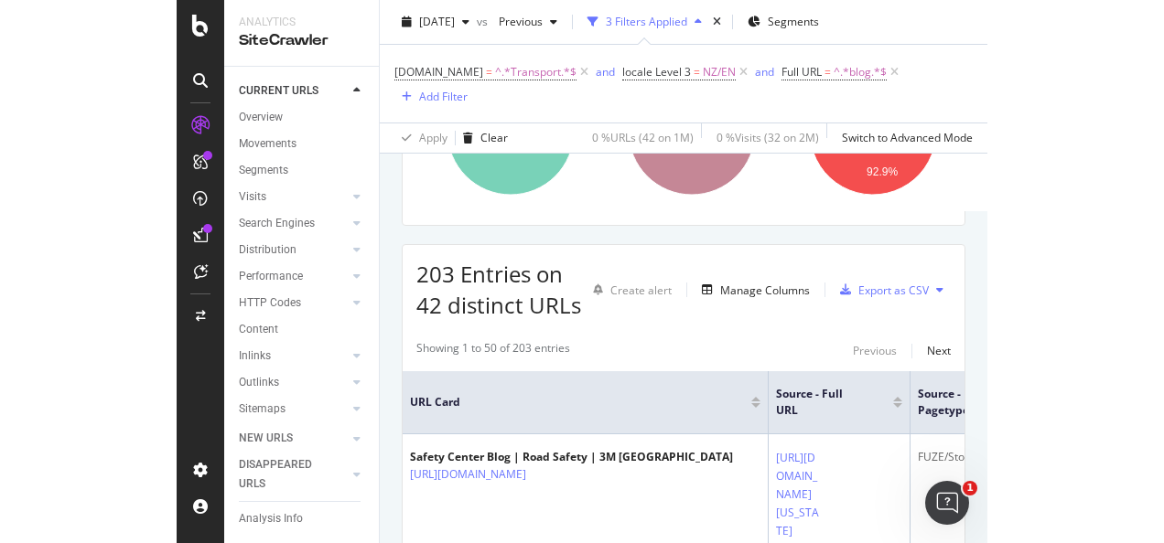
scroll to position [214, 0]
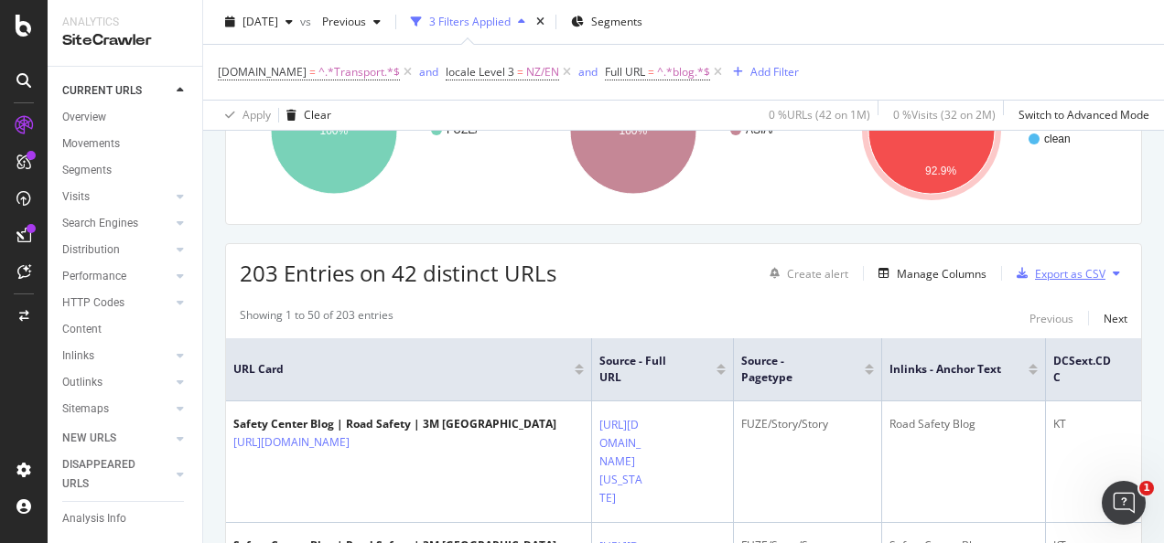
click at [1012, 279] on div "Export as CSV" at bounding box center [1057, 273] width 96 height 27
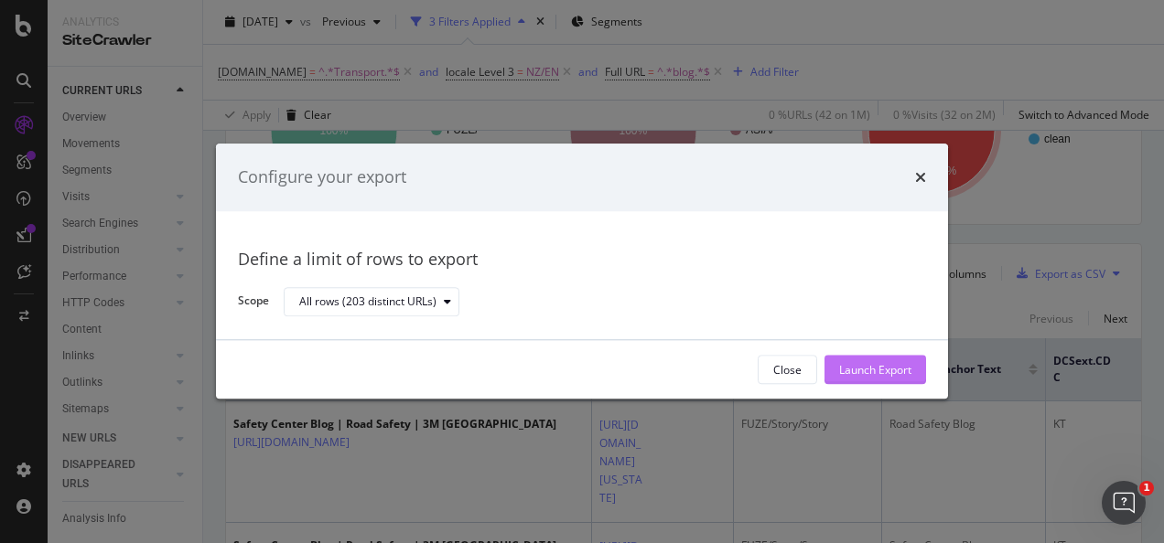
click at [864, 377] on div "Launch Export" at bounding box center [875, 370] width 72 height 16
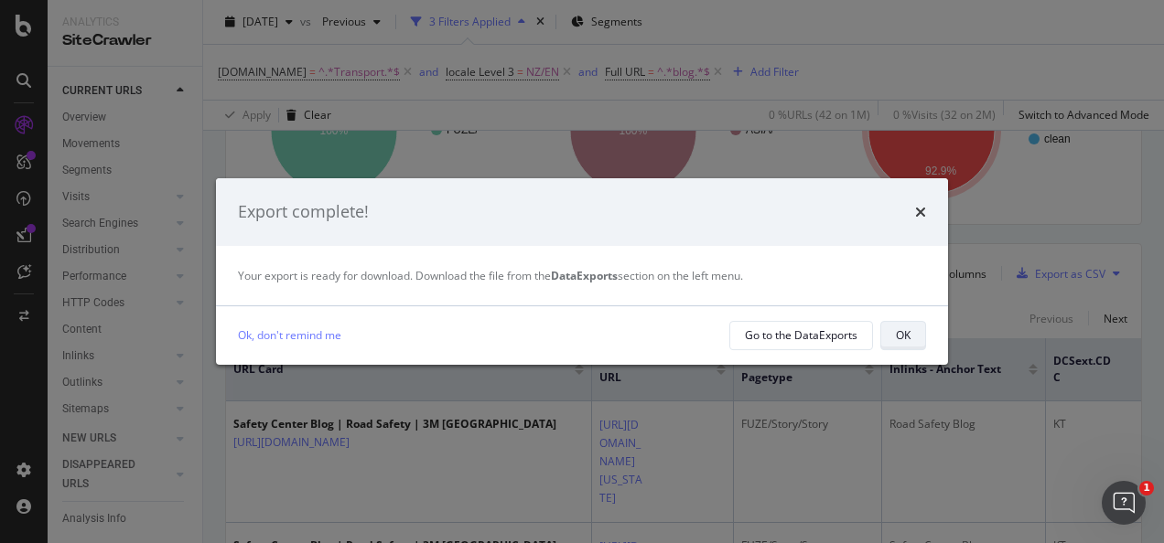
click at [897, 338] on div "OK" at bounding box center [903, 336] width 15 height 16
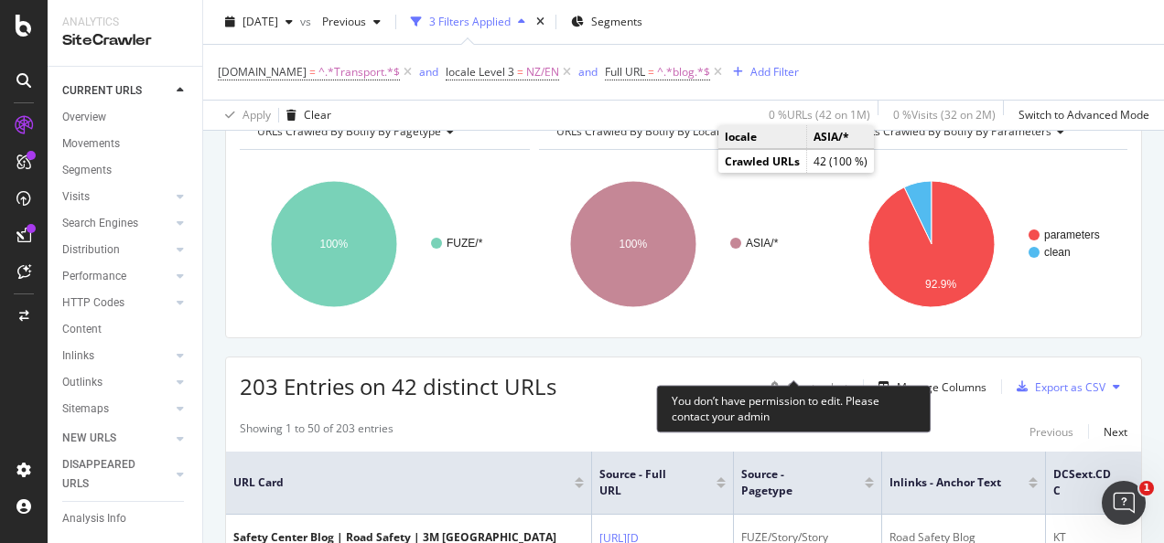
scroll to position [123, 0]
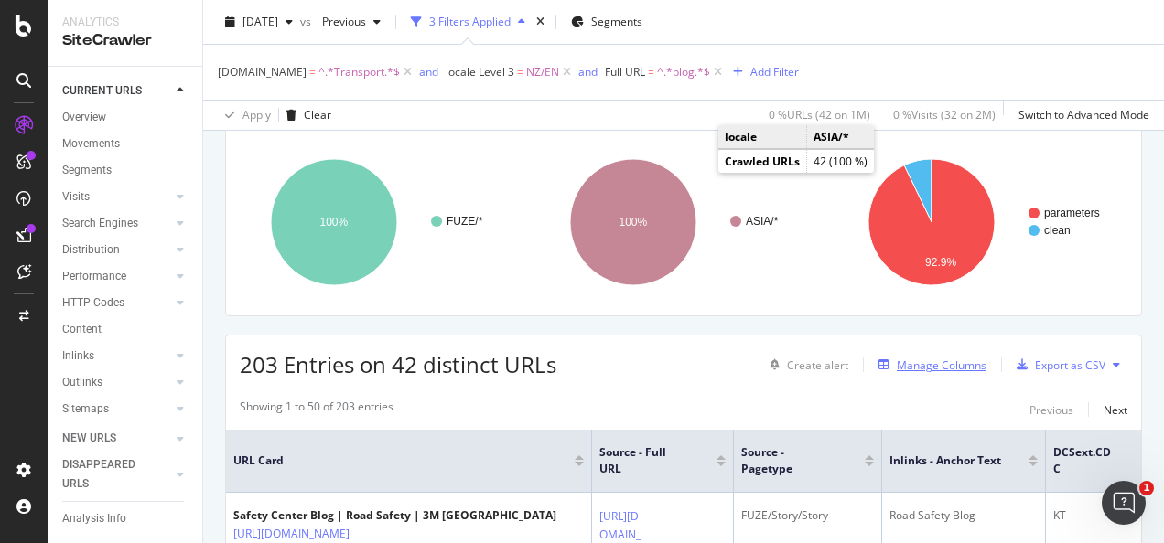
click at [924, 365] on div "Manage Columns" at bounding box center [942, 366] width 90 height 16
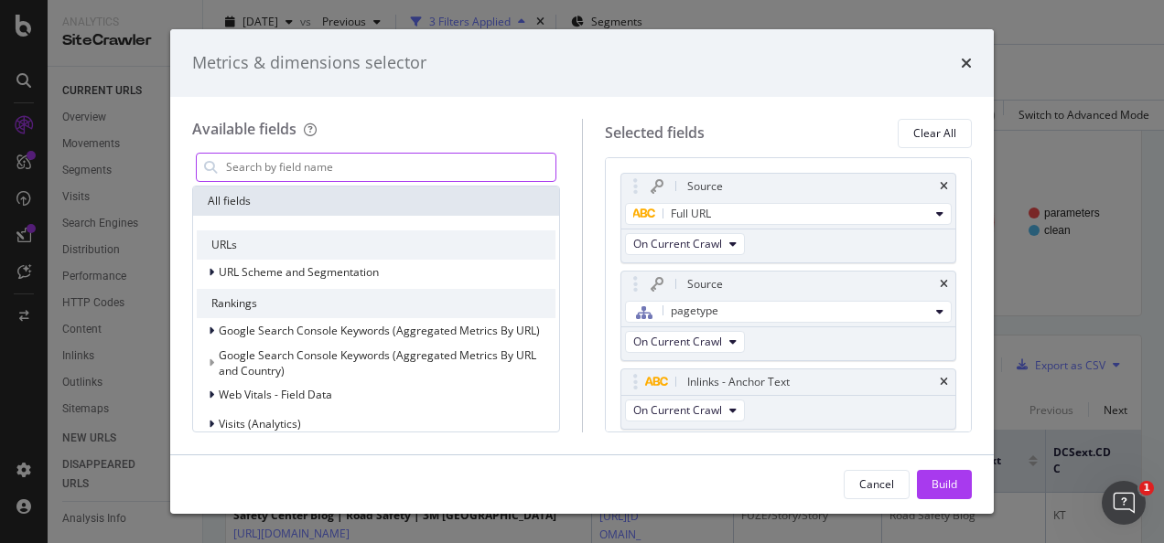
click at [401, 166] on input "modal" at bounding box center [389, 167] width 331 height 27
type input "t"
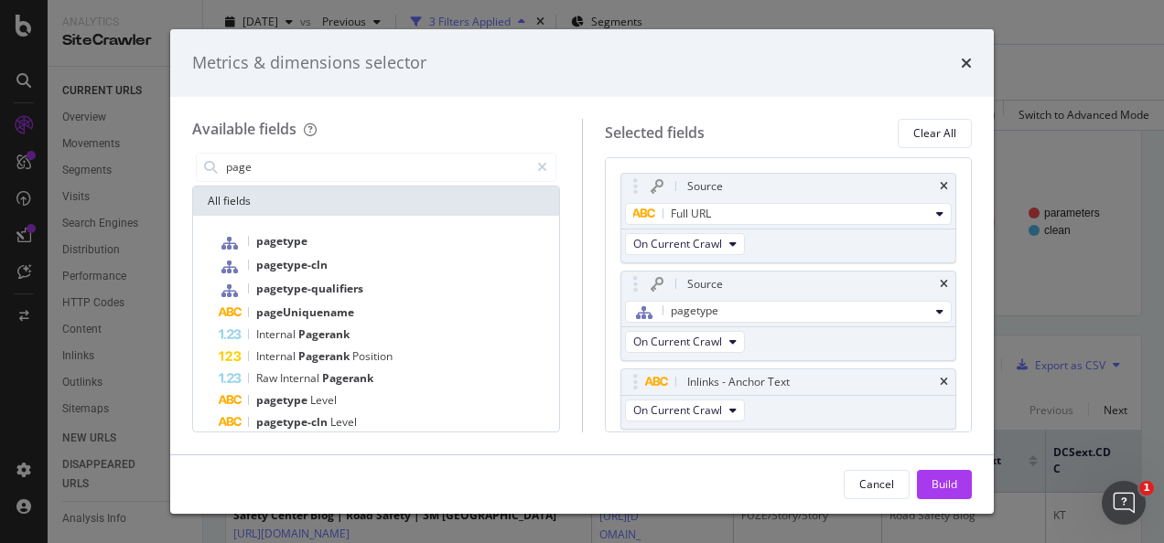
type input "page"
click at [319, 307] on span "pageUniquename" at bounding box center [305, 313] width 98 height 16
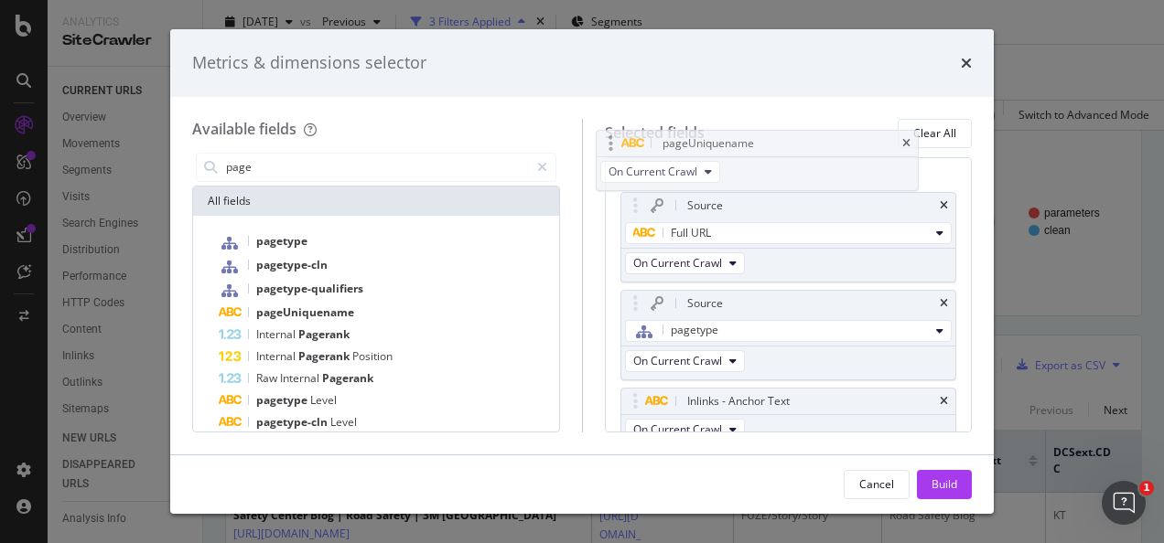
scroll to position [40, 0]
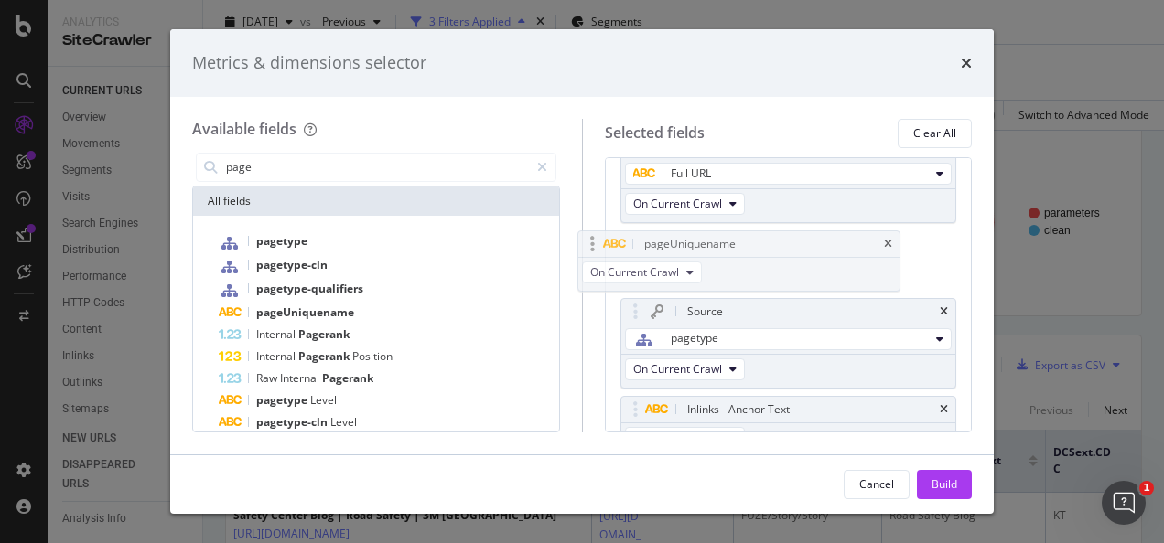
drag, startPoint x: 637, startPoint y: 384, endPoint x: 595, endPoint y: 243, distance: 147.0
click at [595, 243] on body "Analytics SiteCrawler CURRENT URLS Overview Movements Segments Visits Analysis …" at bounding box center [582, 271] width 1164 height 543
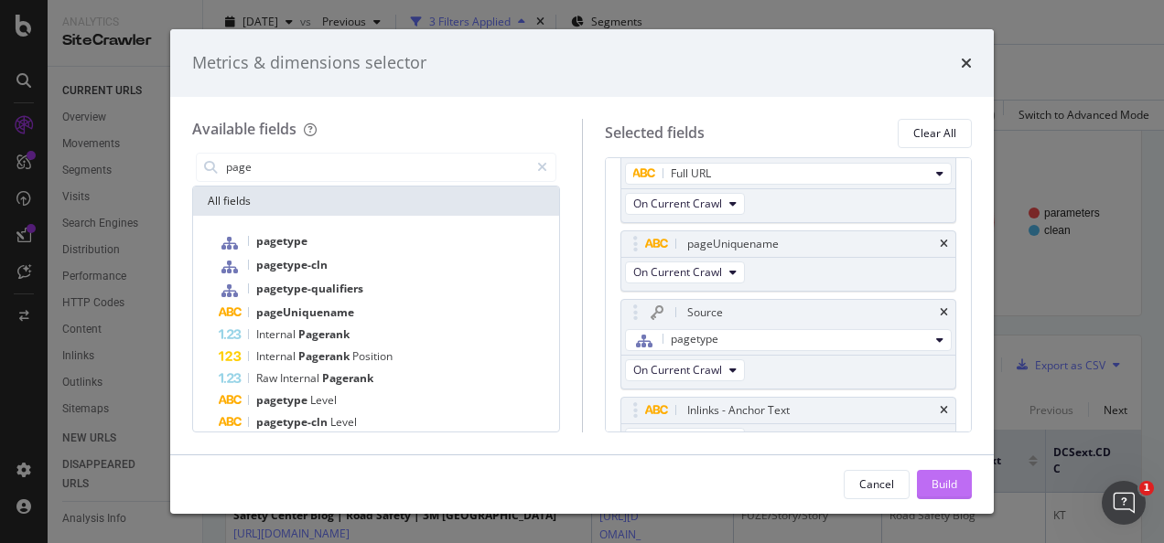
click at [940, 485] on div "Build" at bounding box center [944, 485] width 26 height 16
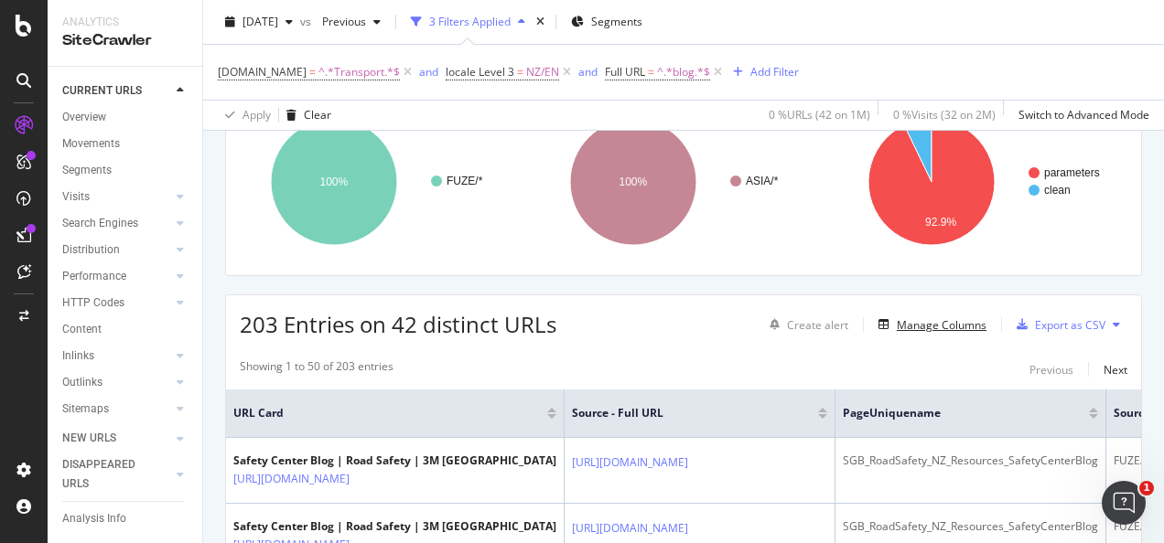
scroll to position [214, 0]
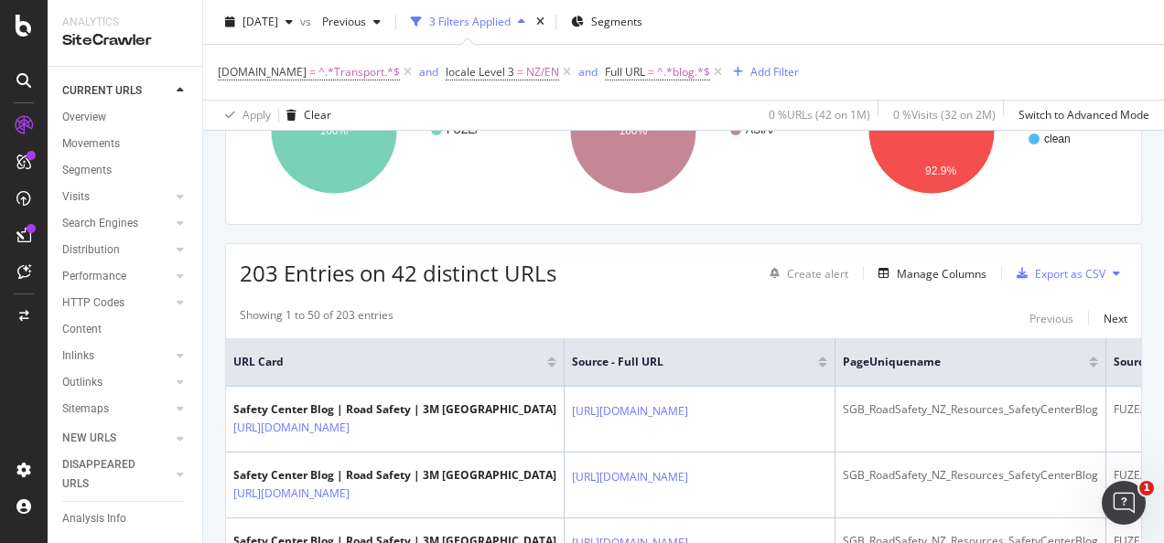
click at [821, 315] on div "Showing 1 to 50 of 203 entries Previous Next" at bounding box center [683, 318] width 915 height 22
click at [508, 351] on th "URL Card" at bounding box center [395, 362] width 338 height 48
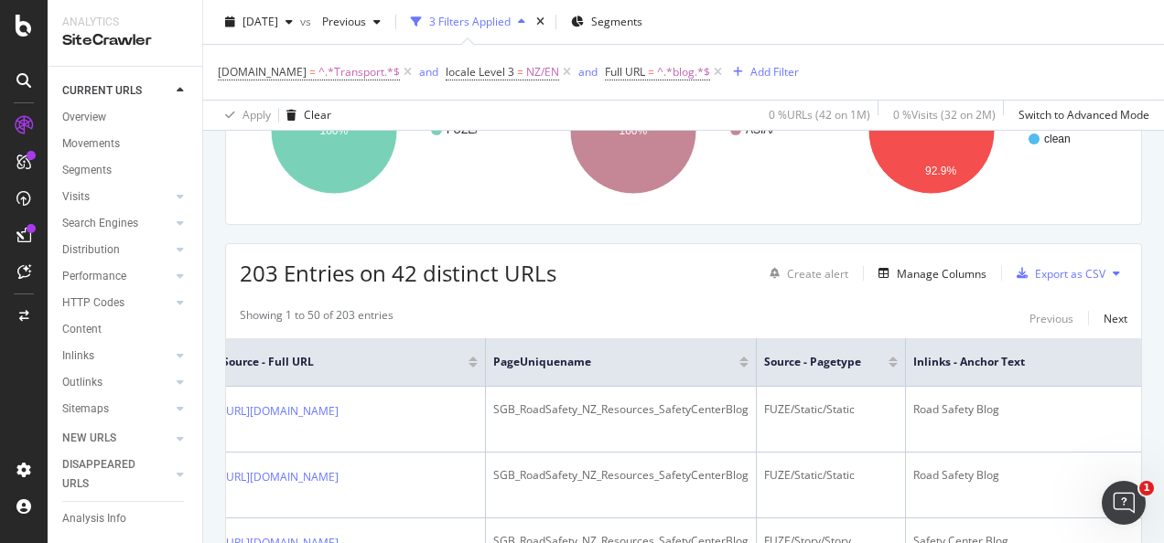
scroll to position [0, 366]
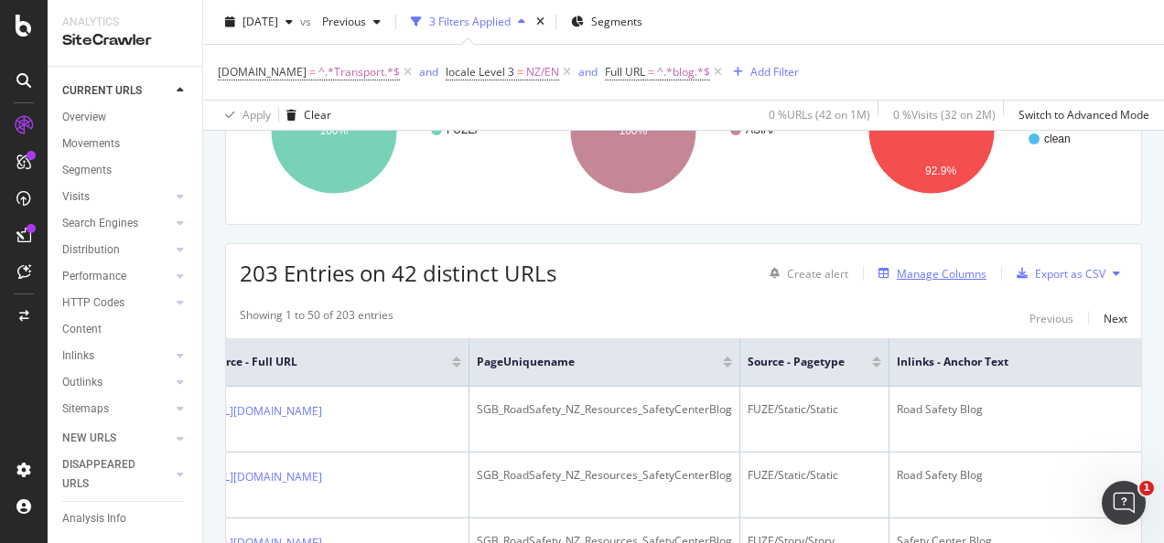
click at [941, 276] on div "Manage Columns" at bounding box center [942, 274] width 90 height 16
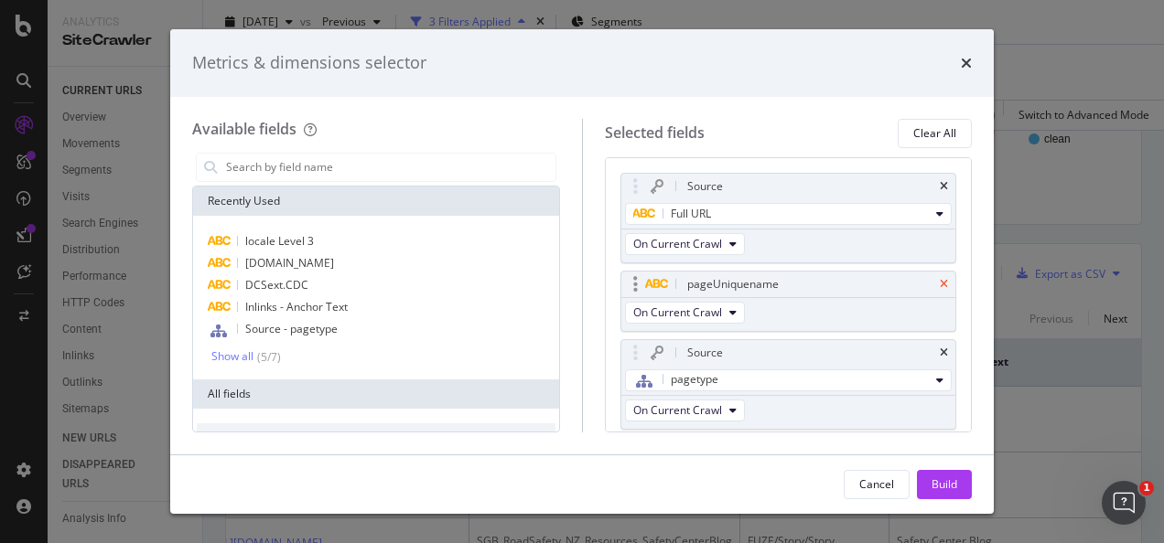
click at [940, 282] on icon "times" at bounding box center [944, 284] width 8 height 11
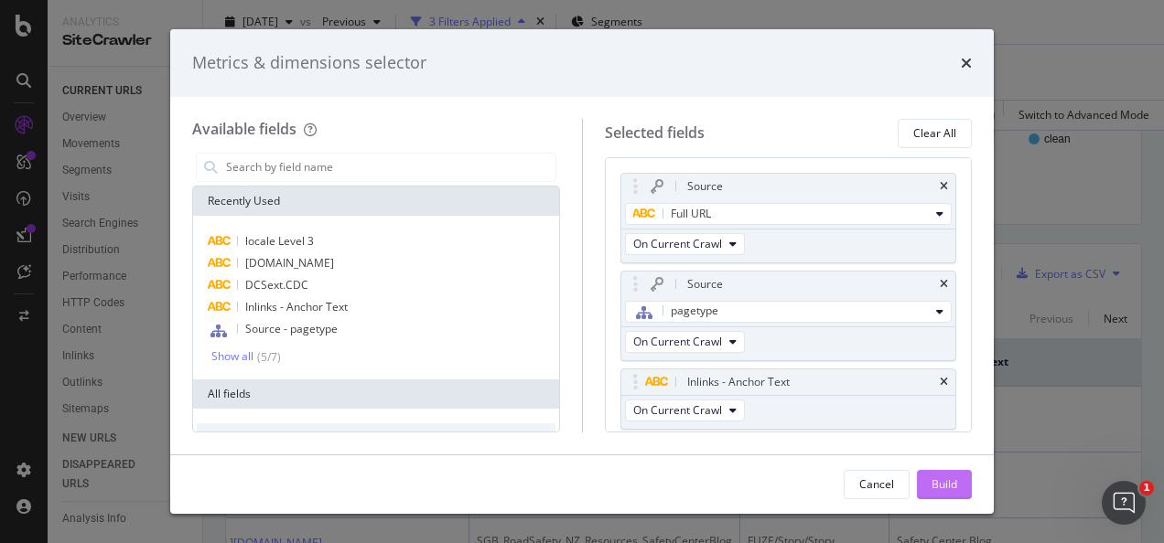
click at [924, 489] on button "Build" at bounding box center [944, 484] width 55 height 29
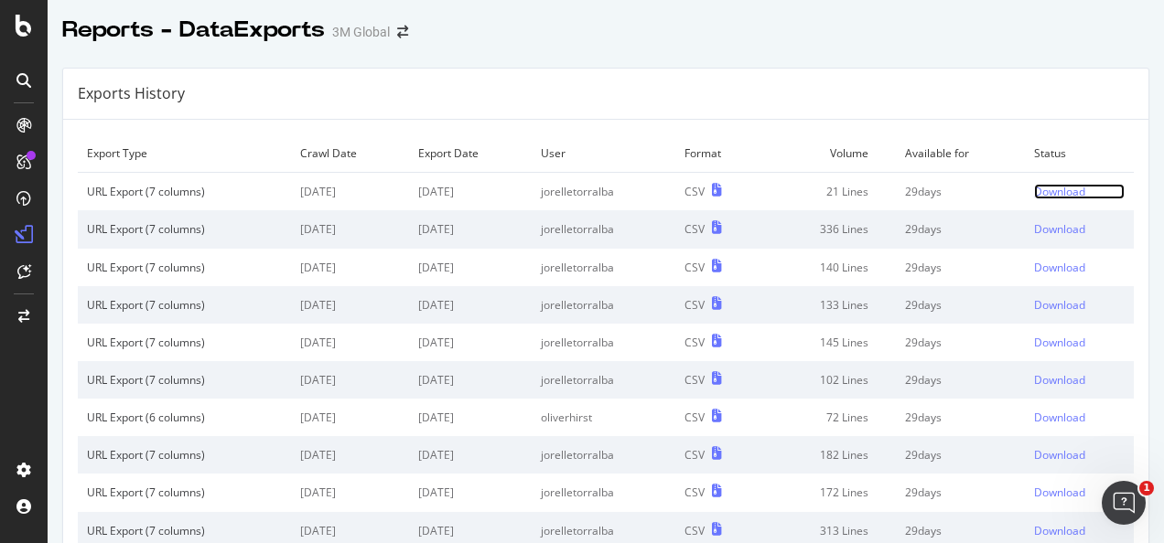
click at [1036, 189] on div "Download" at bounding box center [1059, 192] width 51 height 16
click at [1034, 187] on div "Download" at bounding box center [1059, 192] width 51 height 16
click at [1034, 194] on div "Download" at bounding box center [1059, 192] width 51 height 16
click at [1068, 184] on link "Download" at bounding box center [1079, 192] width 91 height 16
click at [1034, 187] on div "Download" at bounding box center [1059, 192] width 51 height 16
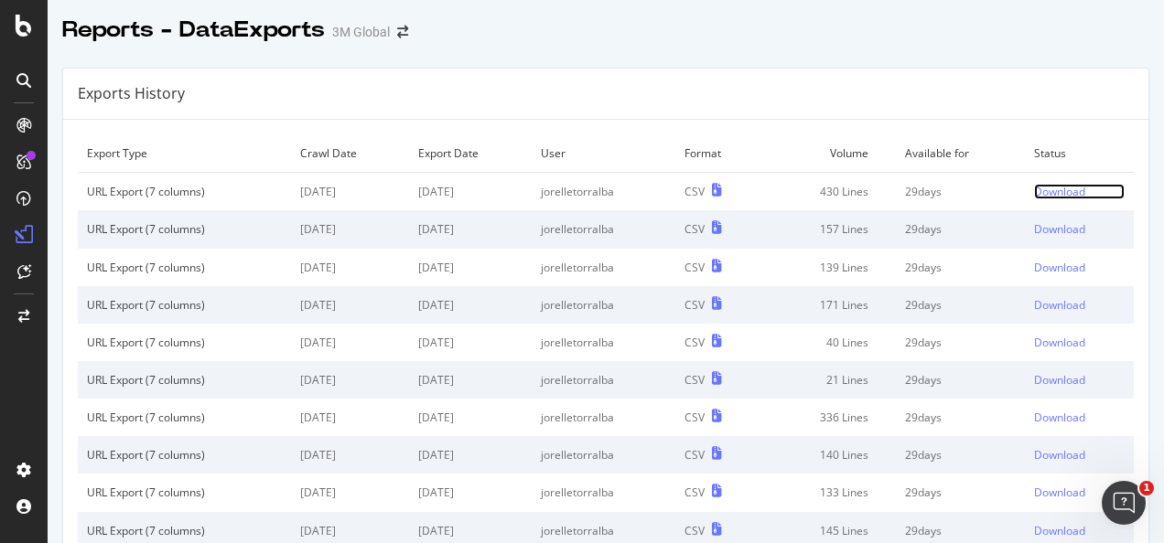
click at [1055, 199] on td "Download" at bounding box center [1079, 192] width 109 height 38
click at [1034, 192] on div "Download" at bounding box center [1059, 192] width 51 height 16
click at [1041, 196] on div "Download" at bounding box center [1059, 192] width 51 height 16
click at [1063, 191] on div "Download" at bounding box center [1059, 192] width 51 height 16
click at [1039, 185] on div "Download" at bounding box center [1059, 192] width 51 height 16
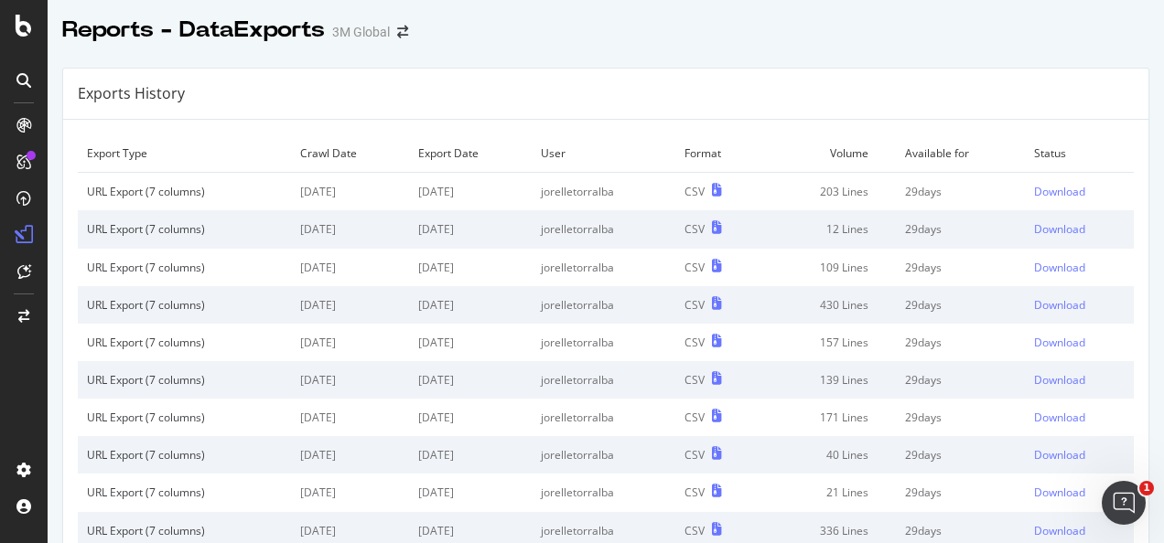
drag, startPoint x: 652, startPoint y: 7, endPoint x: 542, endPoint y: 90, distance: 137.2
click at [542, 90] on div "Exports History" at bounding box center [605, 94] width 1085 height 51
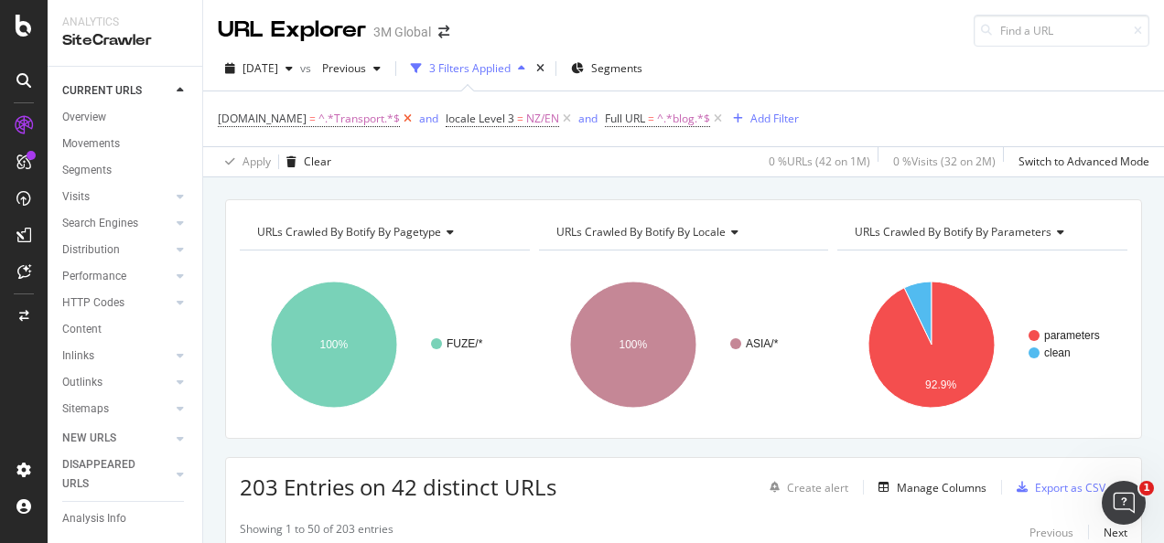
click at [401, 119] on icon at bounding box center [408, 119] width 16 height 18
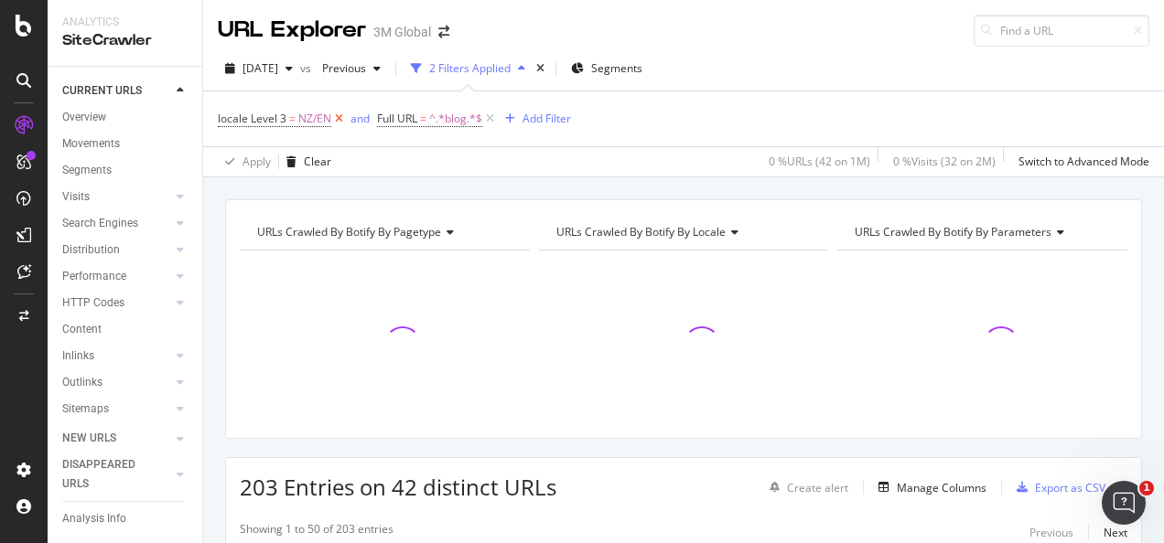
click at [342, 117] on icon at bounding box center [339, 119] width 16 height 18
click at [371, 123] on div "Add Filter" at bounding box center [387, 119] width 48 height 16
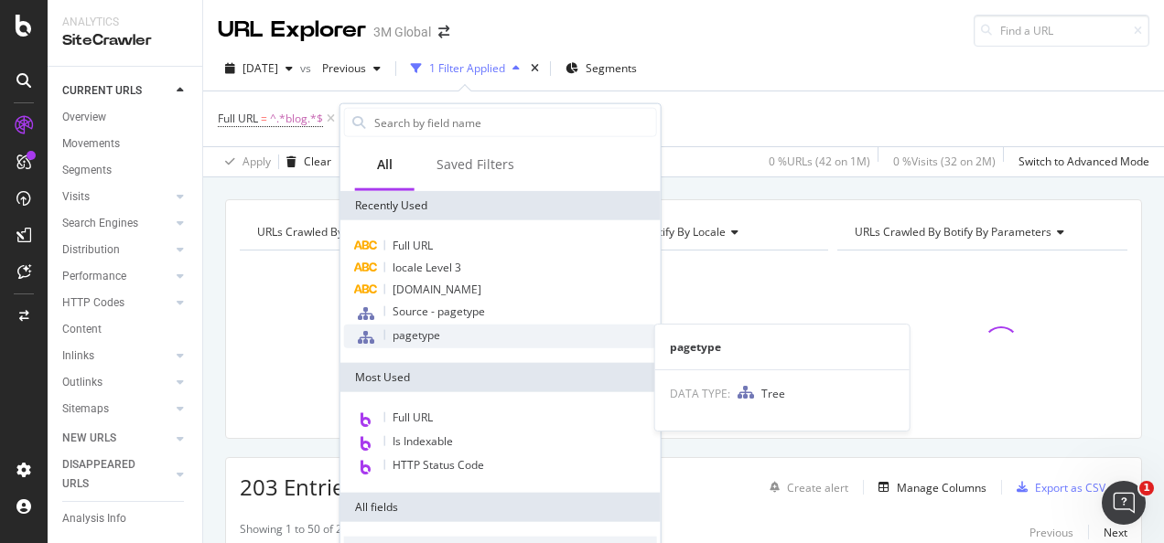
click at [445, 329] on div "pagetype" at bounding box center [500, 337] width 313 height 24
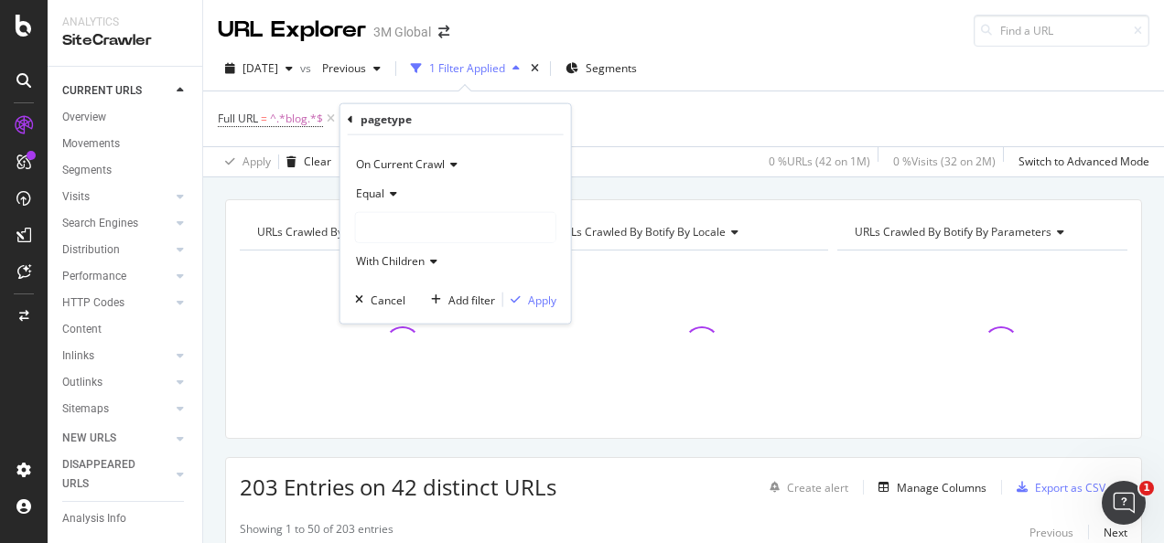
click at [456, 227] on div at bounding box center [455, 227] width 199 height 29
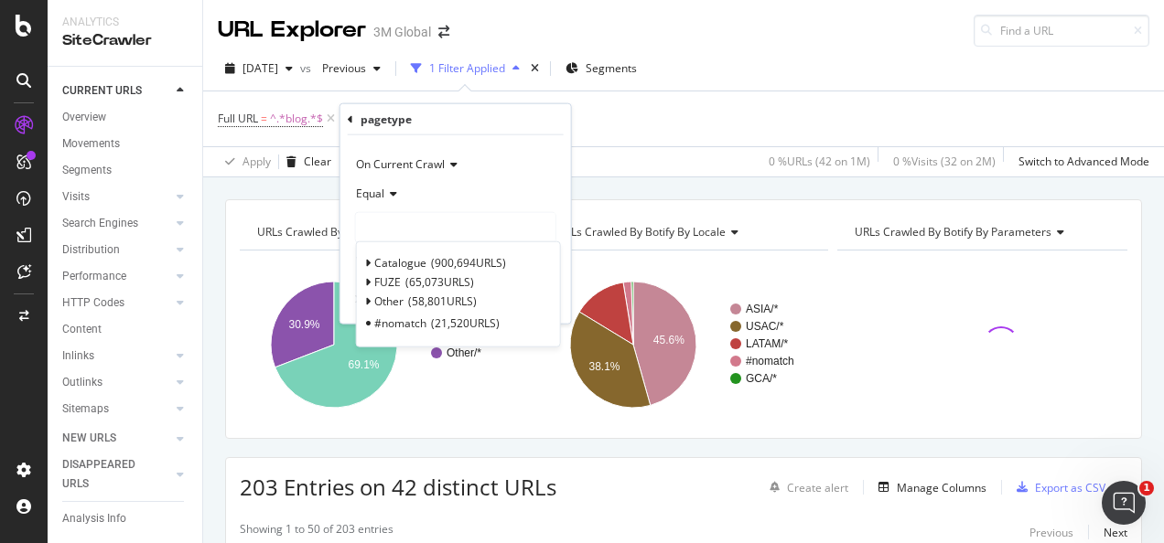
click at [596, 135] on div "Full URL = ^.*blog.*$ Add Filter" at bounding box center [683, 118] width 931 height 55
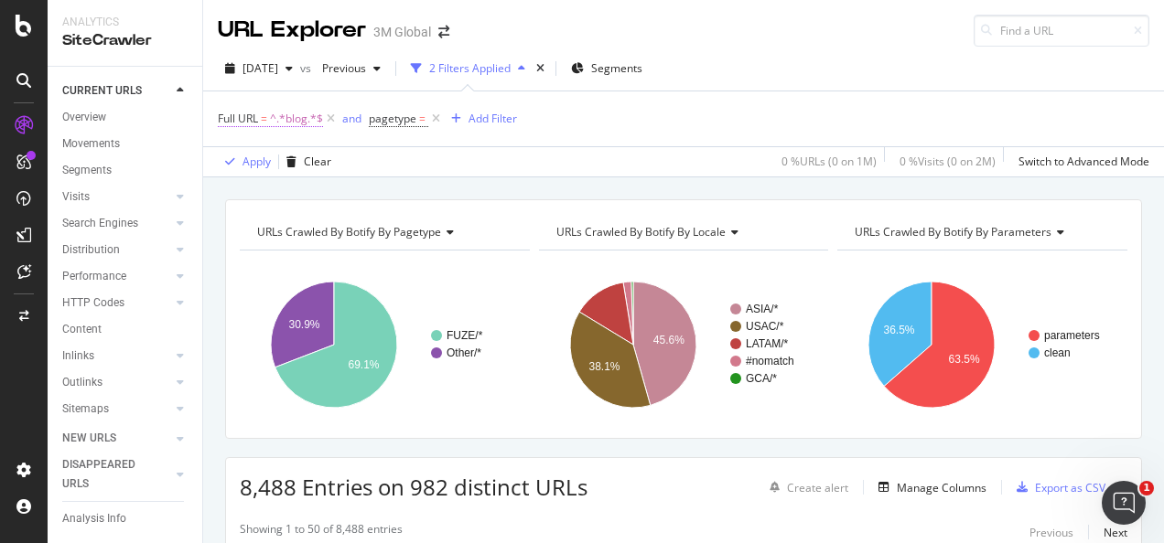
click at [295, 117] on span "^.*blog.*$" at bounding box center [296, 119] width 53 height 26
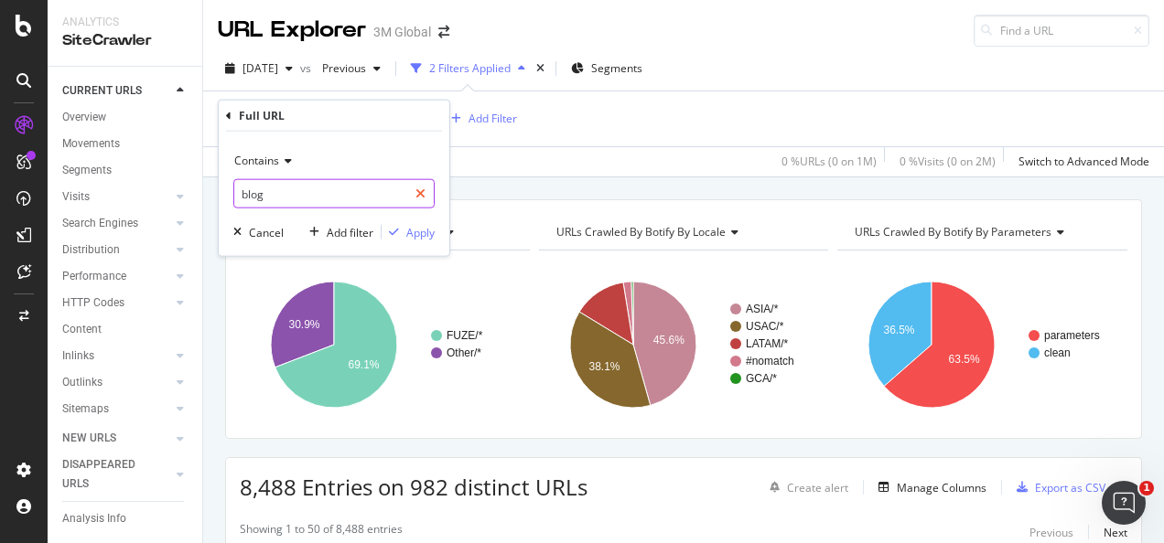
click at [427, 194] on div at bounding box center [420, 193] width 27 height 29
click at [328, 190] on input "text" at bounding box center [333, 193] width 199 height 29
paste input "https://www.3m.com.sg/3M/en_SG/safety-sg/floor-safety/"
type input "https://www.3m.com.sg/3M/en_SG/safety-sg/floor-safety/"
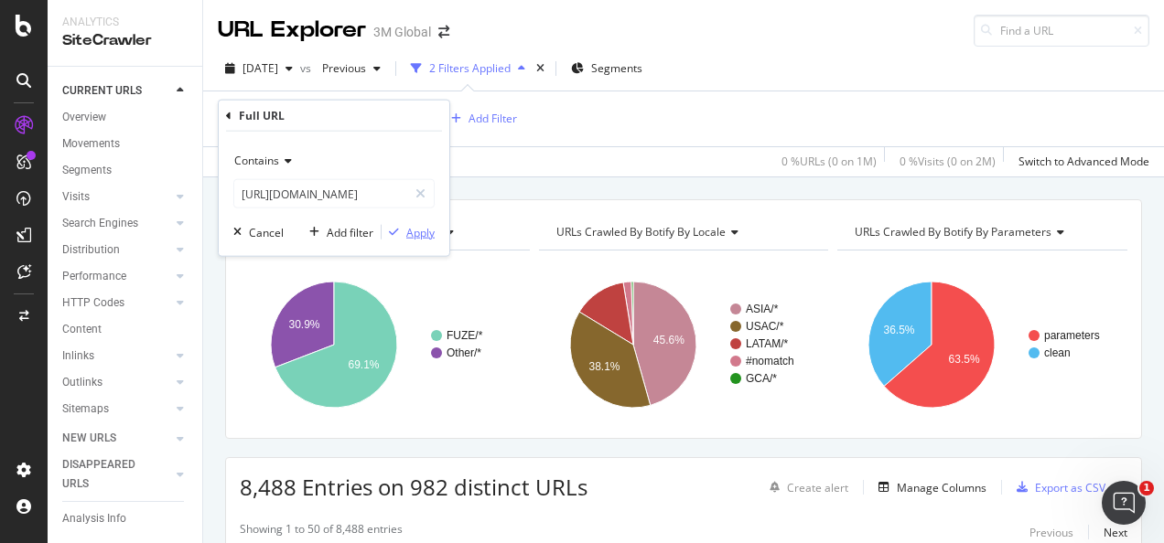
scroll to position [0, 0]
click at [424, 236] on div "Apply" at bounding box center [420, 232] width 28 height 16
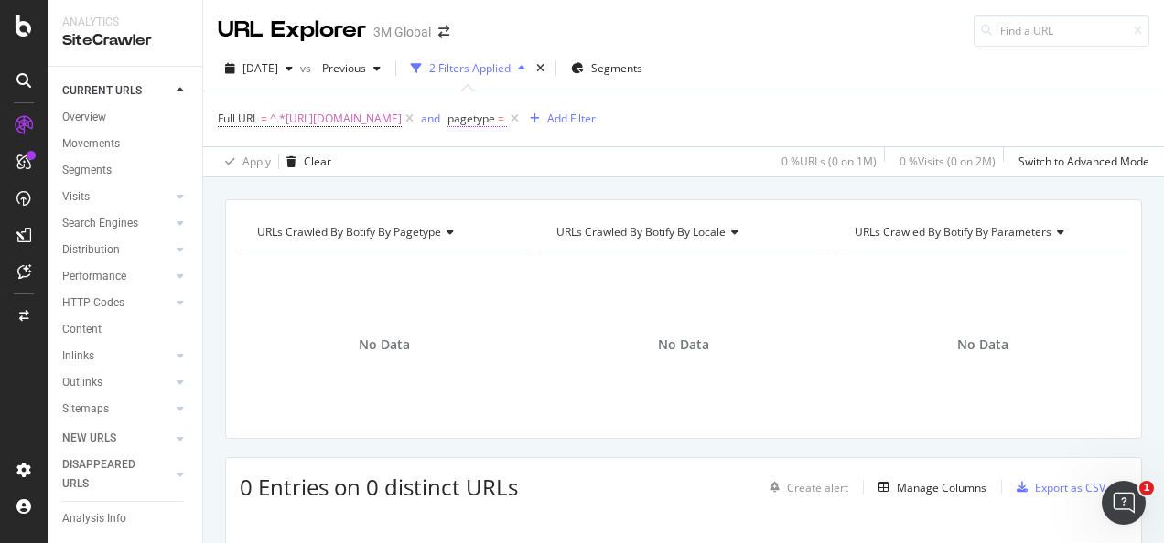
click at [495, 124] on span "pagetype" at bounding box center [471, 119] width 48 height 16
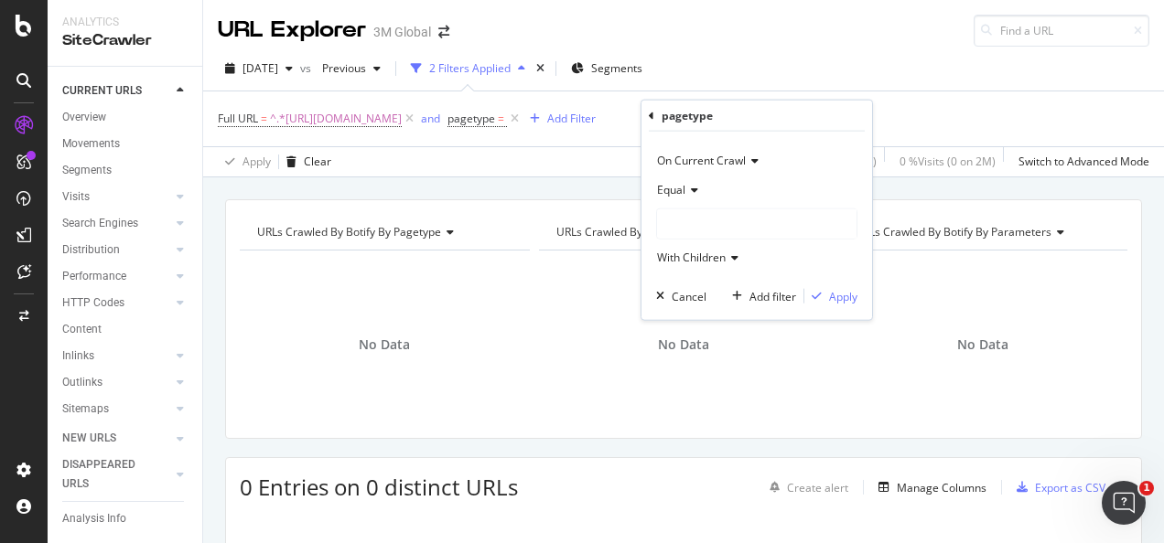
click at [726, 225] on div at bounding box center [756, 223] width 199 height 29
click at [723, 71] on div "2025 Aug. 31st vs Previous 2 Filters Applied Segments" at bounding box center [683, 72] width 961 height 37
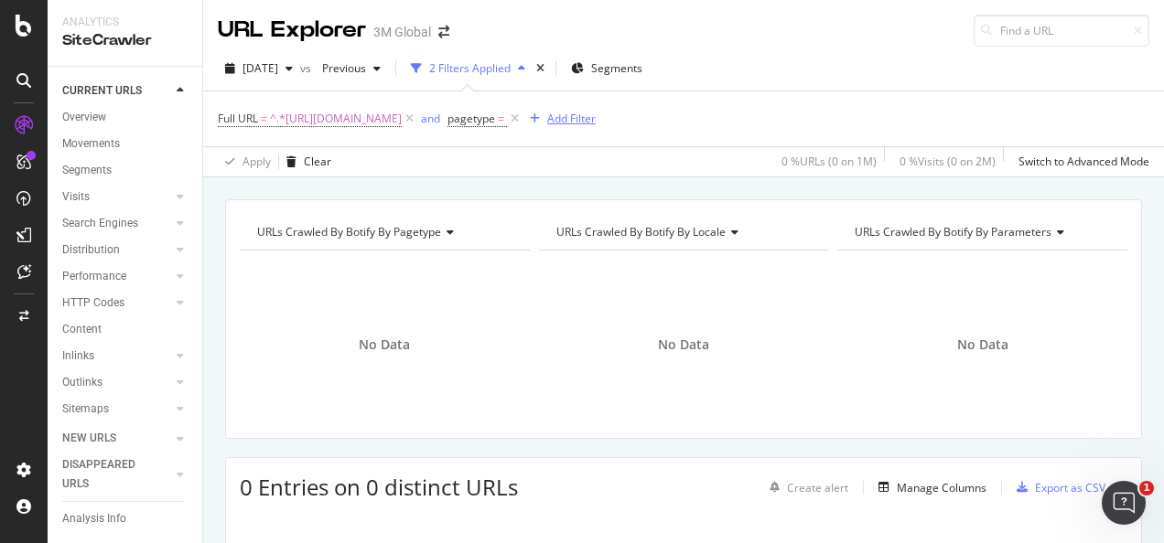
click at [596, 125] on div "Add Filter" at bounding box center [571, 119] width 48 height 16
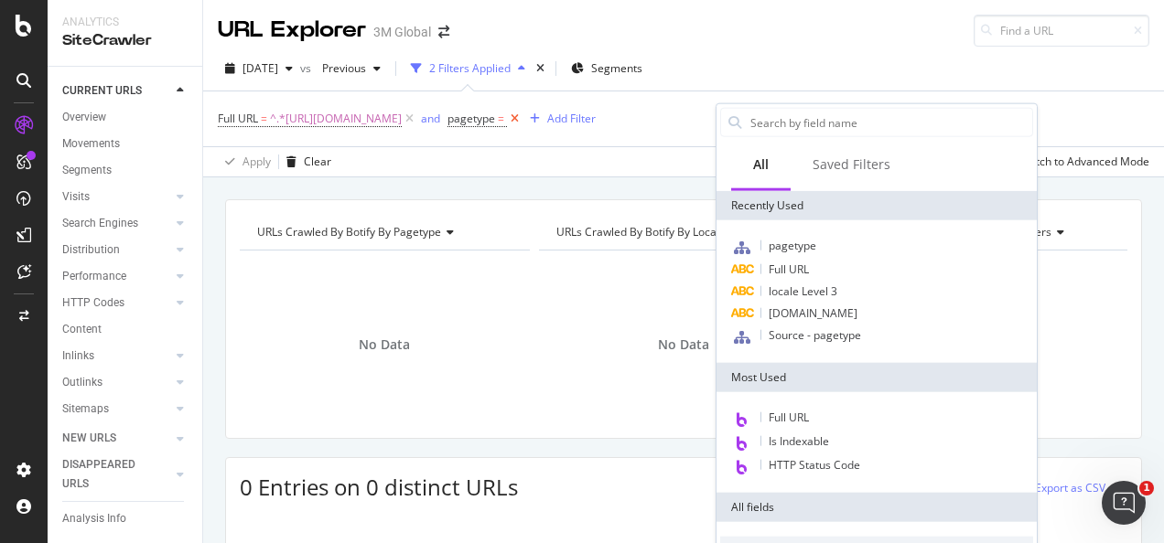
click at [522, 124] on icon at bounding box center [515, 119] width 16 height 18
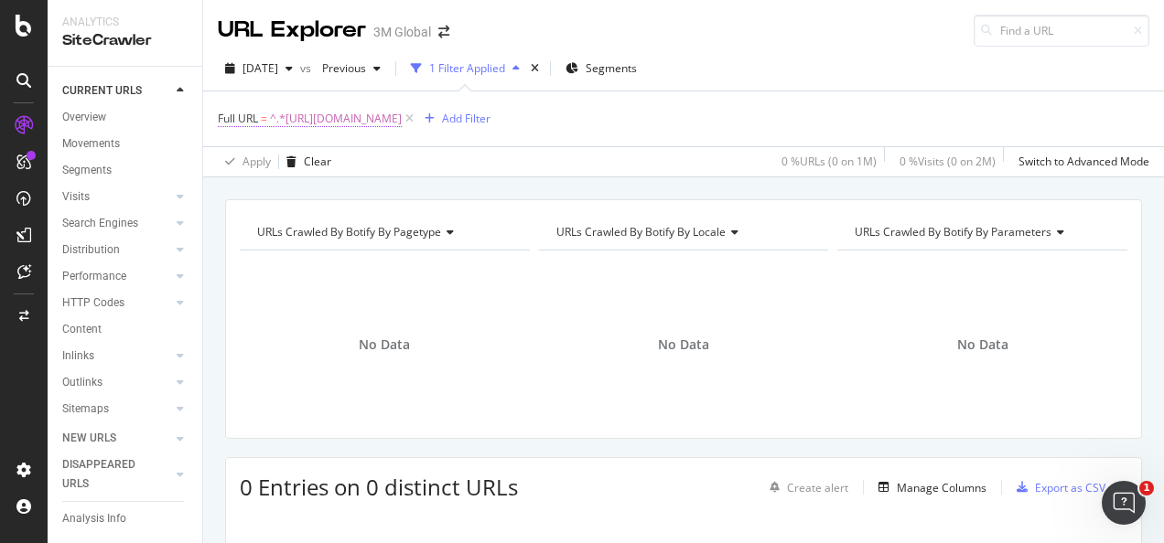
click at [402, 121] on span "^.*https://www.3m.com.sg/3M/en_SG/safety-sg/floor-safety/.*$" at bounding box center [336, 119] width 132 height 26
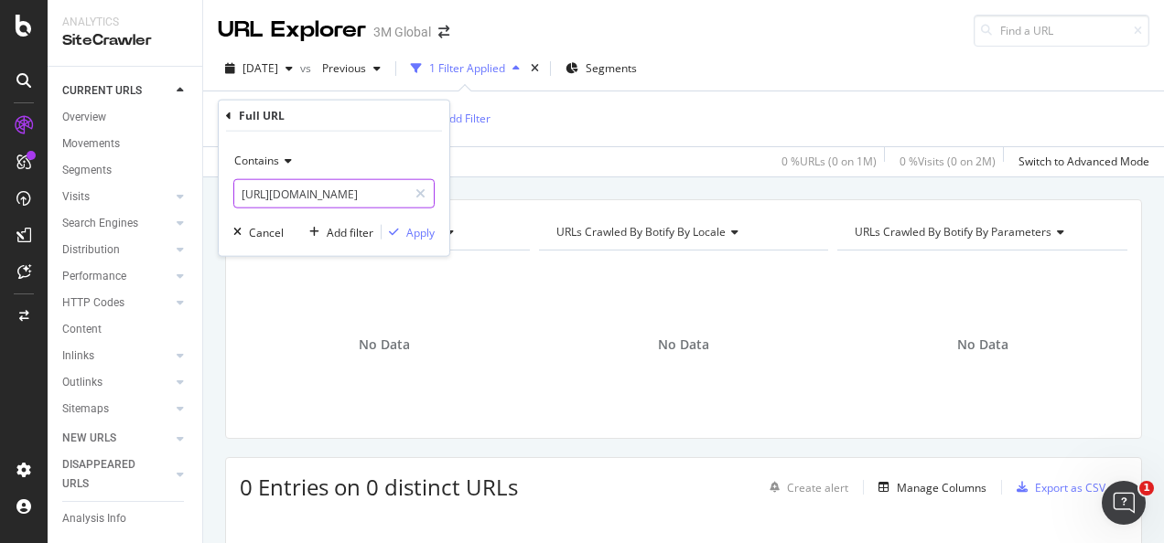
click at [385, 194] on input "https://www.3m.com.sg/3M/en_SG/safety-sg/floor-safety/" at bounding box center [320, 193] width 173 height 29
click at [351, 190] on input "https://www.3m.com.sg/3M/en_SG/safety-sg/floor-safety/" at bounding box center [320, 193] width 173 height 29
drag, startPoint x: 419, startPoint y: 225, endPoint x: 421, endPoint y: 210, distance: 14.8
click at [420, 225] on div "Apply" at bounding box center [420, 232] width 28 height 16
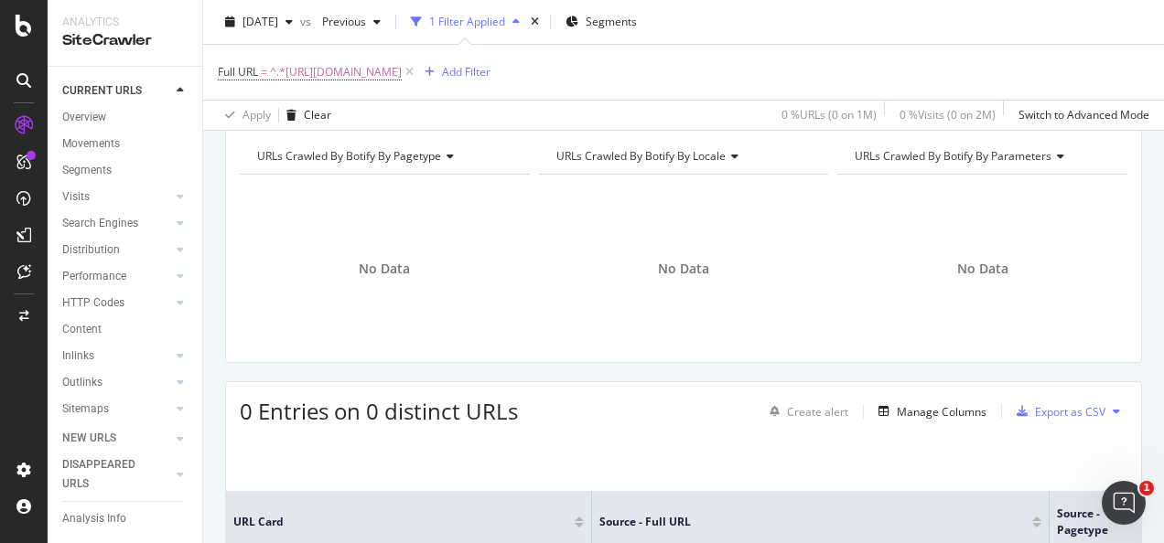
scroll to position [0, 0]
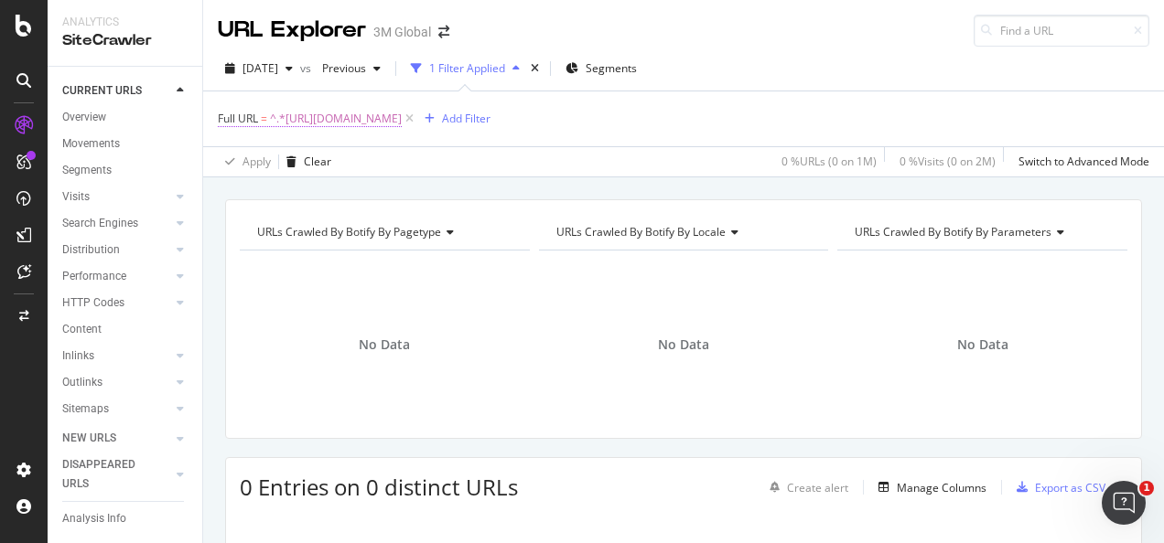
click at [402, 117] on span "^.*https://www.3m.com.sg/3M/en_SG/safety-sg/floor-safety/.*$" at bounding box center [336, 119] width 132 height 26
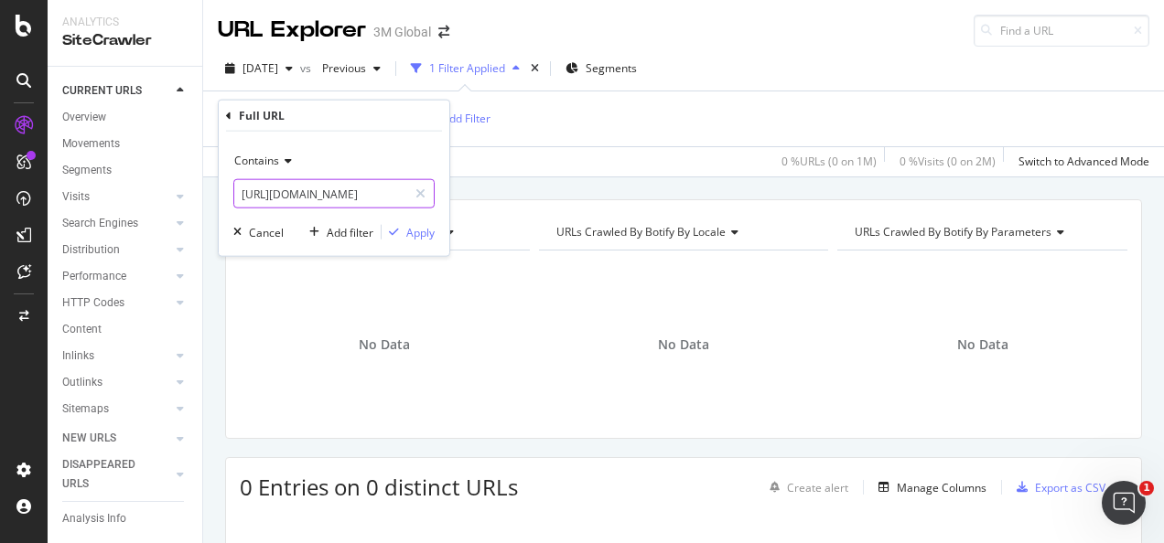
click at [428, 186] on div at bounding box center [420, 193] width 27 height 29
click at [392, 199] on input "text" at bounding box center [333, 193] width 199 height 29
paste input "https://www.3m.com.sg/3M/en_SG/safety-sg/floor-safety/"
type input "https://www.3m.com.sg/3M/en_SG/safety-sg/floor-safety/"
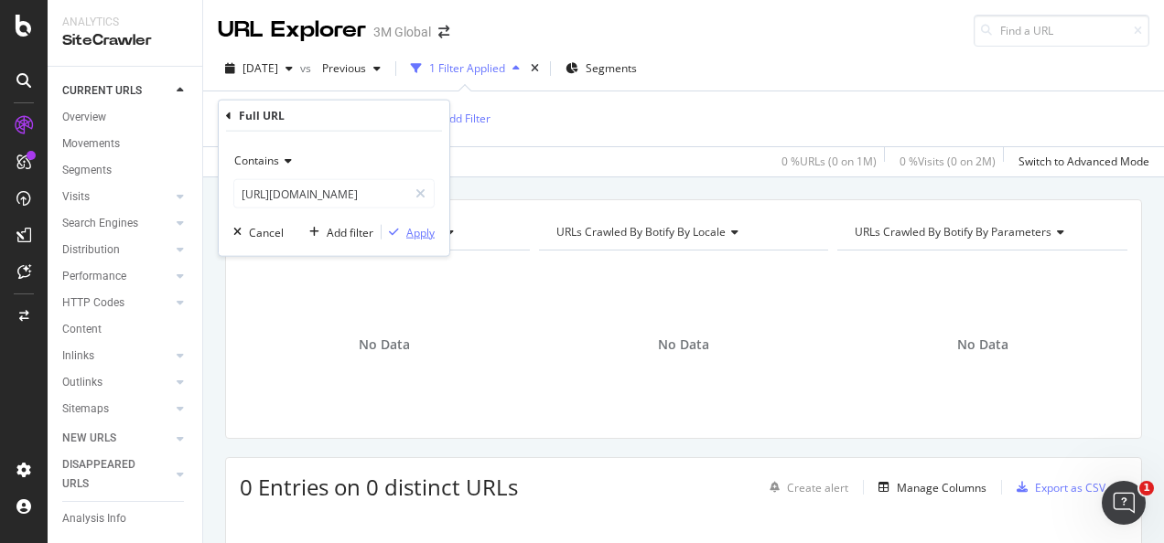
click at [413, 236] on div "Apply" at bounding box center [420, 232] width 28 height 16
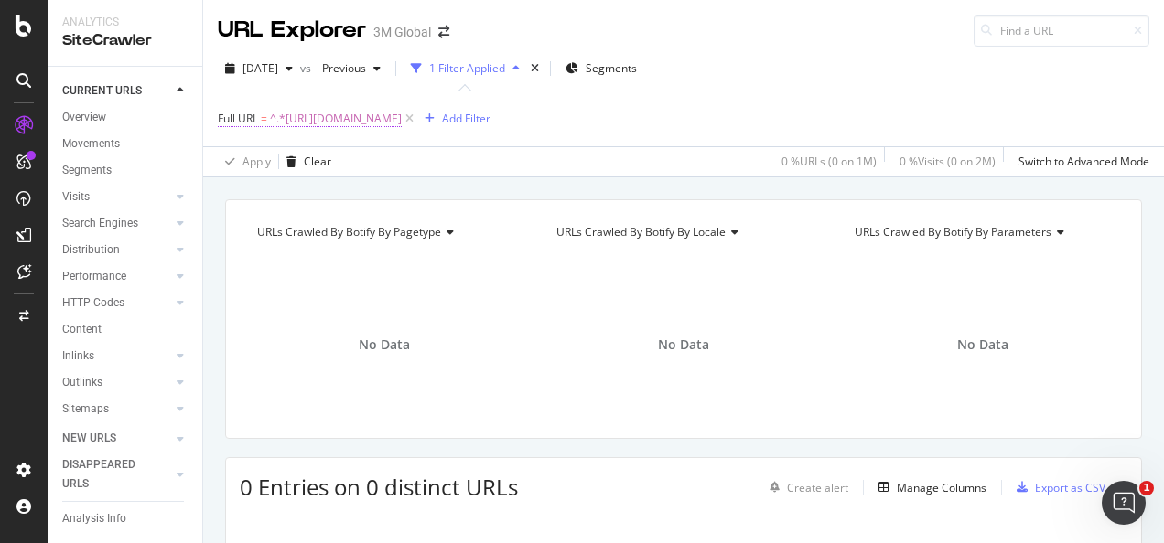
click at [402, 126] on span "^.*https://www.3m.com.sg/3M/en_SG/safety-sg/floor-safety/.*$" at bounding box center [336, 119] width 132 height 26
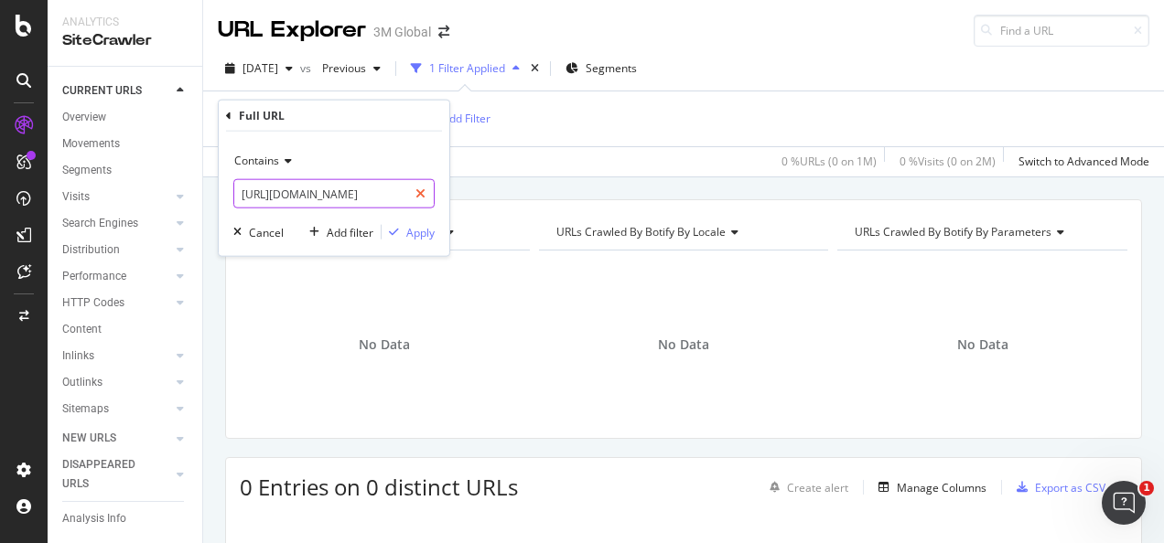
click at [421, 188] on icon at bounding box center [420, 194] width 10 height 13
click at [355, 193] on input "text" at bounding box center [333, 193] width 199 height 29
paste input "https://www.3m.com.sg/3M/en_SG/commercial-solutions-sg/graphics-signage/"
type input "https://www.3m.com.sg/3M/en_SG/commercial-solutions-sg/graphics-signage/"
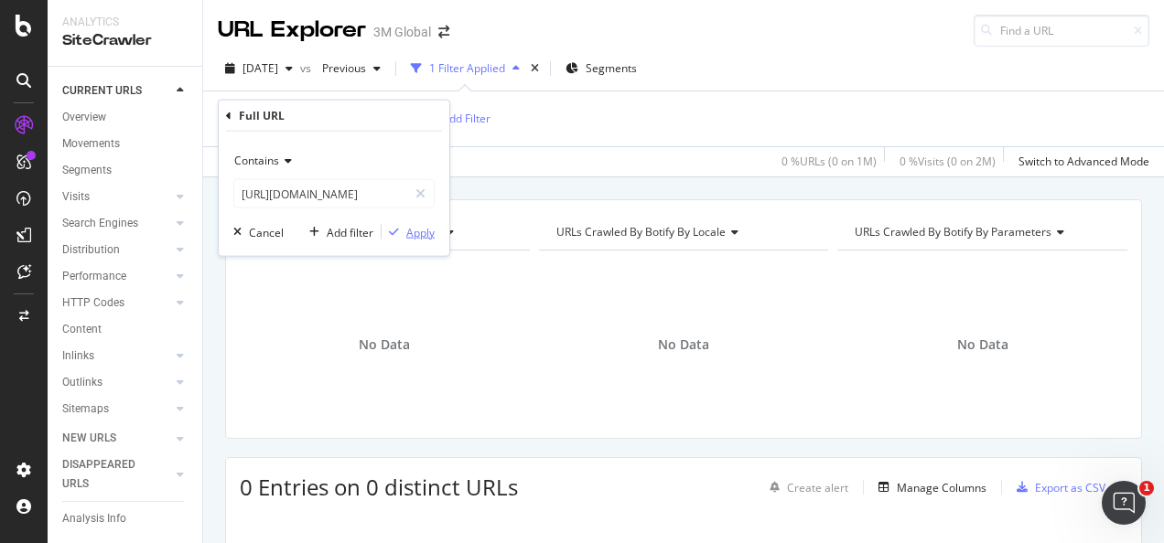
scroll to position [0, 0]
click at [416, 229] on div "Apply" at bounding box center [420, 232] width 28 height 16
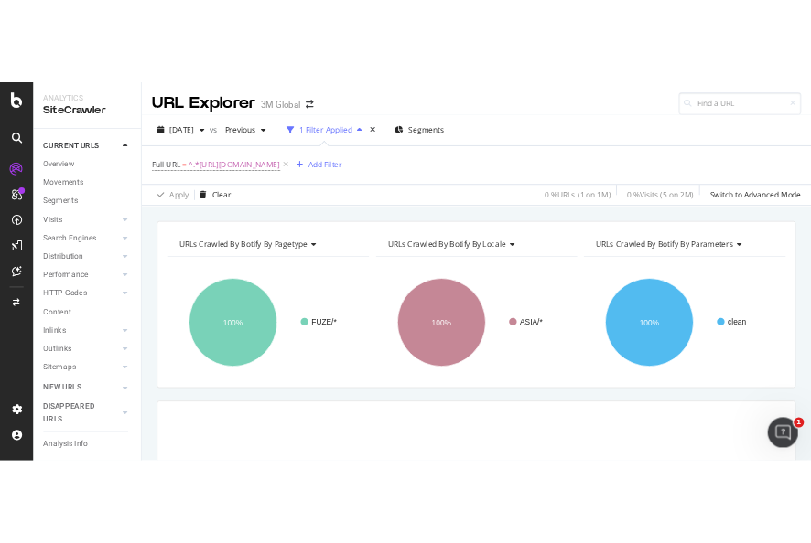
scroll to position [251, 0]
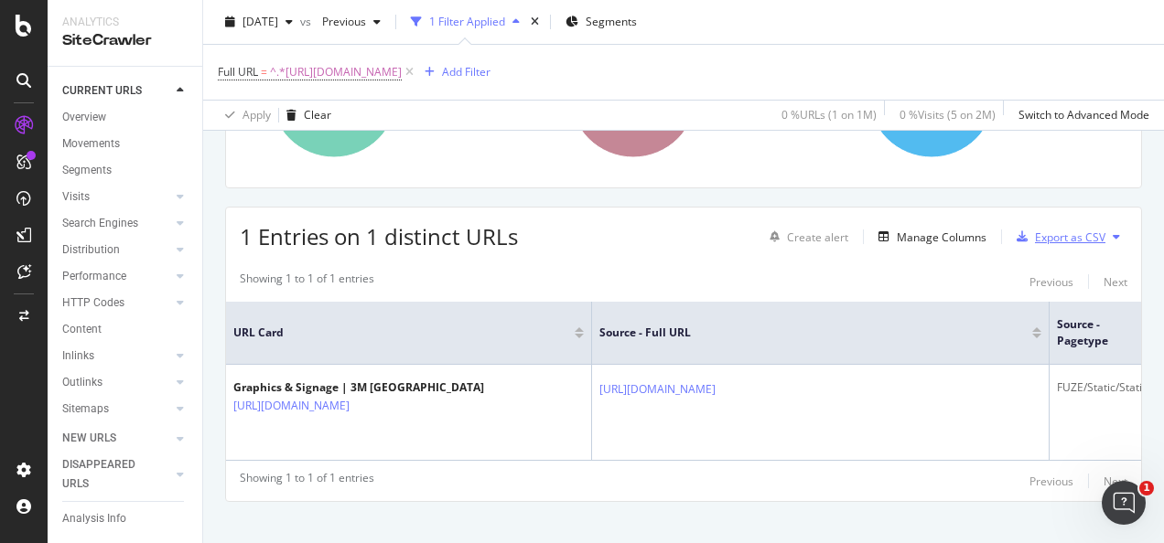
click at [1045, 231] on div "Export as CSV" at bounding box center [1070, 238] width 70 height 16
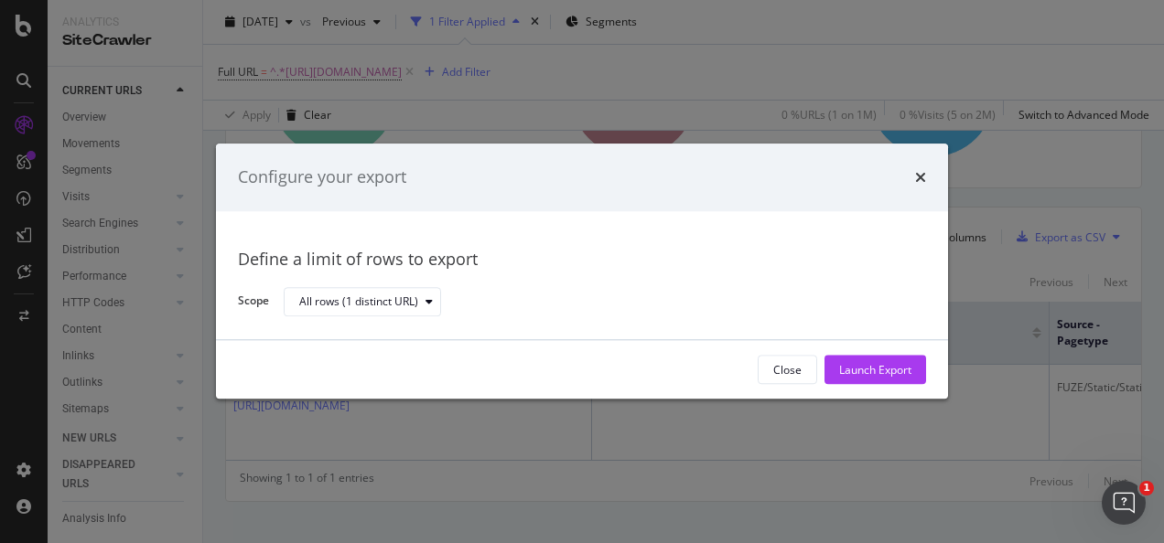
click at [851, 354] on div "Close Launch Export" at bounding box center [582, 370] width 732 height 59
click at [854, 360] on div "Launch Export" at bounding box center [875, 370] width 72 height 27
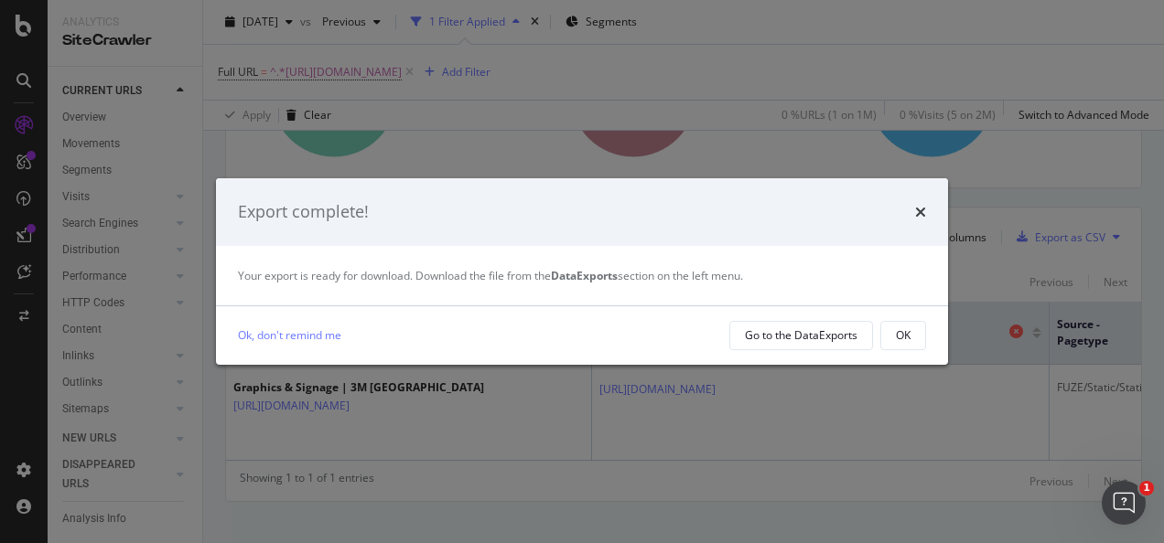
click at [881, 336] on button "OK" at bounding box center [903, 335] width 46 height 29
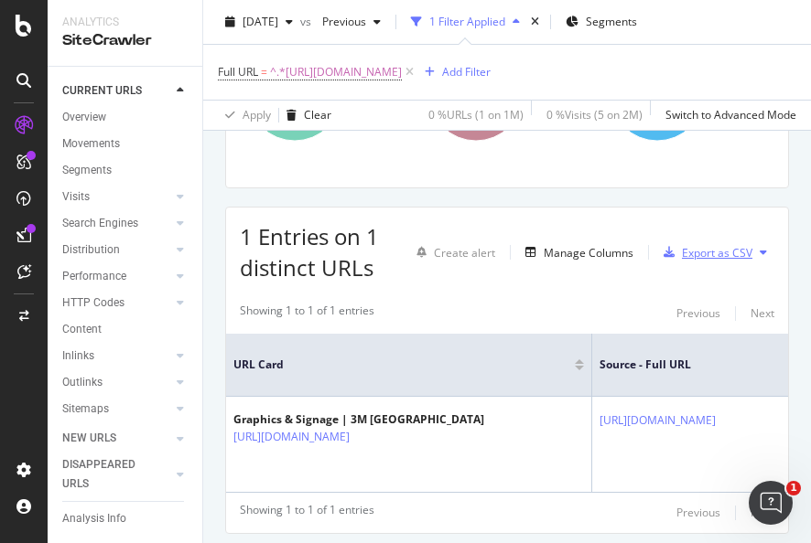
scroll to position [274, 0]
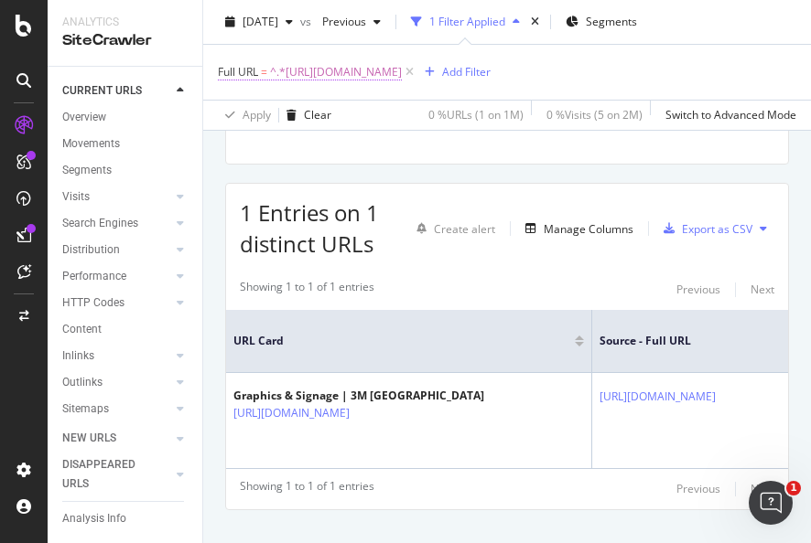
click at [395, 74] on span "^.*https://www.3m.com.sg/3M/en_SG/commercial-solutions-sg/graphics-signage/.*$" at bounding box center [336, 72] width 132 height 26
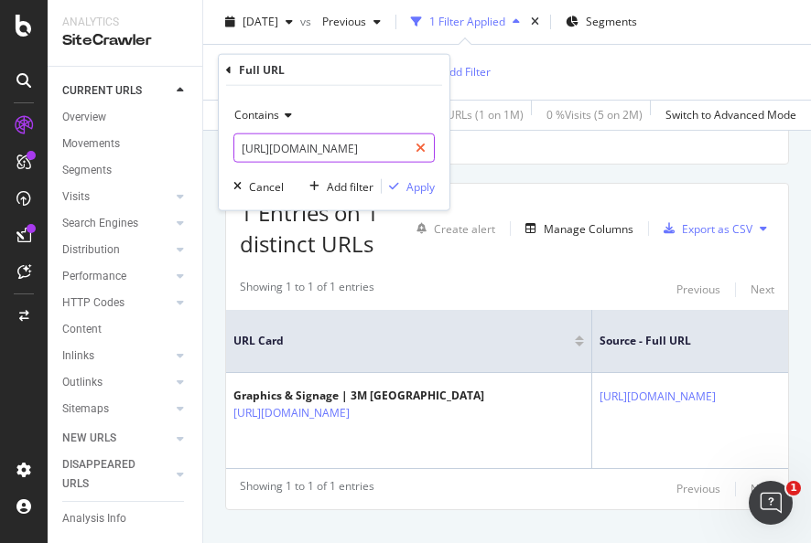
click at [421, 156] on div at bounding box center [420, 148] width 27 height 29
click at [406, 150] on input "text" at bounding box center [333, 148] width 199 height 29
paste input "https://www.3m.com.sg/3M/en_SG/manufacturing-sg/dyneon-fluoropolymers/"
type input "https://www.3m.com.sg/3M/en_SG/manufacturing-sg/dyneon-fluoropolymers/"
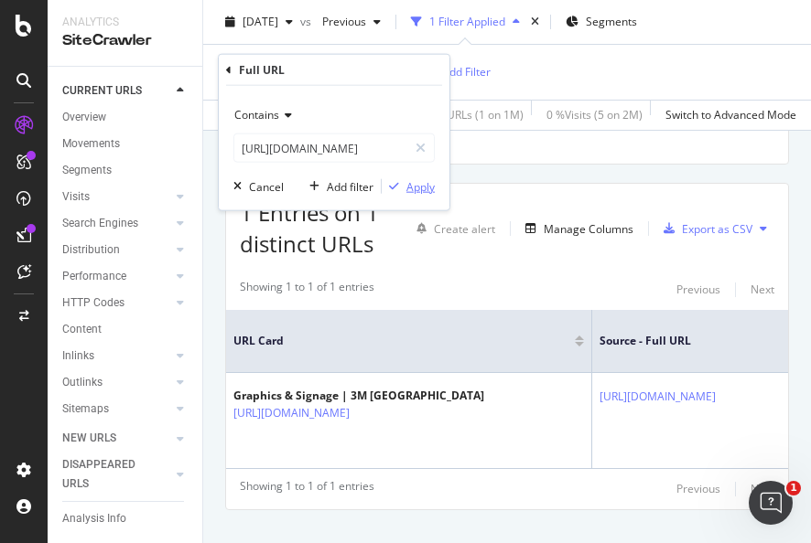
scroll to position [0, 0]
click at [422, 180] on div "Apply" at bounding box center [420, 186] width 28 height 16
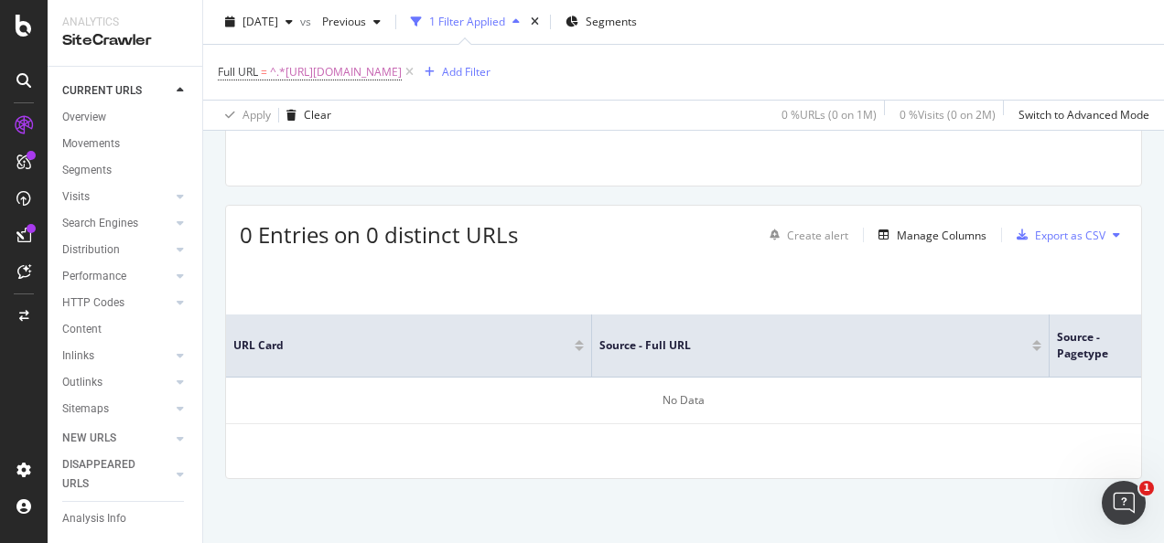
scroll to position [251, 0]
click at [402, 69] on span "^.*https://www.3m.com.sg/3M/en_SG/manufacturing-sg/dyneon-fluoropolymers/.*$" at bounding box center [336, 72] width 132 height 26
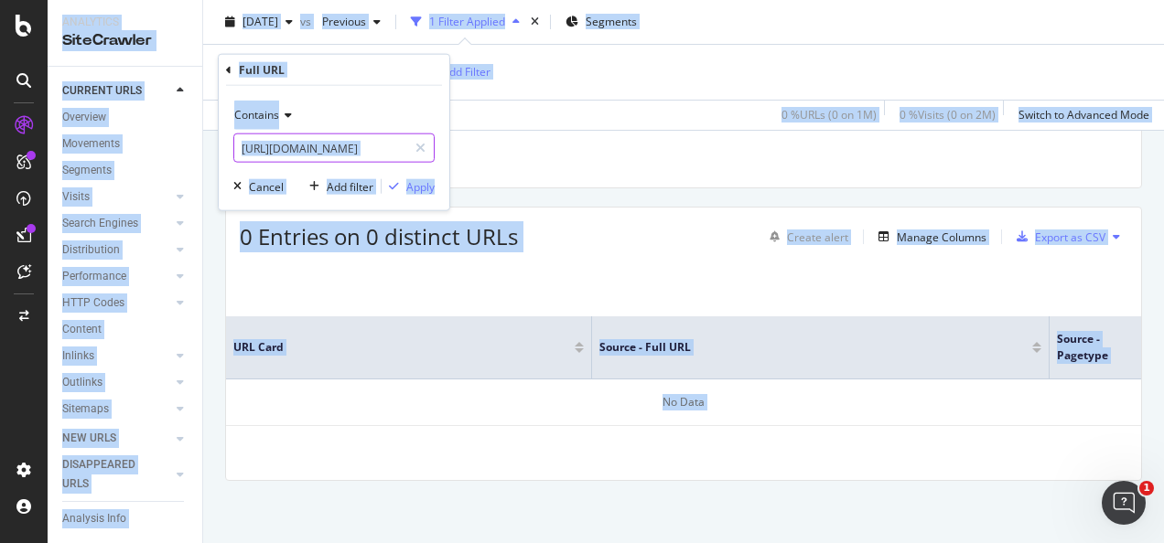
click at [425, 148] on icon at bounding box center [420, 148] width 10 height 13
click at [399, 152] on input "text" at bounding box center [333, 148] width 199 height 29
click at [404, 140] on input "text" at bounding box center [333, 148] width 199 height 29
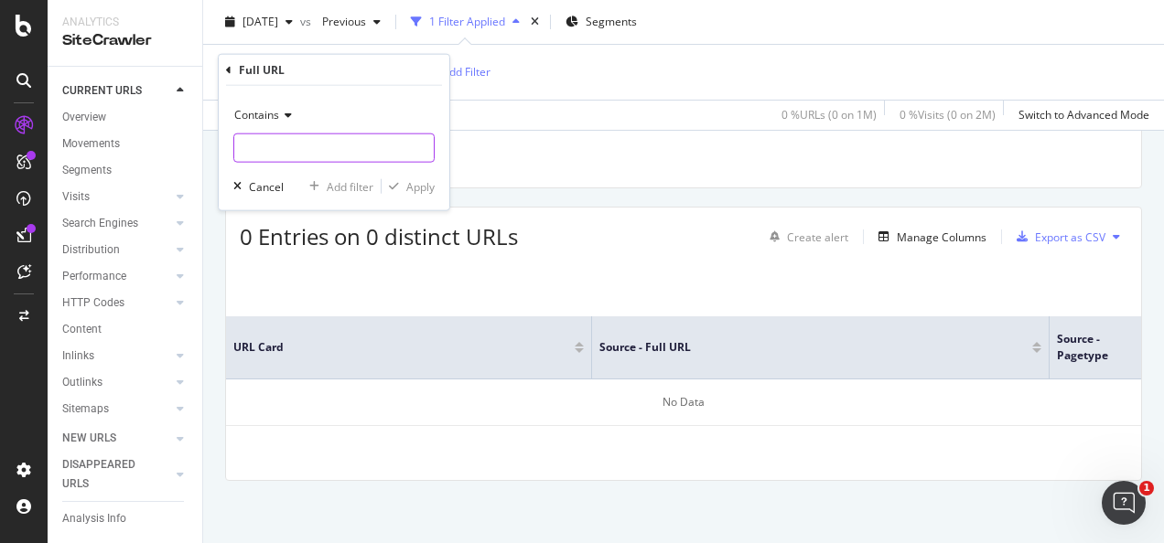
paste input "https://www.3m.com.sg/3M/en_SG/commercial-solutions-sg/food-service/"
type input "https://www.3m.com.sg/3M/en_SG/commercial-solutions-sg/food-service/"
click at [421, 185] on div "Apply" at bounding box center [420, 186] width 28 height 16
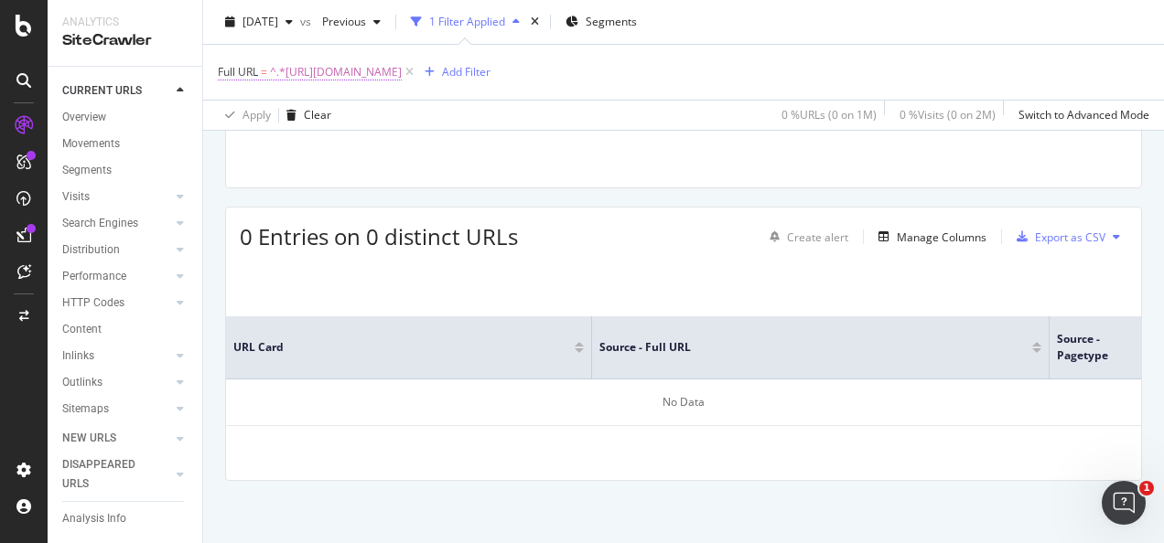
click at [402, 78] on span "^.*https://www.3m.com.sg/3M/en_SG/commercial-solutions-sg/food-service/.*$" at bounding box center [336, 72] width 132 height 26
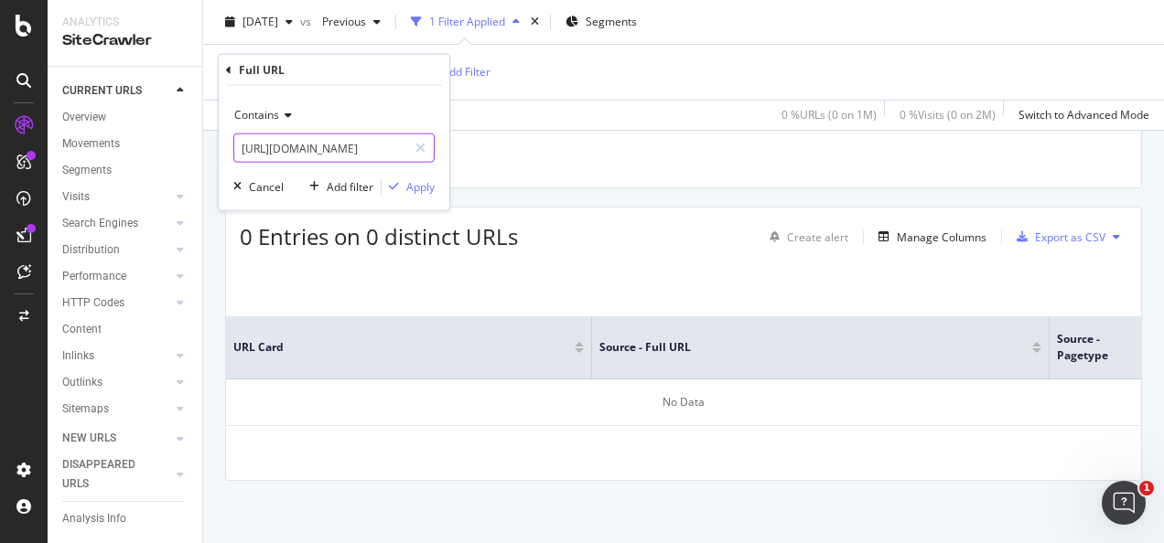
click at [419, 147] on icon at bounding box center [420, 148] width 10 height 13
click at [371, 146] on input "text" at bounding box center [333, 148] width 199 height 29
paste input "https://www.3m.com.sg/3M/en_SG/safety-sg/firestopping/"
type input "https://www.3m.com.sg/3M/en_SG/safety-sg/firestopping/"
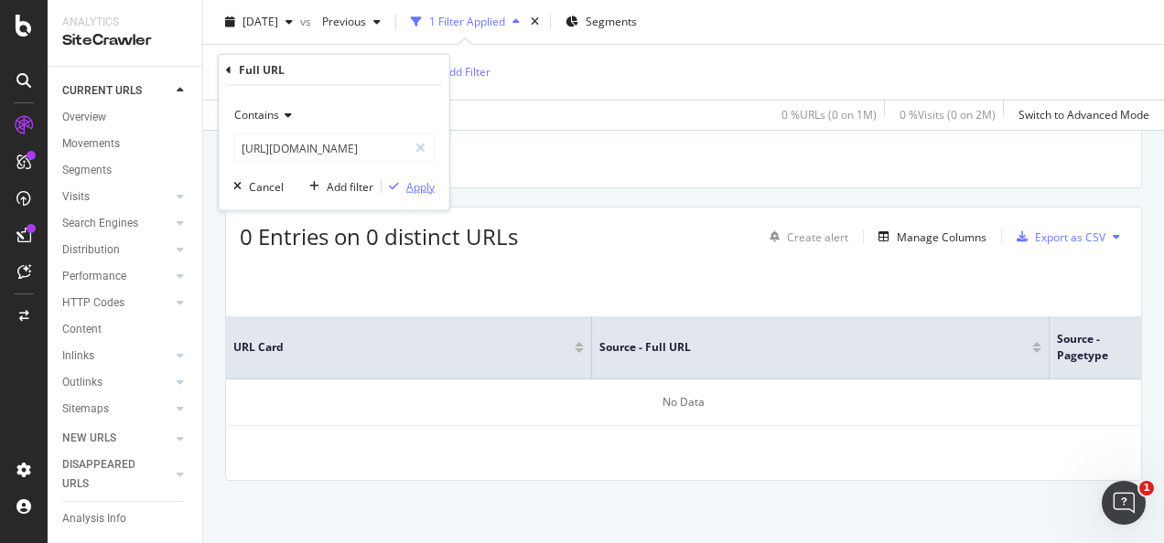
scroll to position [0, 0]
click at [410, 179] on div "Apply" at bounding box center [420, 186] width 28 height 16
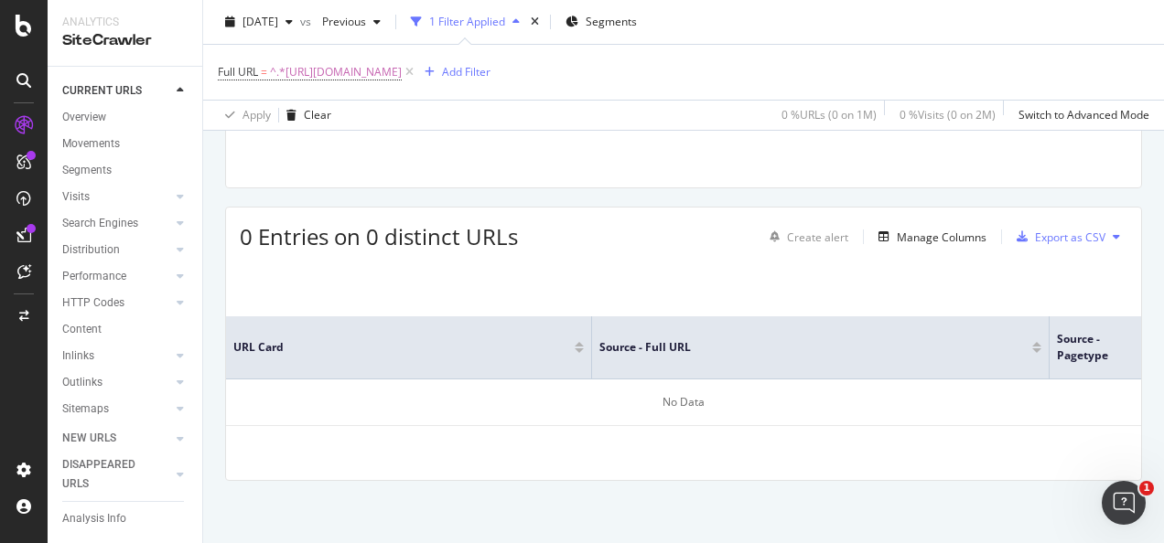
click at [399, 192] on div "URLs Crawled By Botify By pagetype Chart (by Value) Table Expand Export as CSV …" at bounding box center [683, 247] width 961 height 596
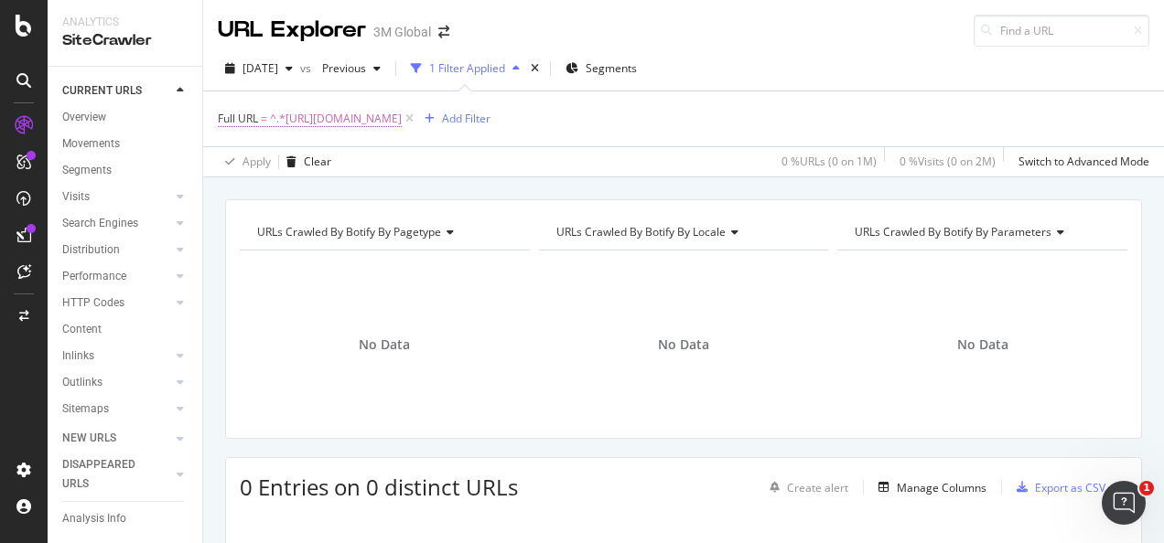
click at [402, 123] on span "^.*https://www.3m.com.sg/3M/en_SG/safety-sg/firestopping/.*$" at bounding box center [336, 119] width 132 height 26
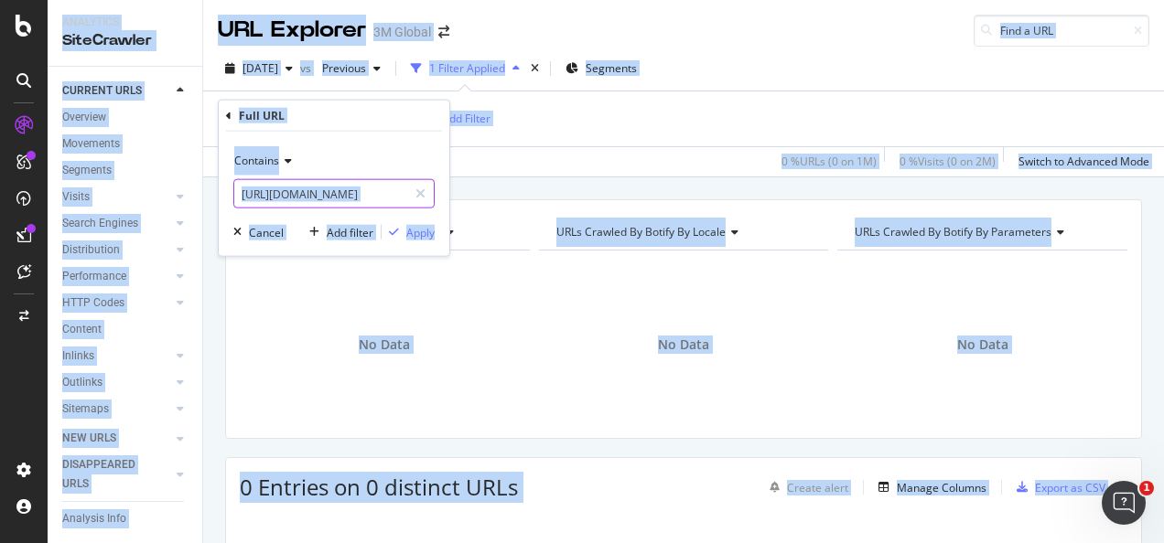
click at [417, 190] on icon at bounding box center [420, 194] width 10 height 13
click at [392, 195] on input "text" at bounding box center [333, 193] width 199 height 29
click at [366, 198] on input "text" at bounding box center [333, 193] width 199 height 29
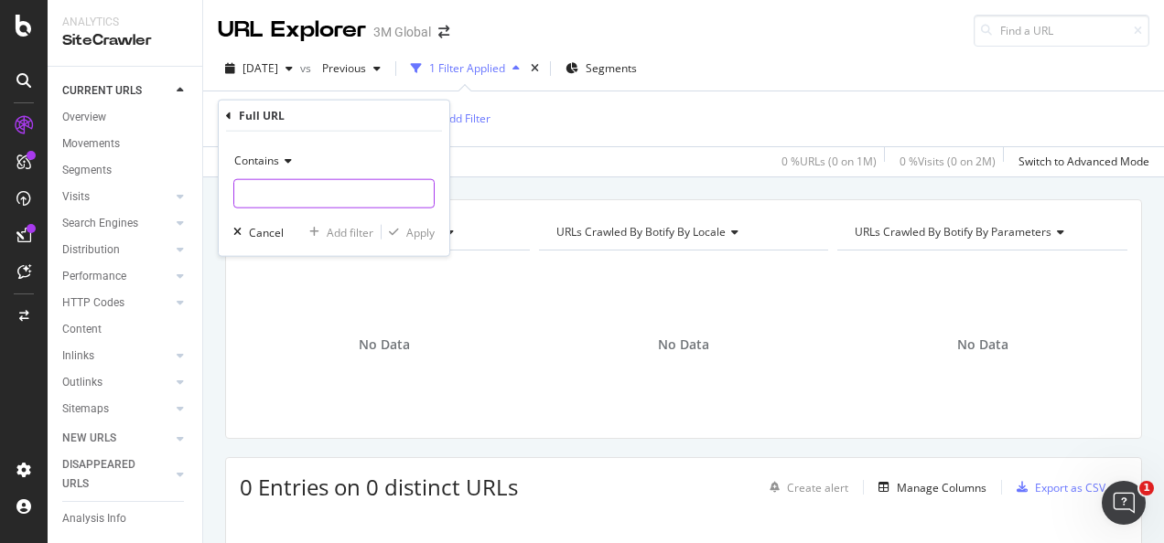
paste input "https://www.3m.com.sg/3M/en_SG/electronics-sg/data-center-solutions/"
type input "https://www.3m.com.sg/3M/en_SG/electronics-sg/data-center-solutions/"
click at [408, 232] on div "Apply" at bounding box center [420, 232] width 28 height 16
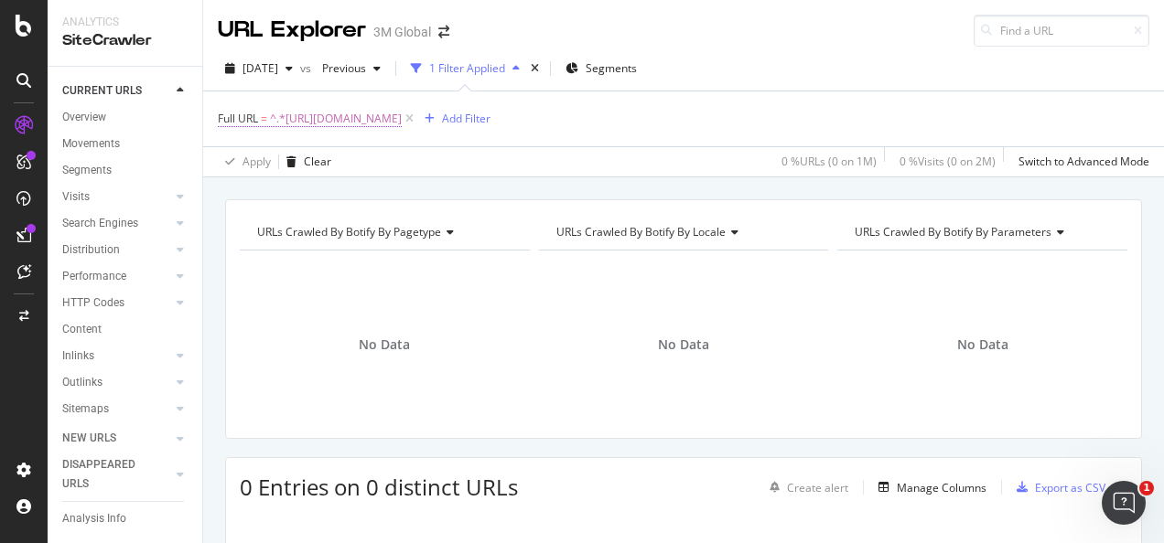
click at [402, 124] on span "^.*https://www.3m.com.sg/3M/en_SG/electronics-sg/data-center-solutions/.*$" at bounding box center [336, 119] width 132 height 26
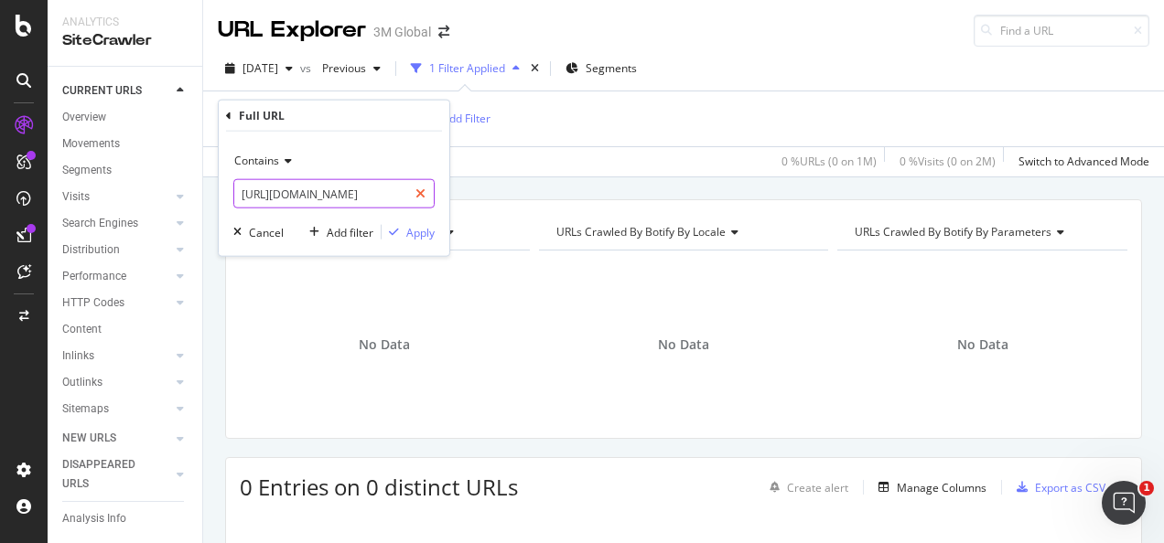
click at [428, 190] on div at bounding box center [420, 193] width 27 height 29
click at [392, 190] on input "text" at bounding box center [333, 193] width 199 height 29
paste input "https://www.3m.com.sg/3M/en_SG/transportation-sg/3m-aerospace/"
type input "https://www.3m.com.sg/3M/en_SG/transportation-sg/3m-aerospace/"
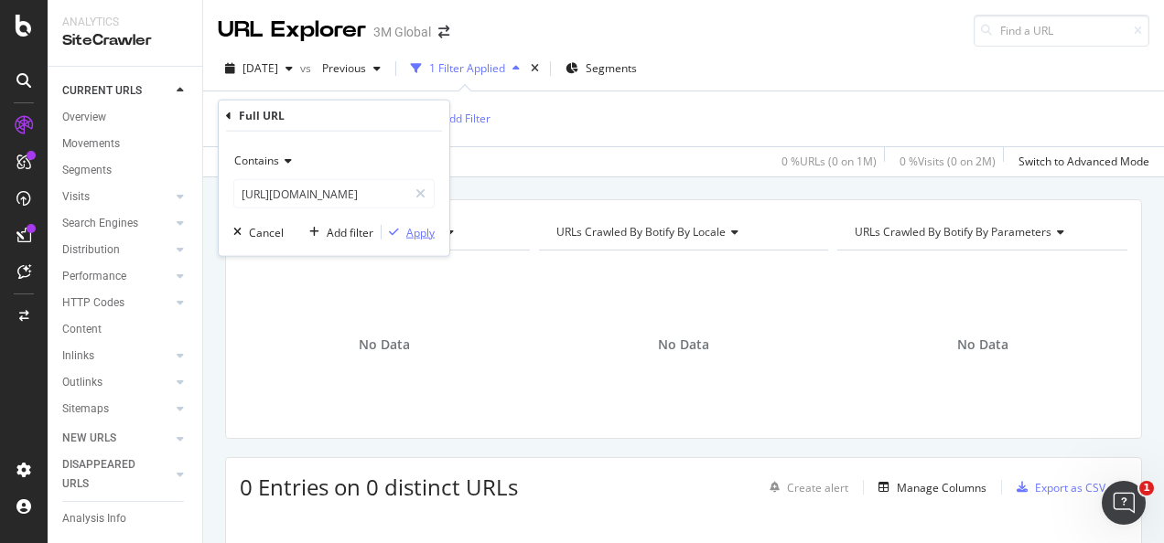
scroll to position [0, 0]
click at [421, 223] on button "Apply" at bounding box center [407, 232] width 53 height 18
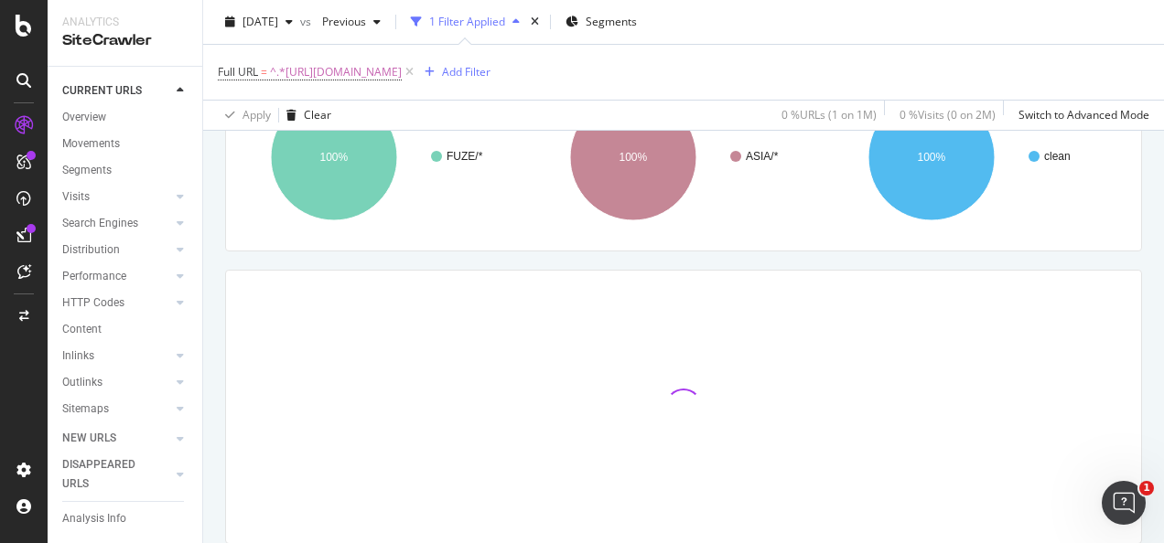
scroll to position [159, 0]
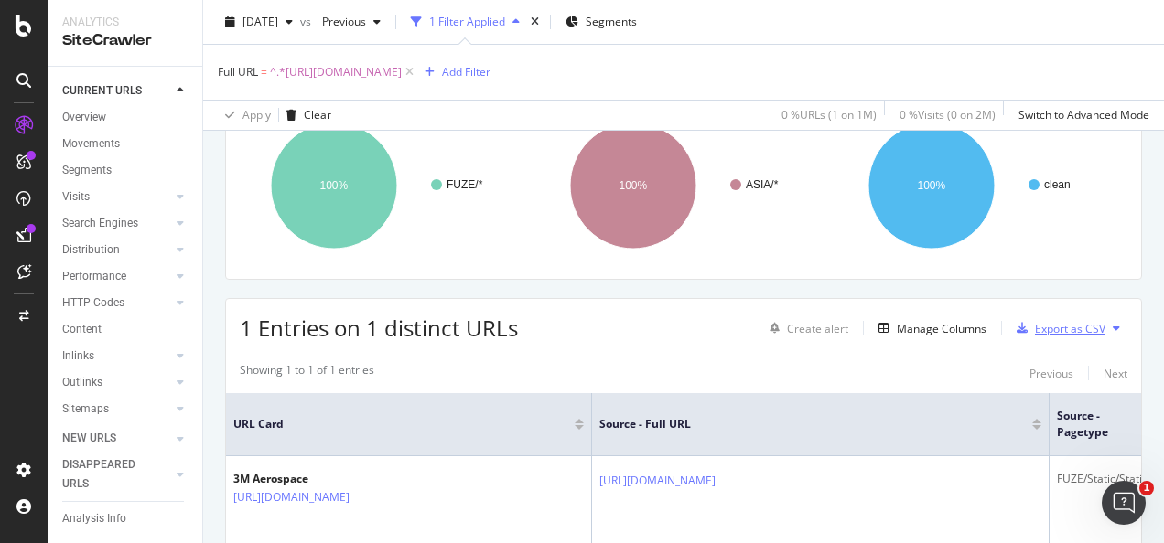
click at [1035, 322] on div "Export as CSV" at bounding box center [1070, 329] width 70 height 16
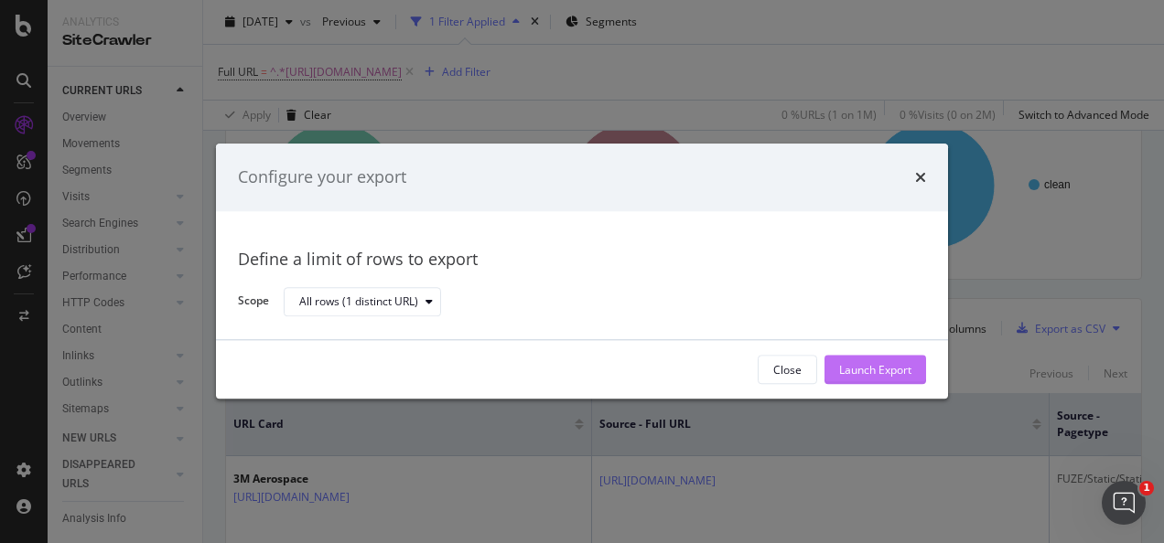
click at [868, 364] on div "Launch Export" at bounding box center [875, 370] width 72 height 16
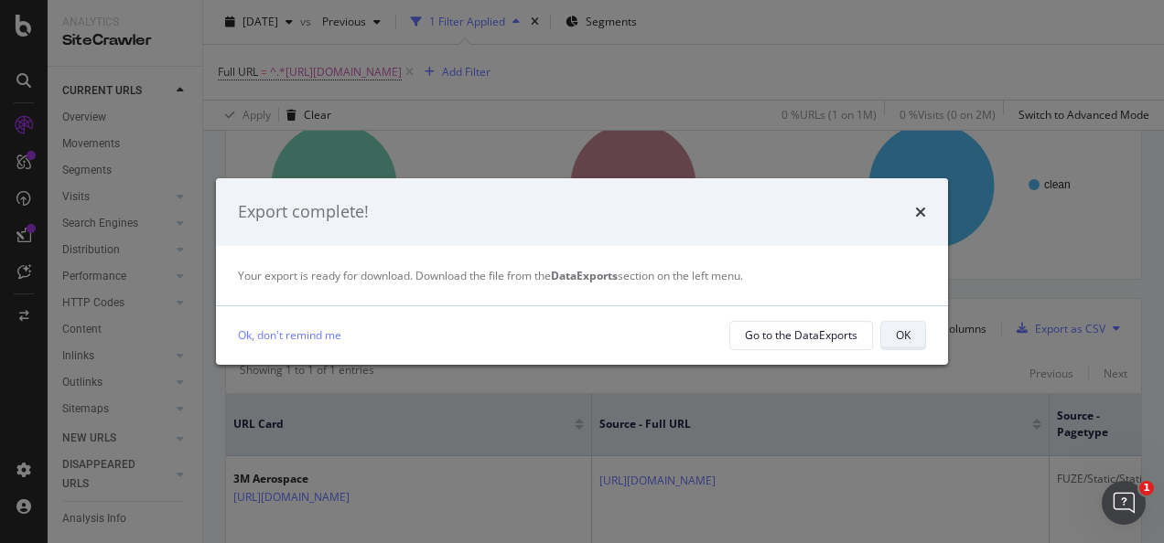
click at [902, 337] on div "OK" at bounding box center [903, 336] width 15 height 16
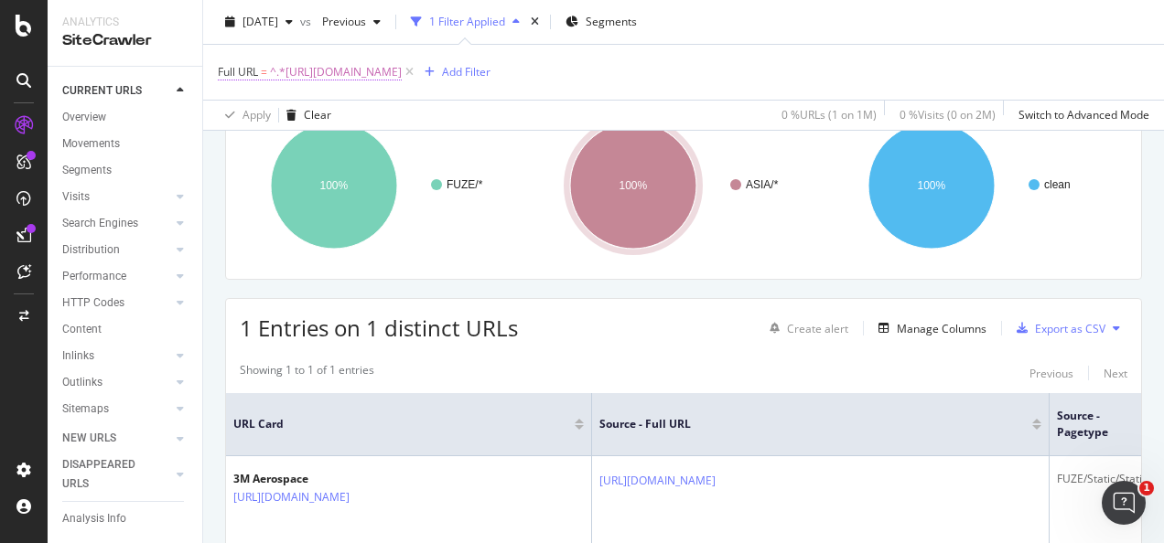
click at [402, 74] on span "^.*https://www.3m.com.sg/3M/en_SG/transportation-sg/3m-aerospace/.*$" at bounding box center [336, 72] width 132 height 26
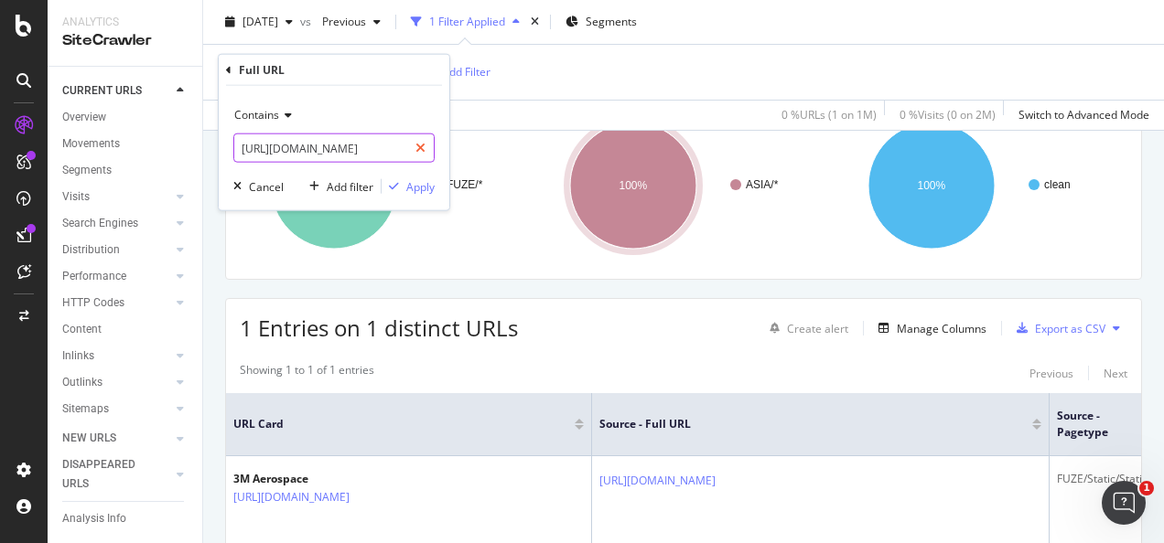
click at [417, 150] on icon at bounding box center [420, 148] width 10 height 13
click at [396, 152] on input "text" at bounding box center [333, 148] width 199 height 29
paste input "https://www.3m.com.sg/3M/en_SG/energy-sg/corrosion-protection/"
type input "https://www.3m.com.sg/3M/en_SG/energy-sg/corrosion-protection/"
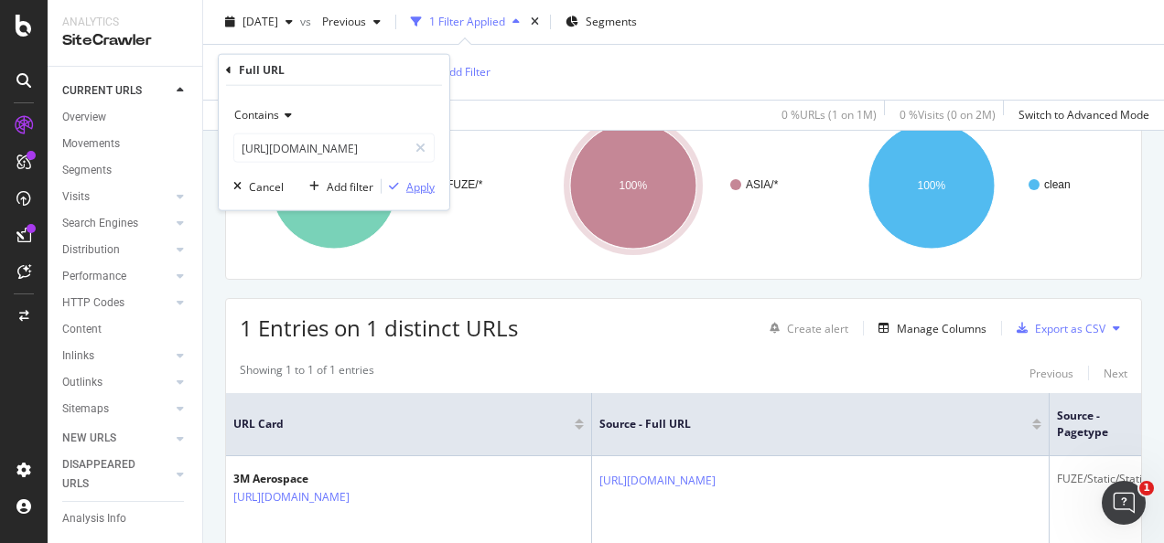
scroll to position [0, 0]
click at [420, 185] on div "Apply" at bounding box center [420, 186] width 28 height 16
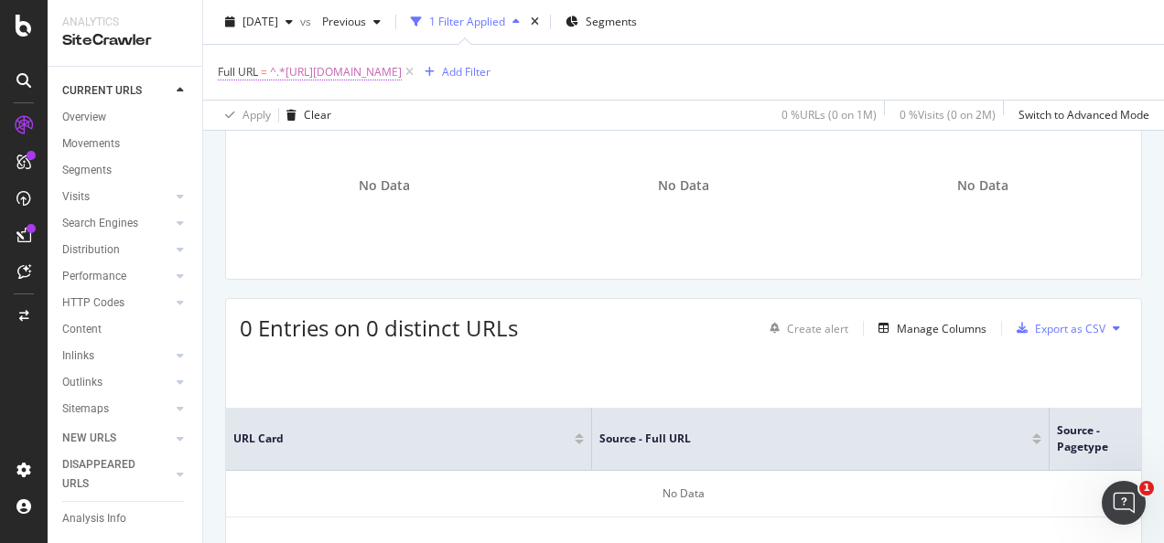
click at [402, 81] on span "^.*https://www.3m.com.sg/3M/en_SG/energy-sg/corrosion-protection/.*$" at bounding box center [336, 72] width 132 height 26
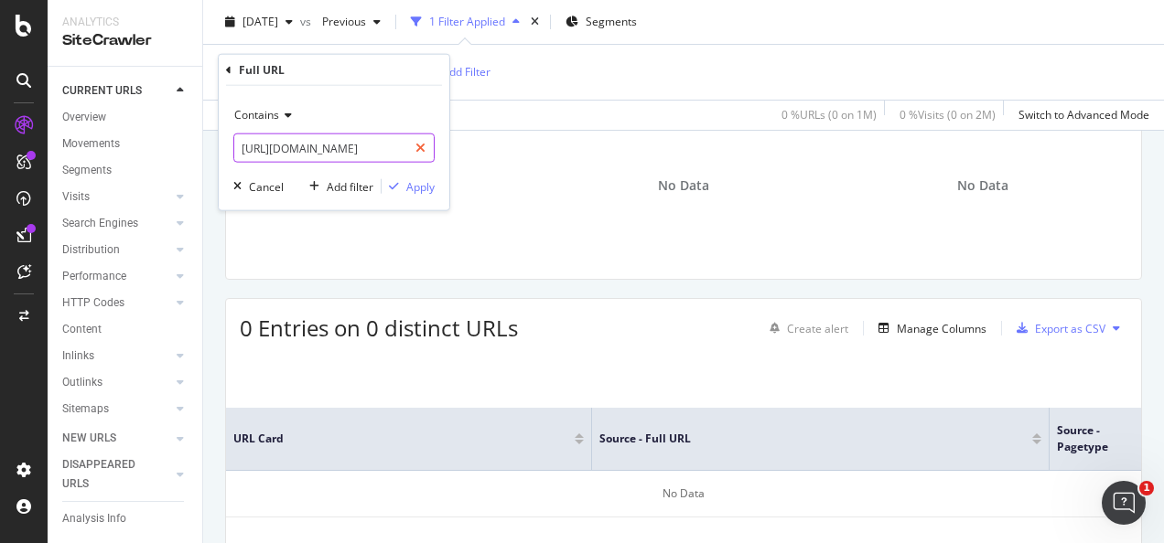
click at [424, 145] on icon at bounding box center [420, 148] width 10 height 13
click at [386, 147] on input "text" at bounding box center [333, 148] width 199 height 29
paste input "https://www.3m.com.sg/3M/en_SG/electronics-sg/3m-interconnect/"
type input "https://www.3m.com.sg/3M/en_SG/electronics-sg/3m-interconnect/"
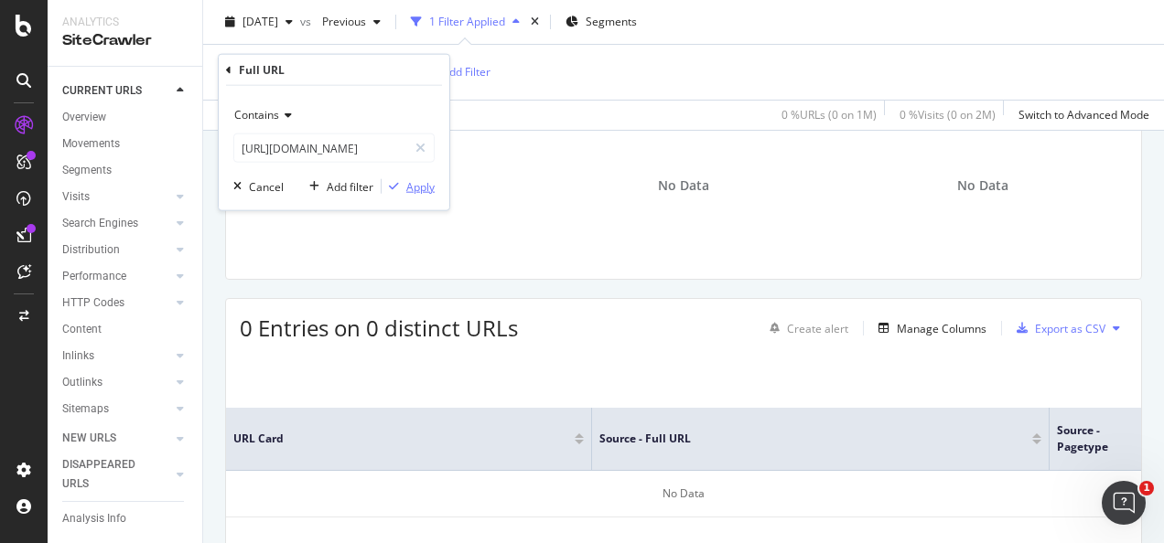
scroll to position [0, 0]
click at [415, 187] on div "Apply" at bounding box center [420, 186] width 28 height 16
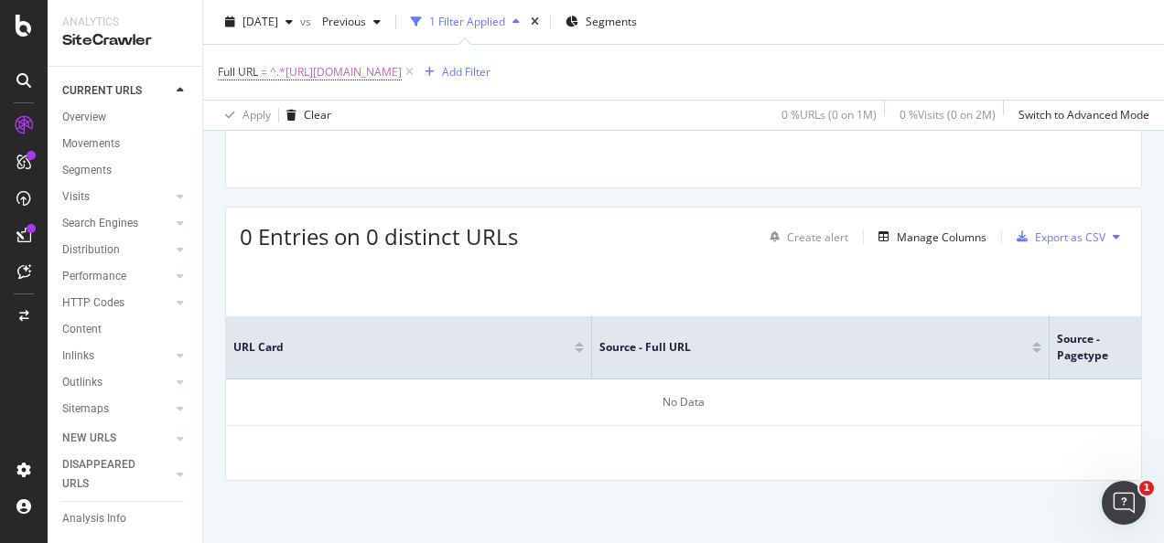
scroll to position [68, 0]
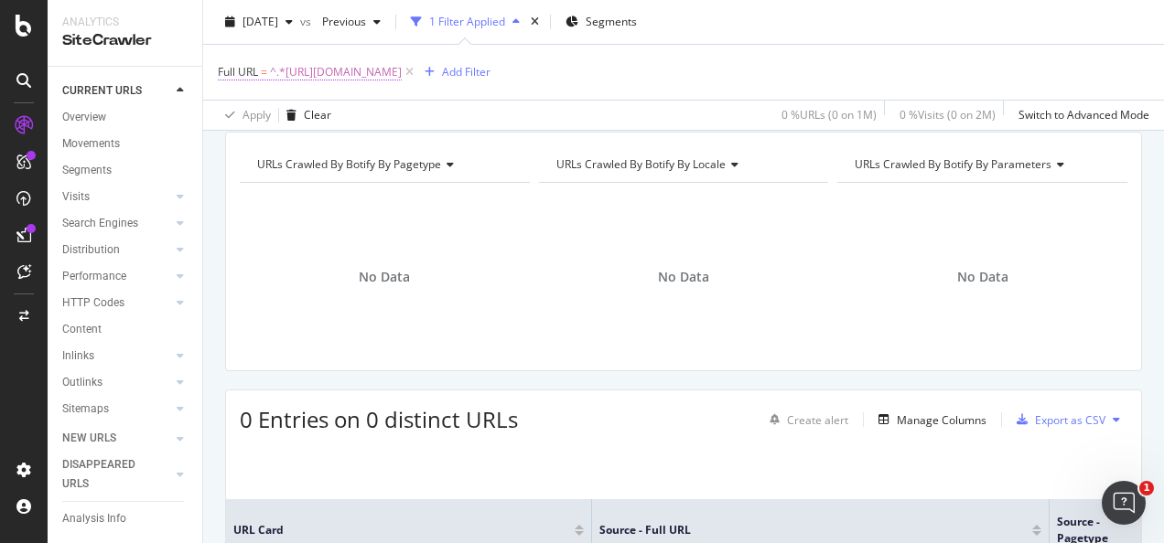
click at [402, 79] on span "^.*https://www.3m.com.sg/3M/en_SG/electronics-sg/3m-interconnect/.*$" at bounding box center [336, 72] width 132 height 26
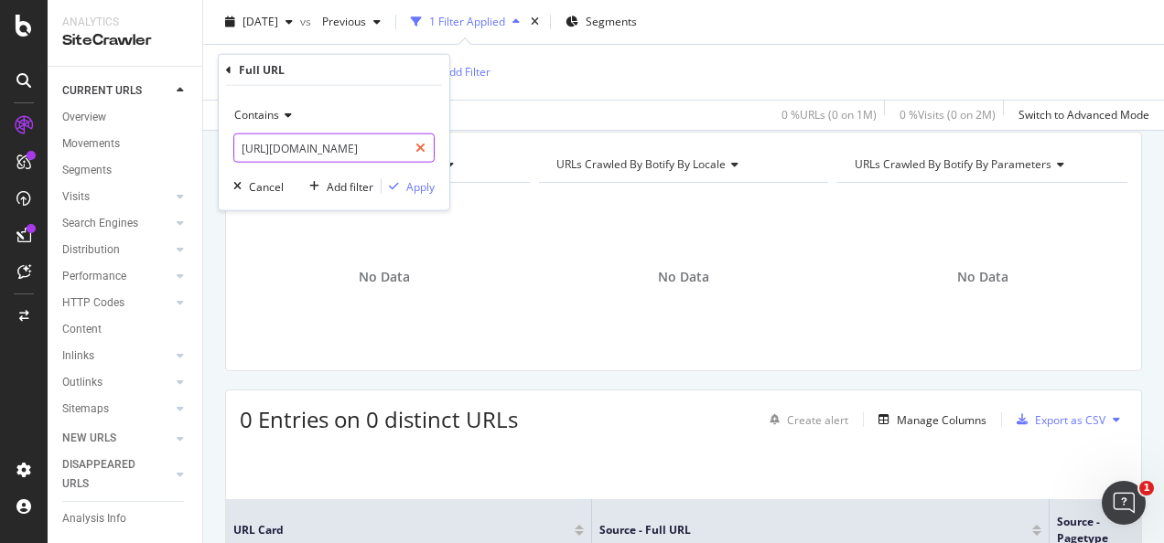
click at [423, 146] on icon at bounding box center [420, 148] width 10 height 13
click at [358, 154] on input "text" at bounding box center [333, 148] width 199 height 29
paste input "https://www.3m.com.sg/3M/en_SG/electronics-sg/consumer-electronics/"
type input "https://www.3m.com.sg/3M/en_SG/electronics-sg/consumer-electronics/"
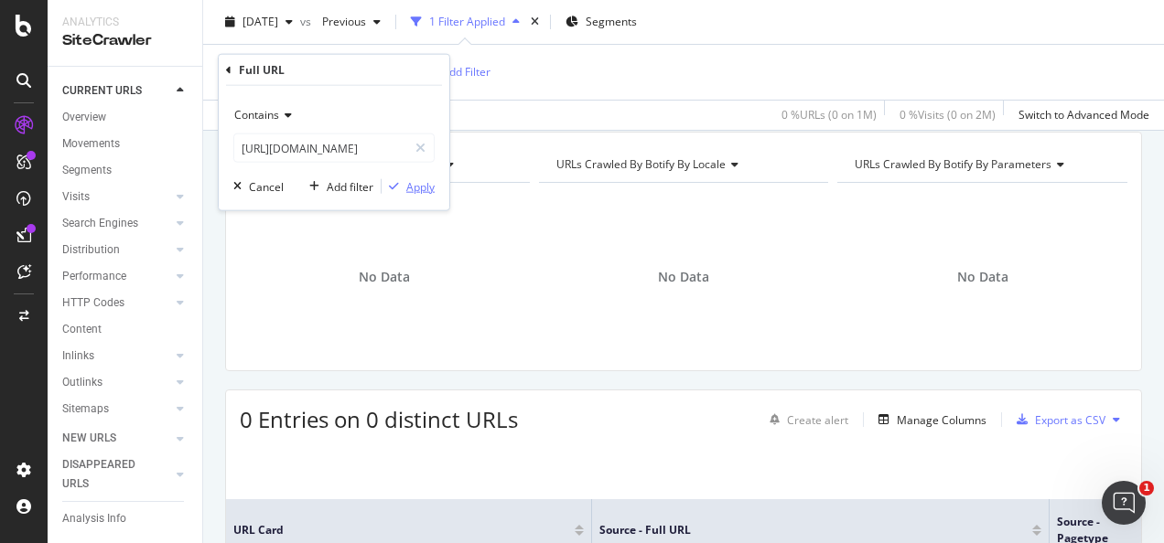
click at [418, 188] on div "Apply" at bounding box center [420, 186] width 28 height 16
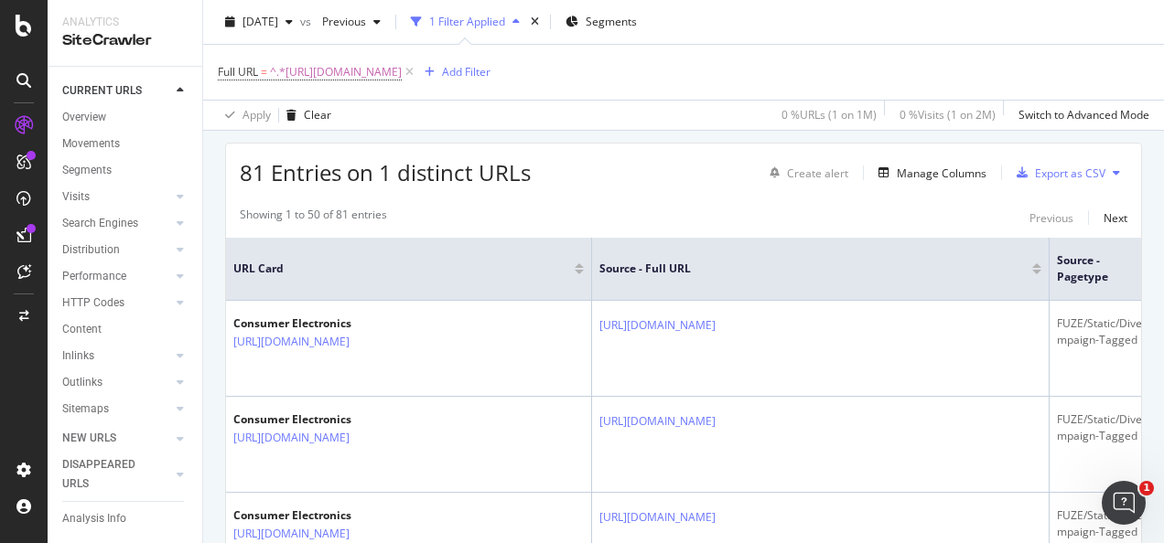
scroll to position [159, 0]
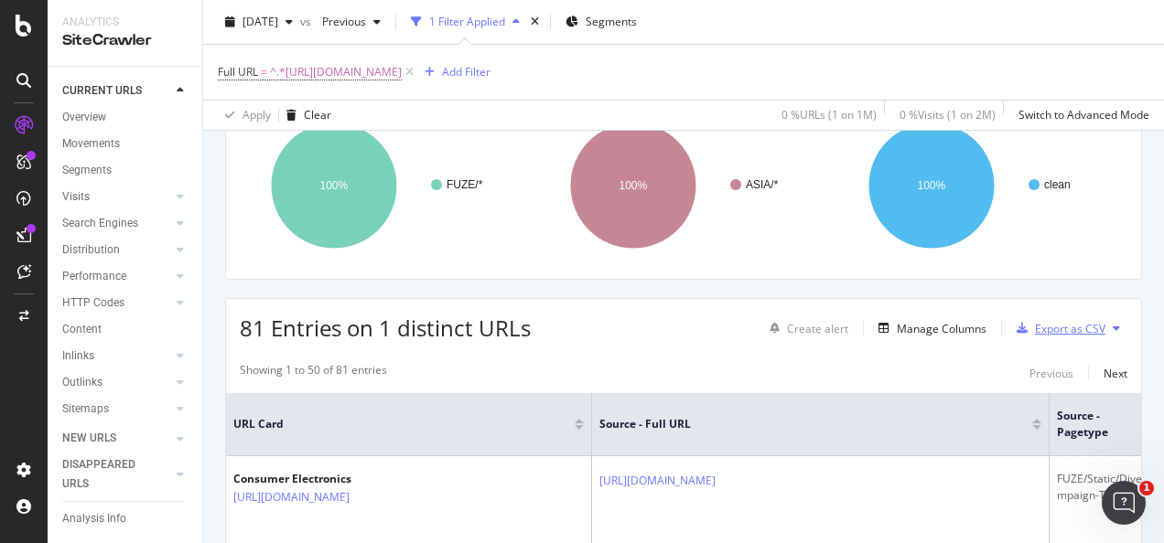
click at [1035, 321] on div "Export as CSV" at bounding box center [1070, 329] width 70 height 16
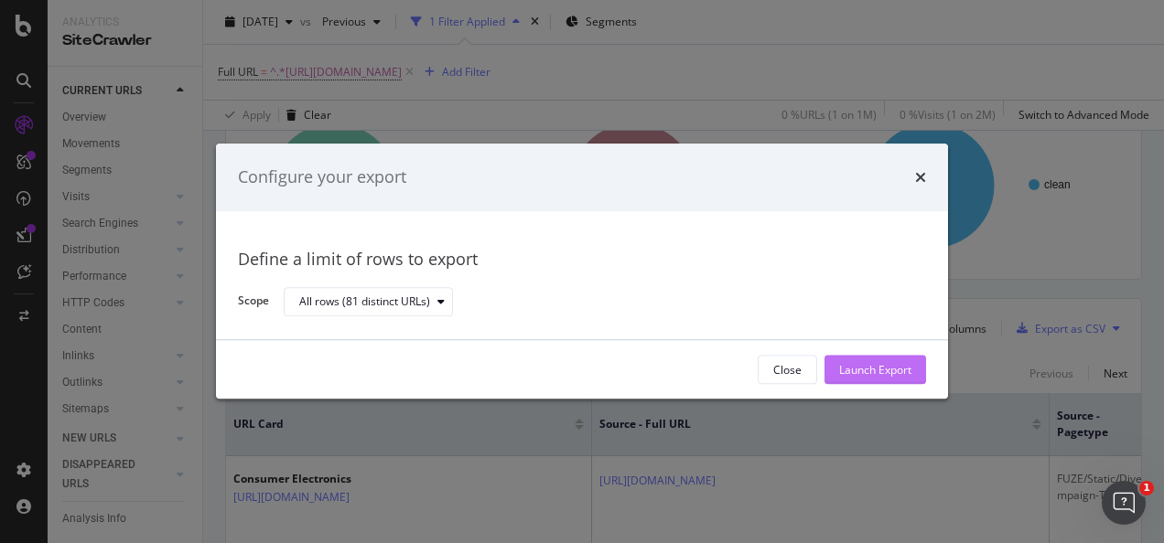
click at [849, 374] on div "Launch Export" at bounding box center [875, 370] width 72 height 16
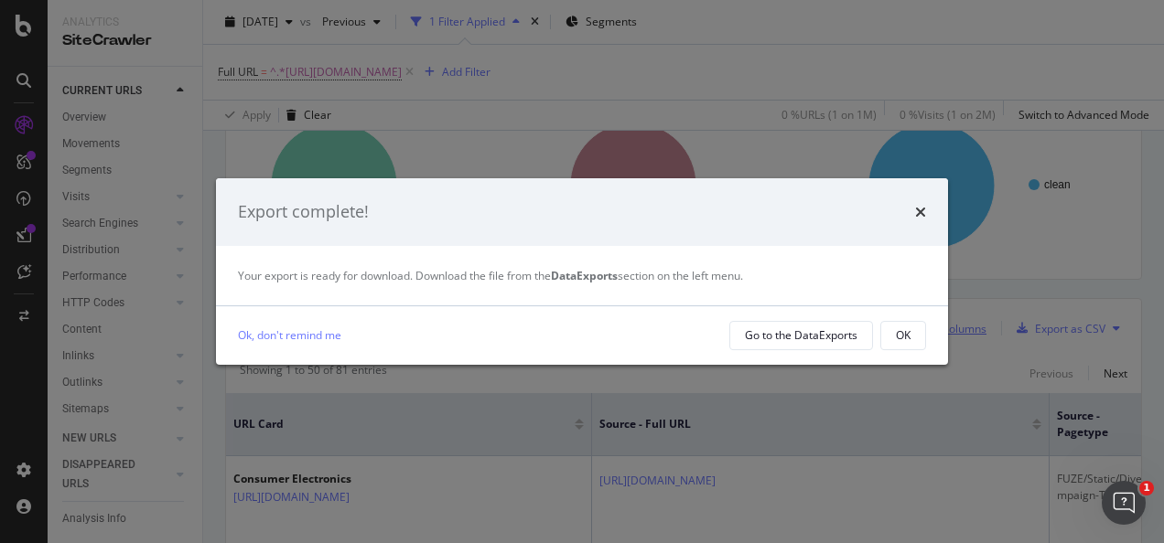
click at [897, 331] on div "OK" at bounding box center [903, 336] width 15 height 16
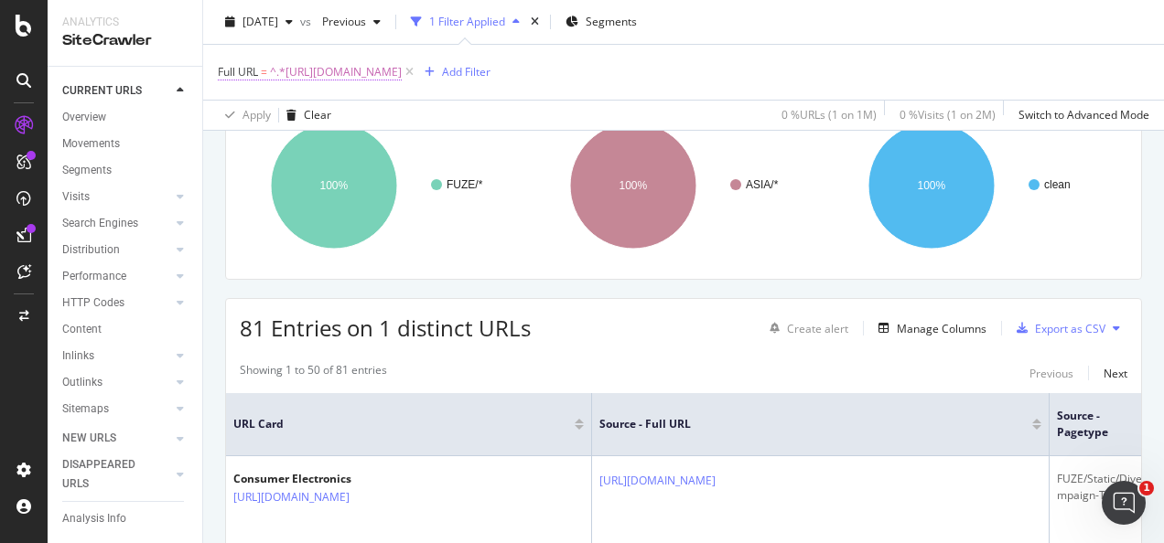
click at [402, 73] on span "^.*https://www.3m.com.sg/3M/en_SG/electronics-sg/consumer-electronics/.*$" at bounding box center [336, 72] width 132 height 26
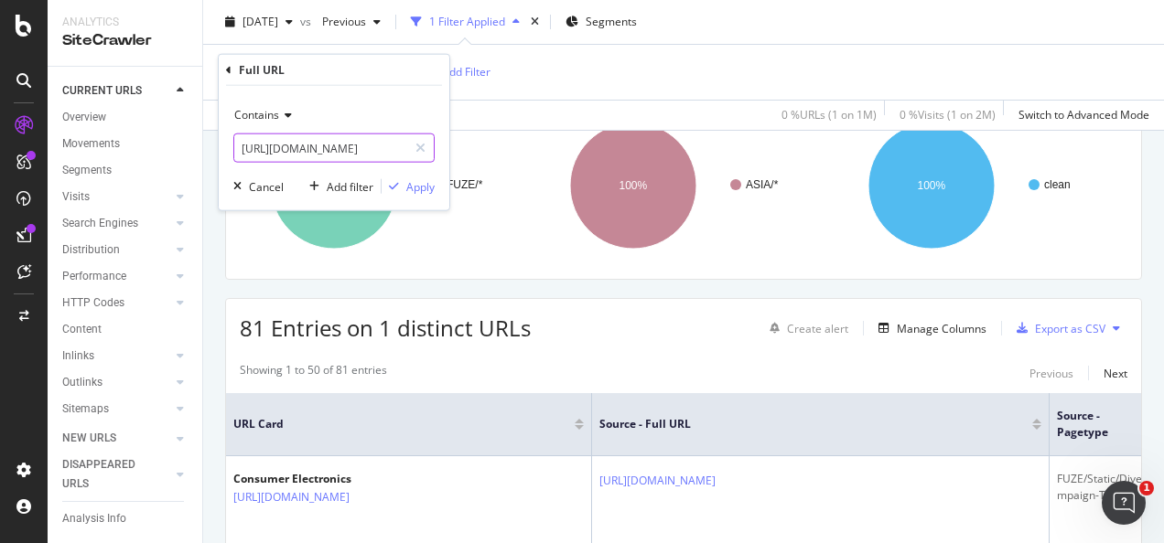
click at [417, 148] on icon at bounding box center [420, 148] width 10 height 13
click at [377, 148] on input "text" at bounding box center [333, 148] width 199 height 29
paste input "https://www.3m.com.sg/3M/en_SG/electronics-sg/industrial-manufacturing/"
type input "https://www.3m.com.sg/3M/en_SG/electronics-sg/industrial-manufacturing/"
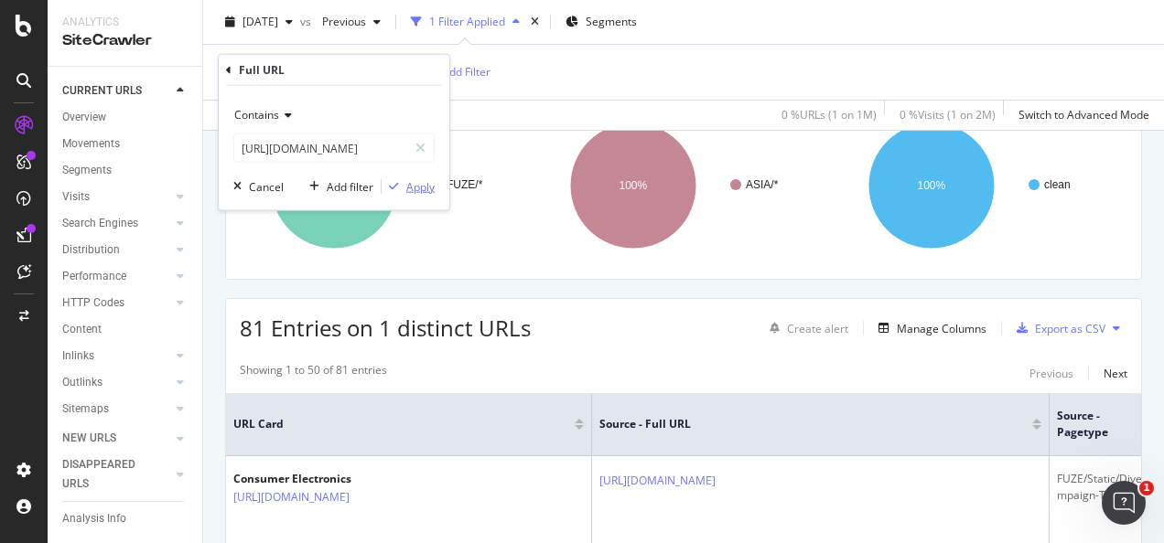
click at [424, 189] on div "Apply" at bounding box center [420, 186] width 28 height 16
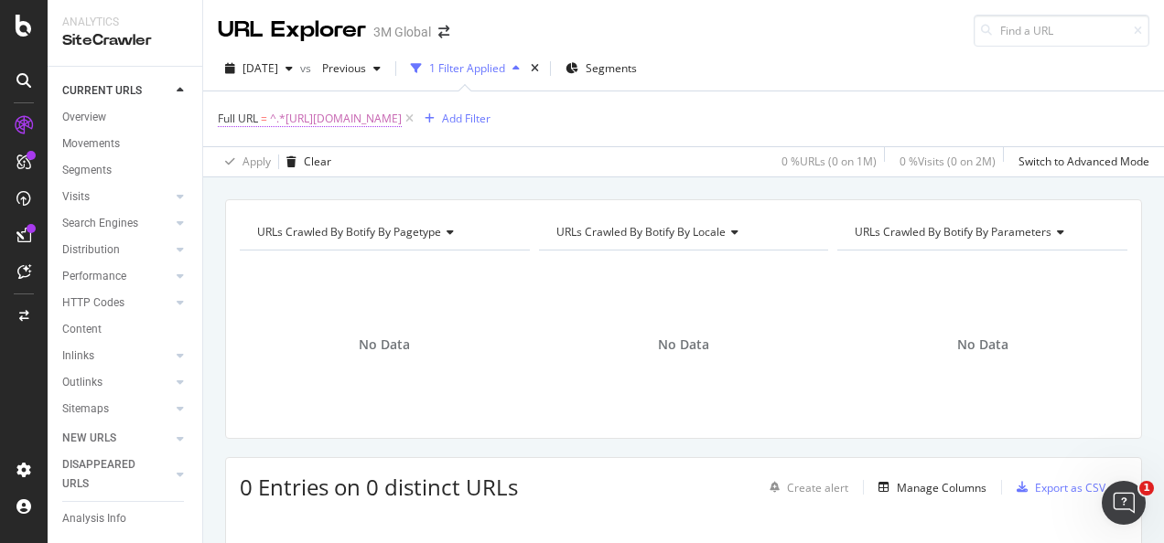
click at [402, 116] on span "^.*https://www.3m.com.sg/3M/en_SG/electronics-sg/industrial-manufacturing/.*$" at bounding box center [336, 119] width 132 height 26
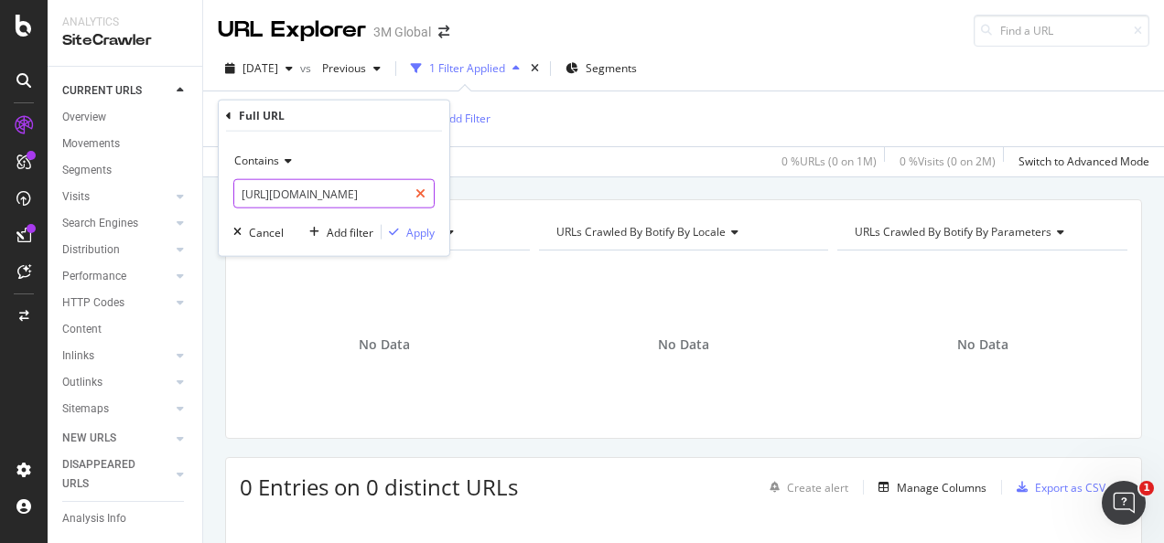
click at [418, 188] on icon at bounding box center [420, 194] width 10 height 13
click at [352, 191] on input "text" at bounding box center [333, 193] width 199 height 29
paste input "https://www.3m.com.sg/3M/en_SG/commercial-solutions-sg/graphics-architectural/"
type input "https://www.3m.com.sg/3M/en_SG/commercial-solutions-sg/graphics-architectural/"
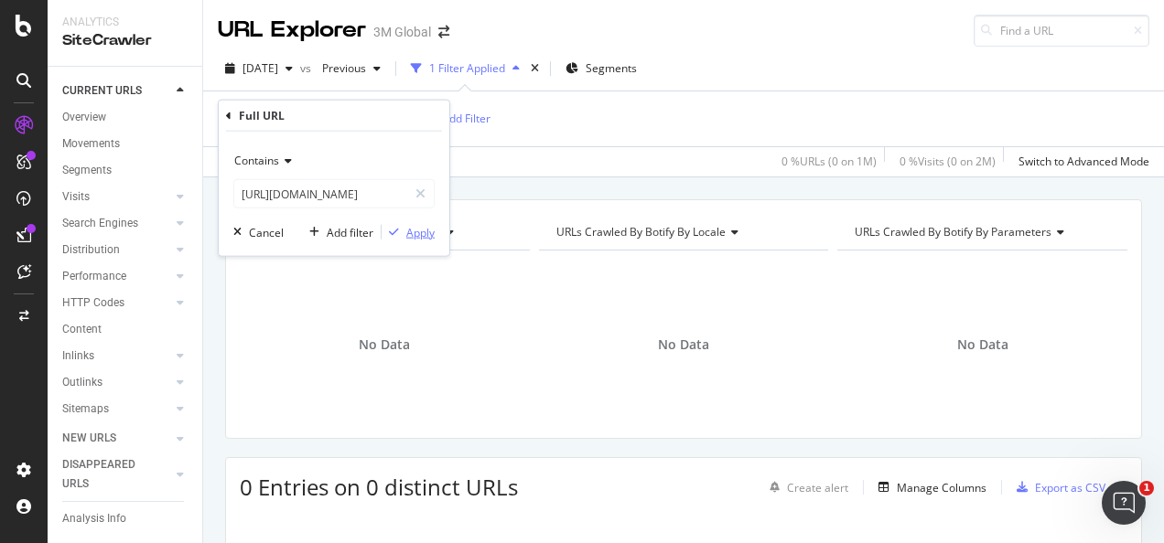
scroll to position [0, 0]
click at [404, 229] on div "button" at bounding box center [393, 232] width 25 height 11
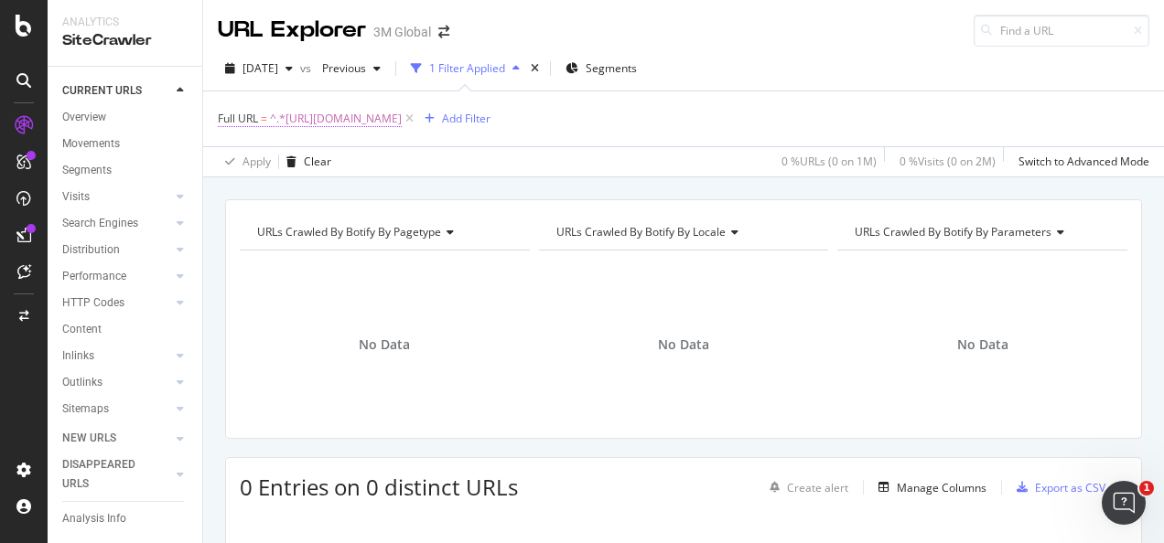
click at [402, 125] on span "^.*https://www.3m.com.sg/3M/en_SG/commercial-solutions-sg/graphics-architectura…" at bounding box center [336, 119] width 132 height 26
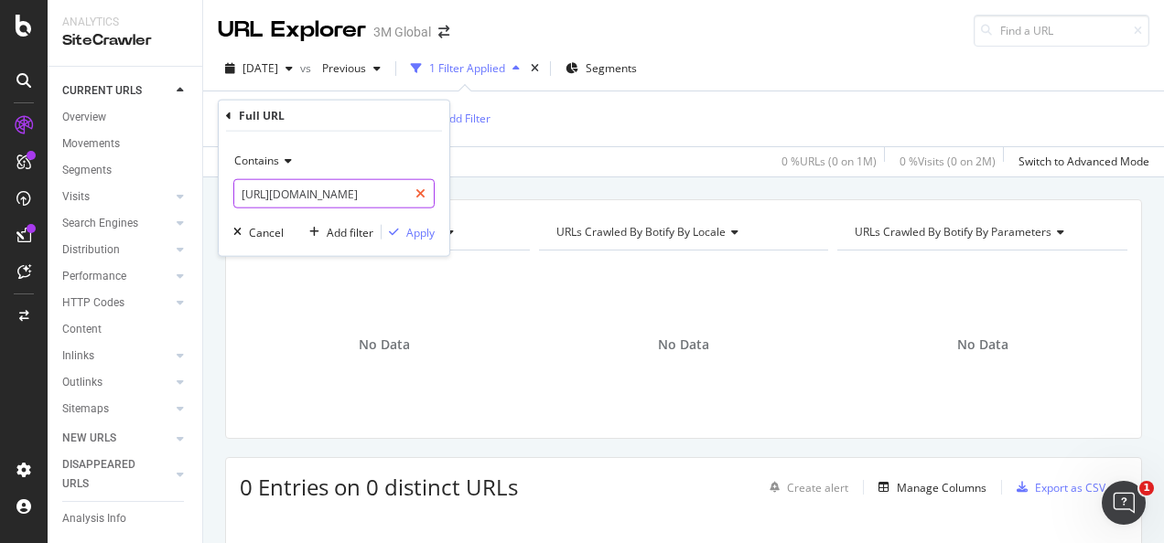
click at [423, 196] on icon at bounding box center [420, 194] width 10 height 13
click at [400, 189] on input "text" at bounding box center [333, 193] width 199 height 29
paste input "https://www.3m.com.sg/3M/en_SG/electronics-sg/Semi-Conductors/"
type input "https://www.3m.com.sg/3M/en_SG/electronics-sg/Semi-Conductors/"
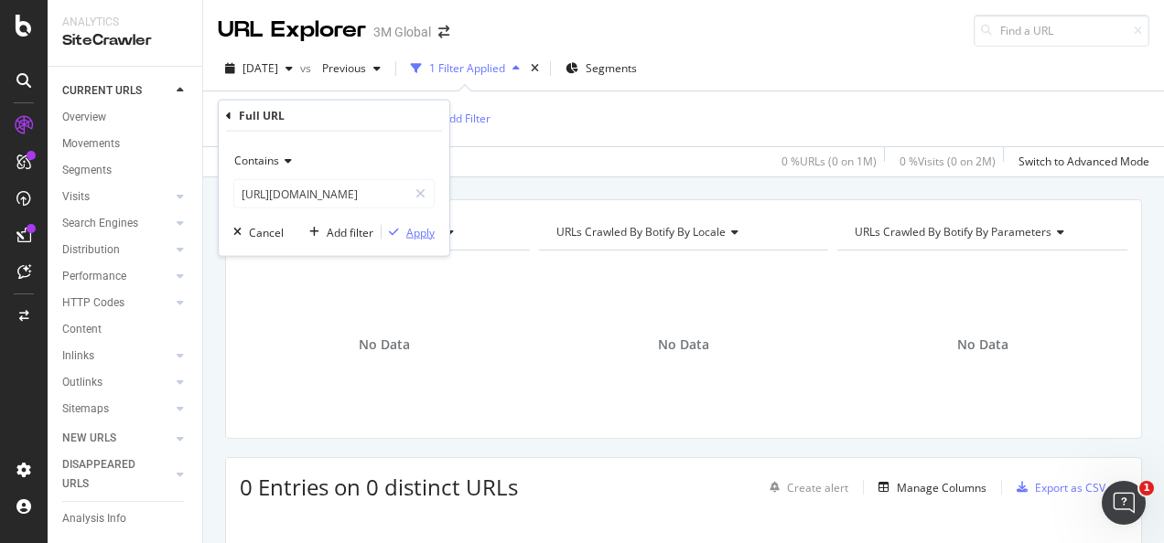
scroll to position [0, 0]
click at [413, 233] on div "Apply" at bounding box center [420, 232] width 28 height 16
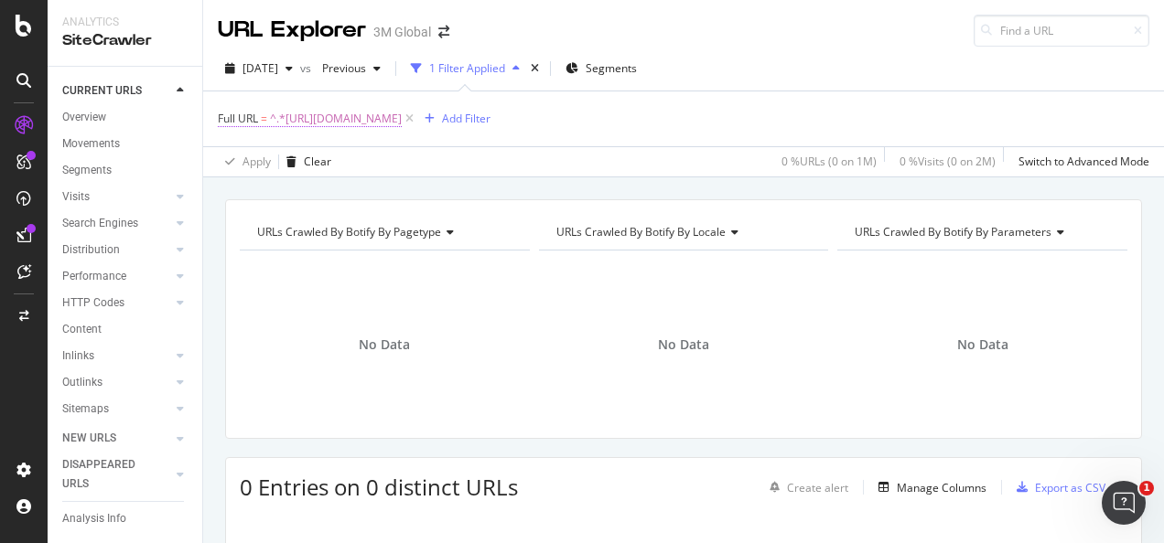
click at [402, 118] on span "^.*https://www.3m.com.sg/3M/en_SG/electronics-sg/Semi-Conductors/.*$" at bounding box center [336, 119] width 132 height 26
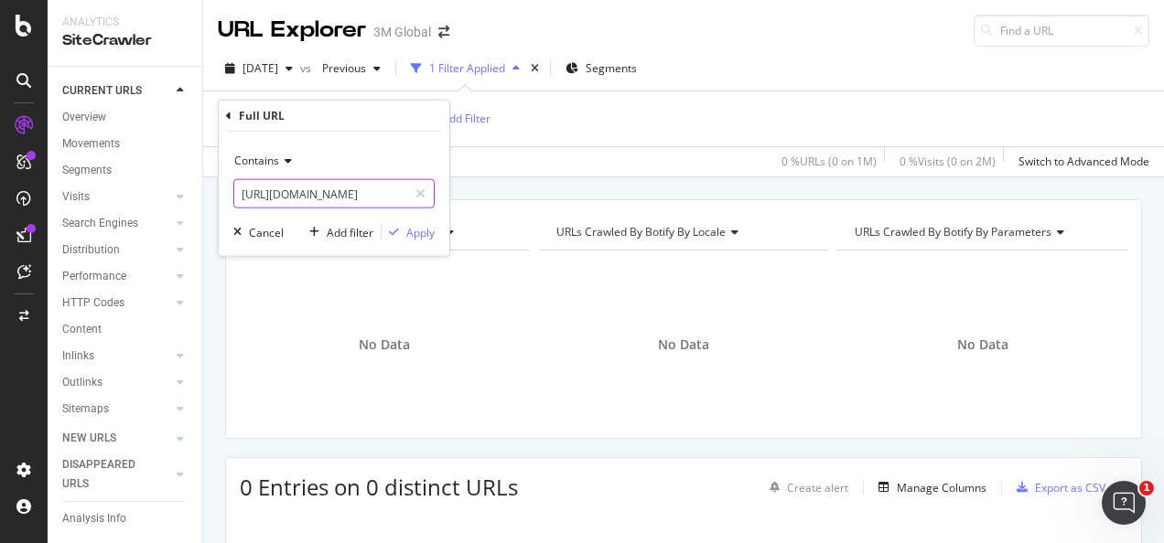
drag, startPoint x: 418, startPoint y: 191, endPoint x: 390, endPoint y: 189, distance: 28.4
click at [417, 192] on icon at bounding box center [420, 194] width 10 height 13
click at [386, 188] on input "text" at bounding box center [333, 193] width 199 height 29
paste input "https://www.3m.com.sg/3M/en_SG/electronics-sg/3m-abrasives-for-electronics/"
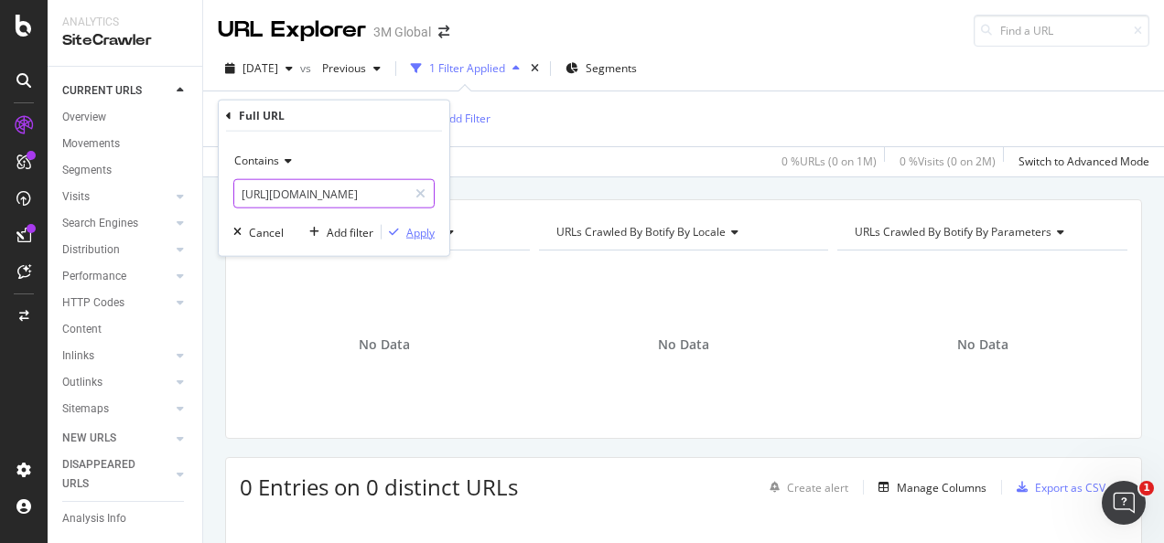
type input "https://www.3m.com.sg/3M/en_SG/electronics-sg/3m-abrasives-for-electronics/"
click at [419, 230] on div "Apply" at bounding box center [420, 232] width 28 height 16
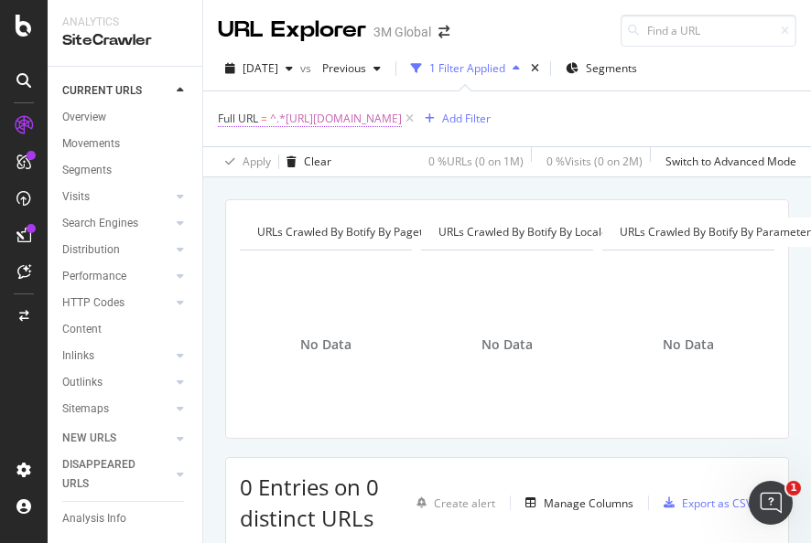
click at [402, 117] on span "^.*https://www.3m.com.sg/3M/en_SG/electronics-sg/3m-abrasives-for-electronics/.…" at bounding box center [336, 119] width 132 height 26
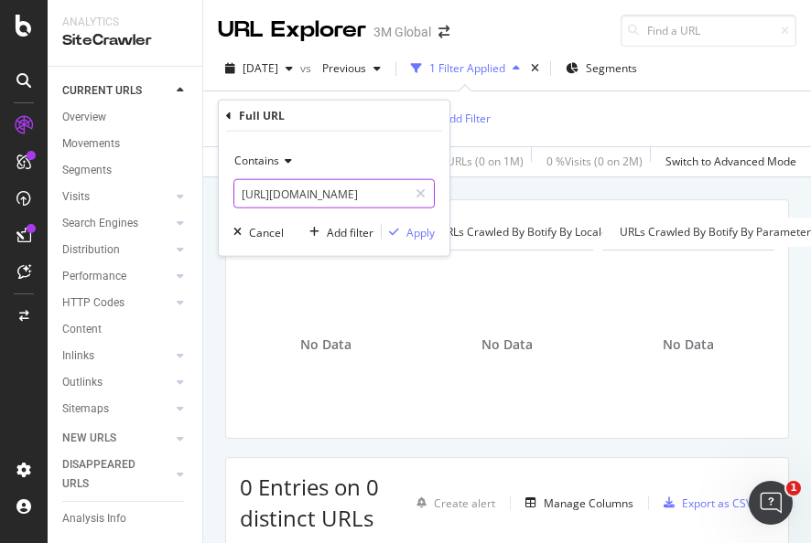
click at [417, 201] on div at bounding box center [420, 193] width 27 height 29
click at [389, 199] on input "text" at bounding box center [333, 193] width 199 height 29
paste input "https://virtualpackaging.3m.com/"
type input "https://virtualpackaging.3m.com/"
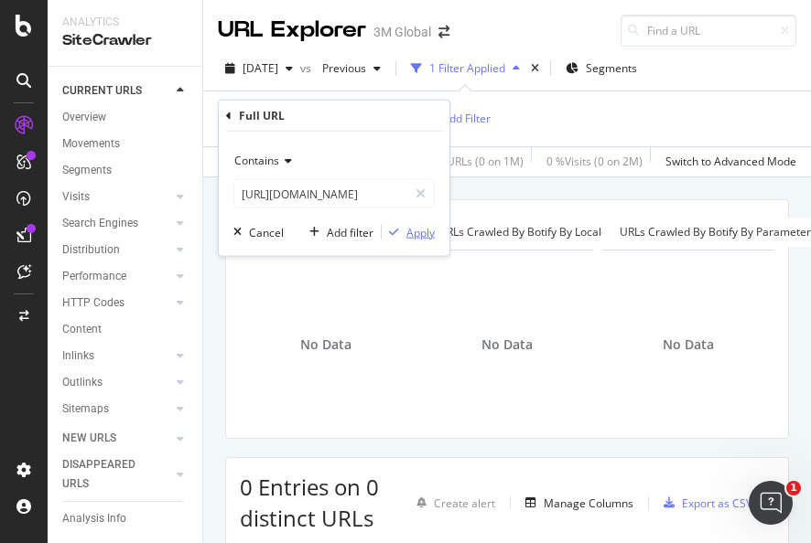
scroll to position [0, 0]
click at [418, 227] on div "Apply" at bounding box center [420, 232] width 28 height 16
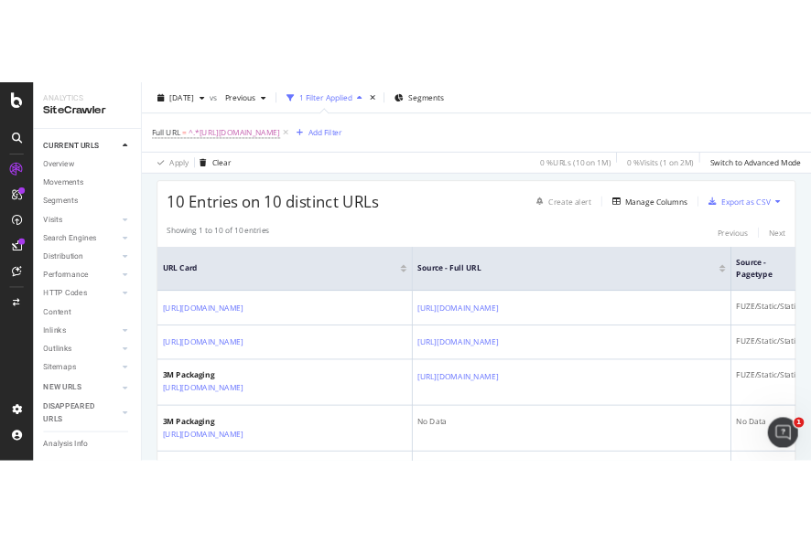
scroll to position [251, 0]
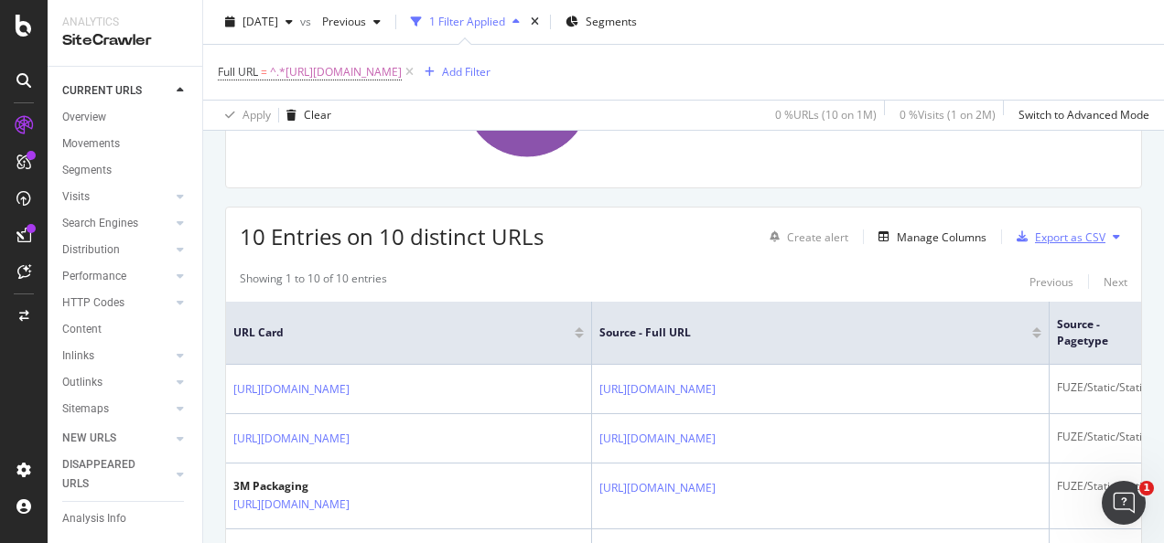
click at [1047, 234] on div "Export as CSV" at bounding box center [1070, 238] width 70 height 16
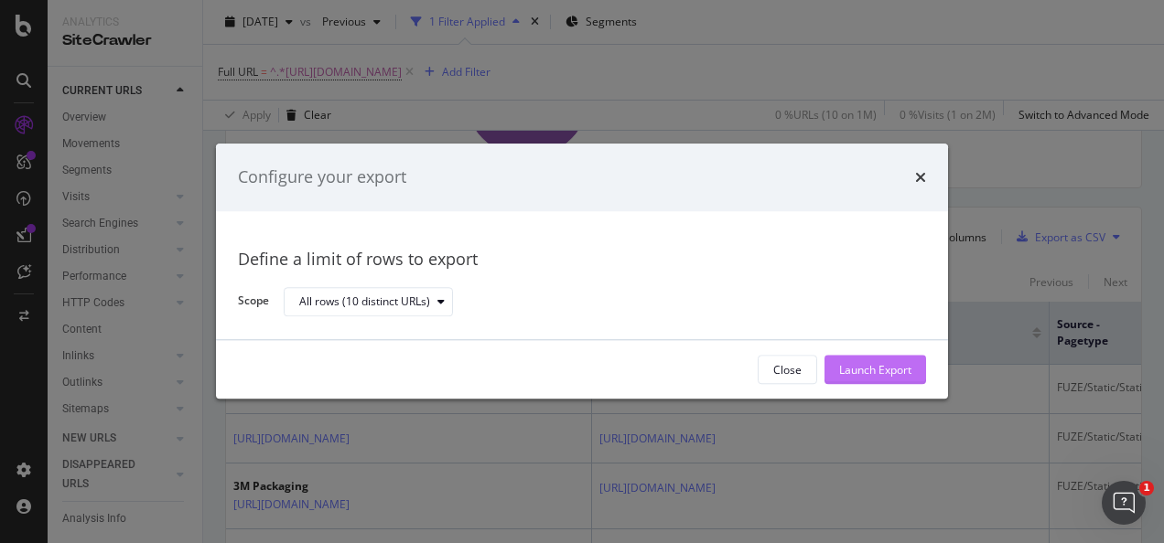
click at [863, 365] on div "Launch Export" at bounding box center [875, 370] width 72 height 16
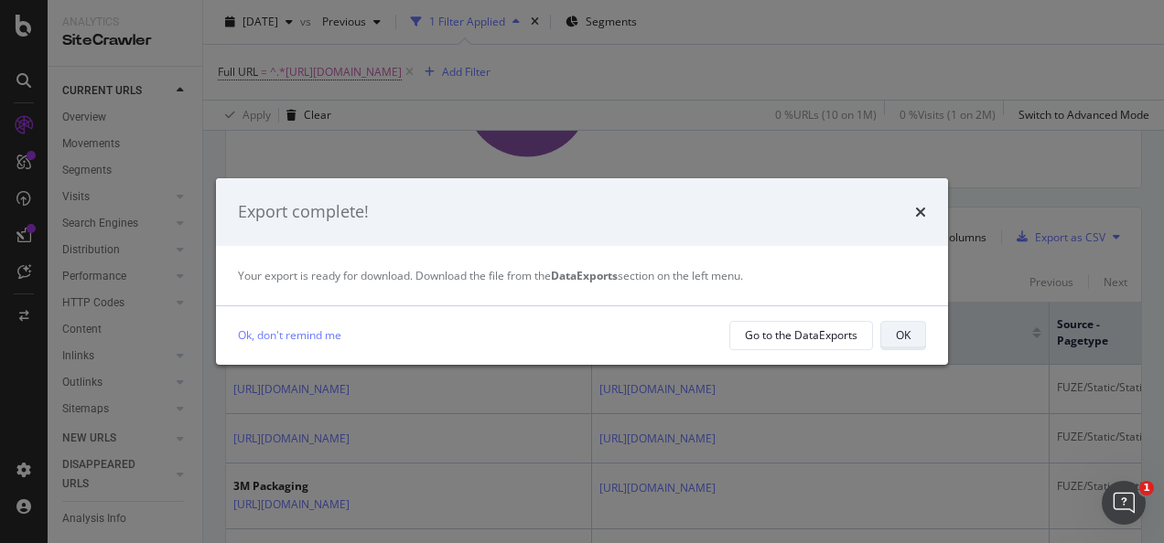
click at [908, 329] on div "OK" at bounding box center [903, 336] width 15 height 16
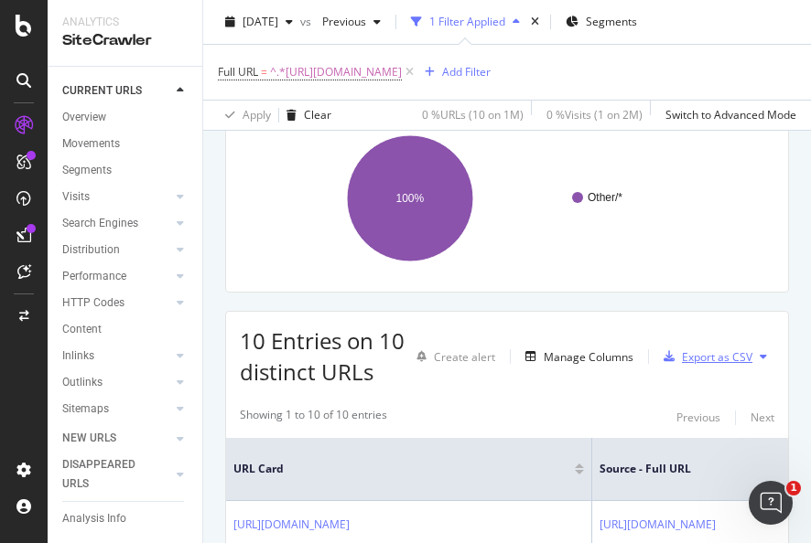
scroll to position [183, 0]
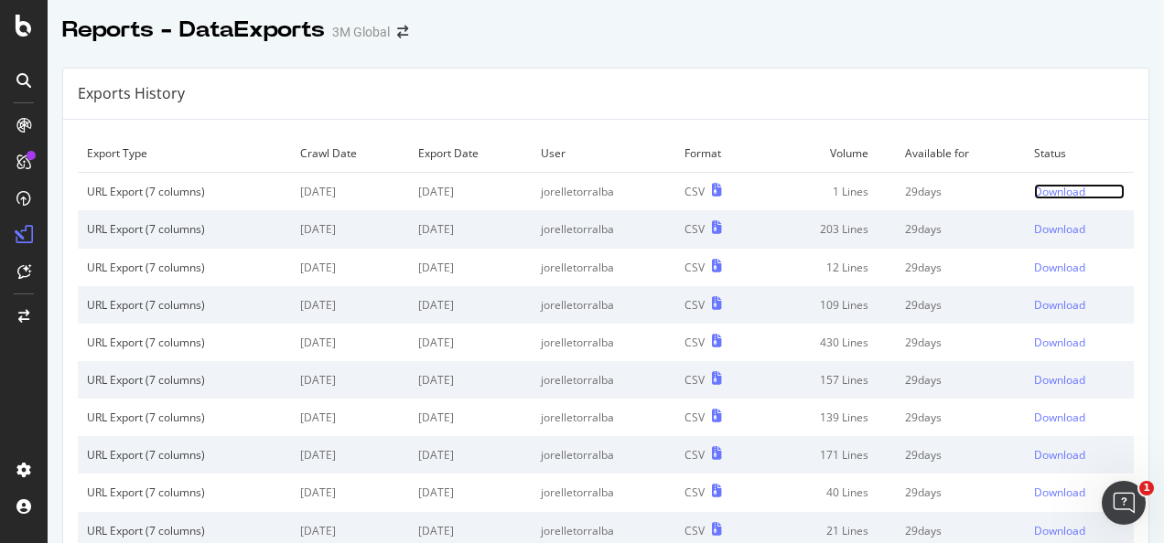
click at [1050, 185] on div "Download" at bounding box center [1059, 192] width 51 height 16
click at [1034, 228] on div "Download" at bounding box center [1059, 229] width 51 height 16
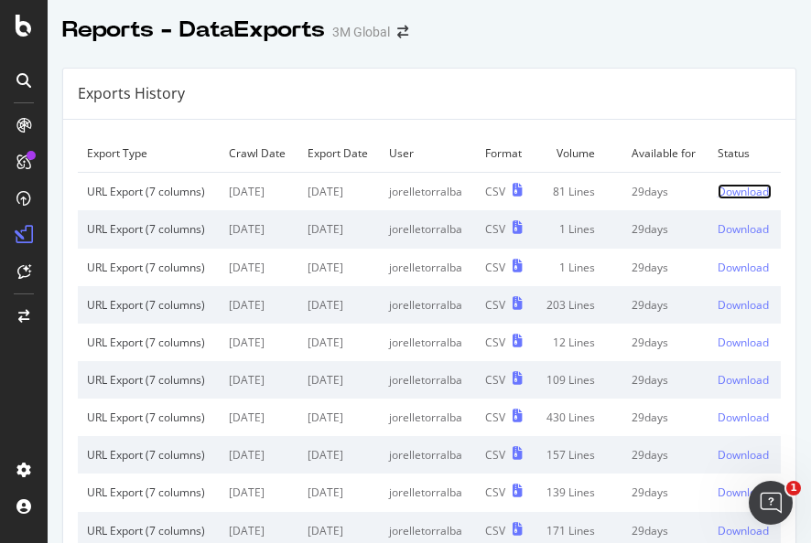
click at [717, 199] on div "Download" at bounding box center [742, 192] width 51 height 16
click at [730, 199] on div "Download" at bounding box center [742, 192] width 51 height 16
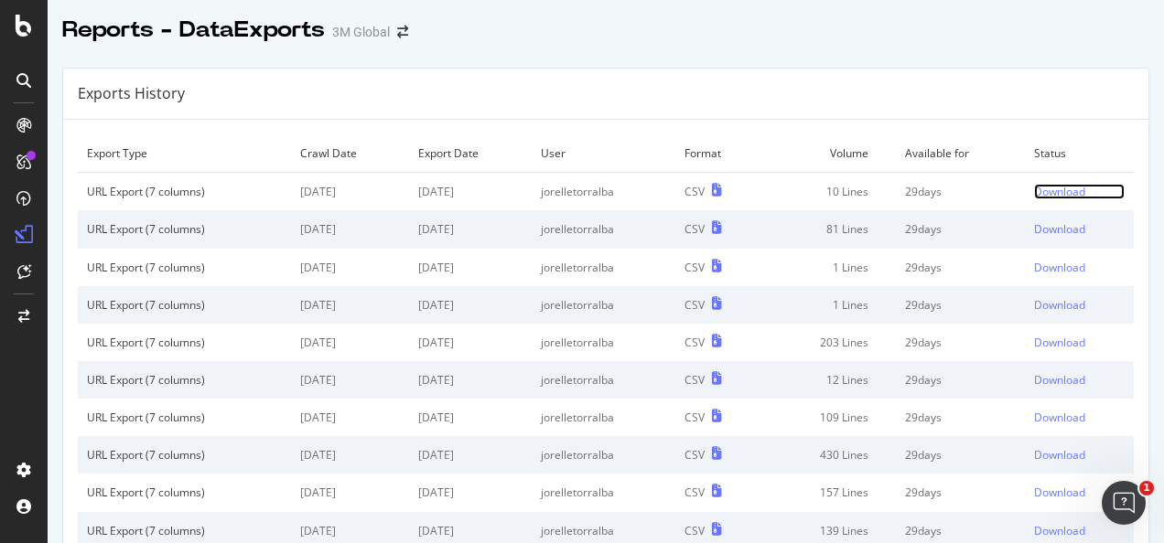
click at [1052, 188] on div "Download" at bounding box center [1059, 192] width 51 height 16
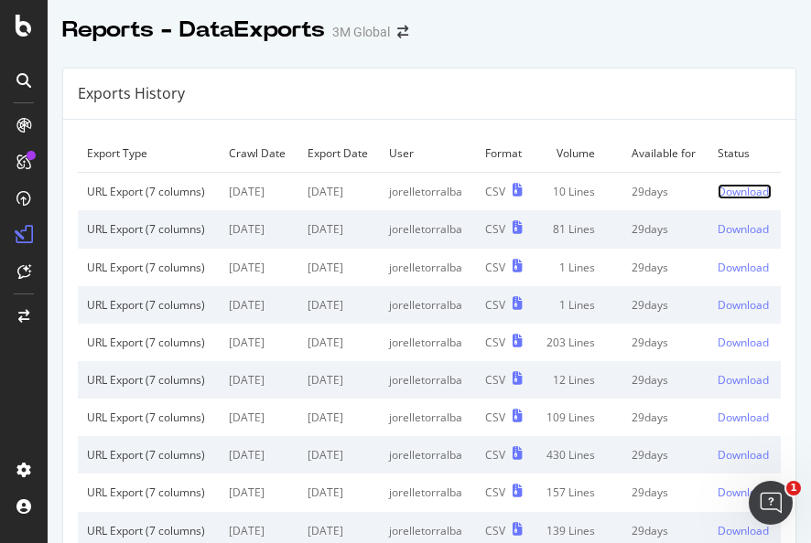
click at [717, 199] on div "Download" at bounding box center [742, 192] width 51 height 16
